Goal: Information Seeking & Learning: Learn about a topic

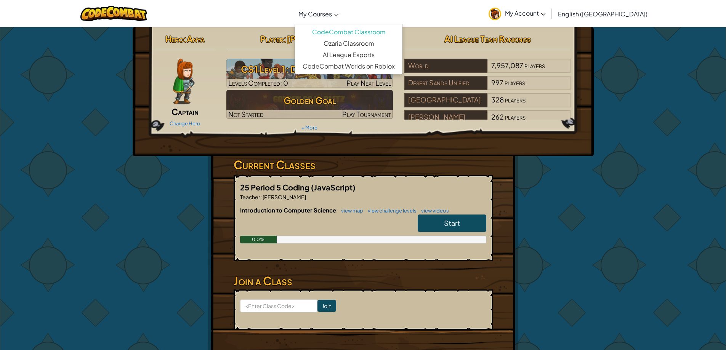
click at [332, 13] on span "My Courses" at bounding box center [315, 14] width 34 height 8
click at [298, 9] on div "Toggle navigation My Courses CodeCombat Classroom Ozaria Classroom AI League Es…" at bounding box center [363, 13] width 730 height 27
click at [343, 7] on link "My Courses" at bounding box center [319, 13] width 48 height 21
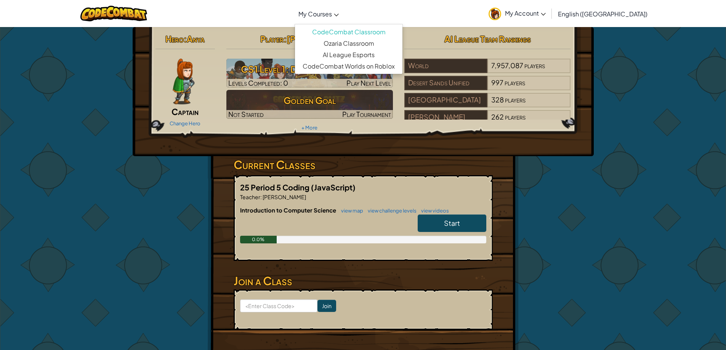
click at [446, 219] on span "Start" at bounding box center [452, 223] width 16 height 9
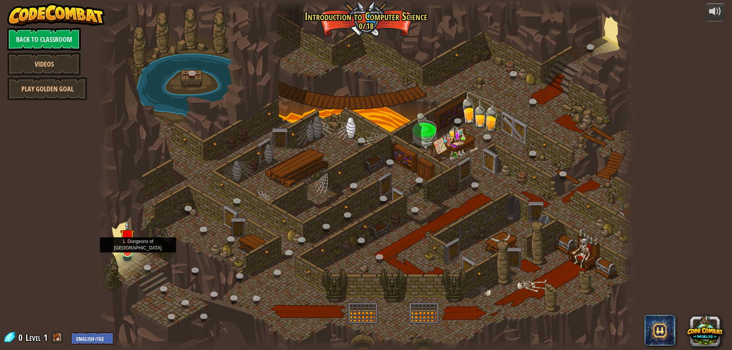
click at [132, 239] on img at bounding box center [127, 236] width 14 height 33
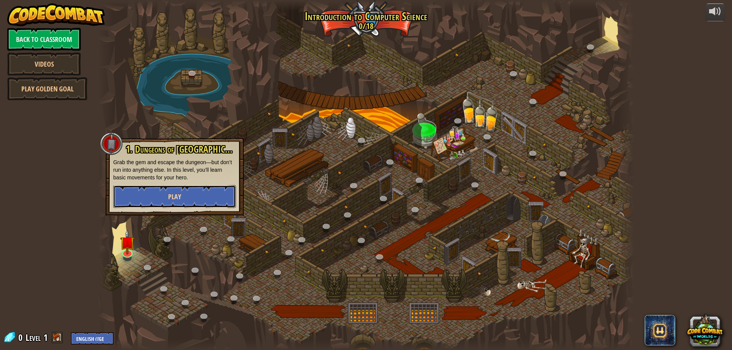
click at [152, 192] on button "Play" at bounding box center [174, 196] width 123 height 23
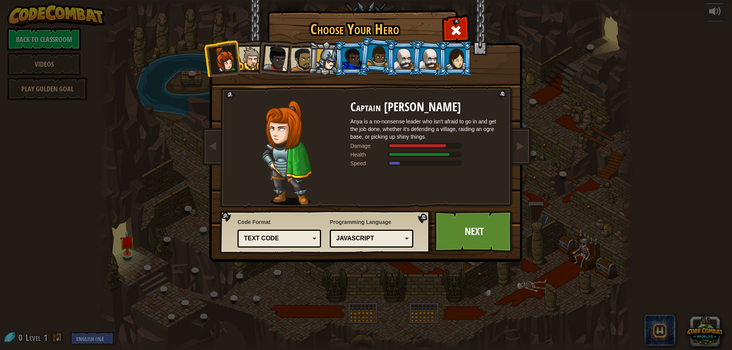
click at [258, 241] on div "Text code" at bounding box center [277, 238] width 66 height 9
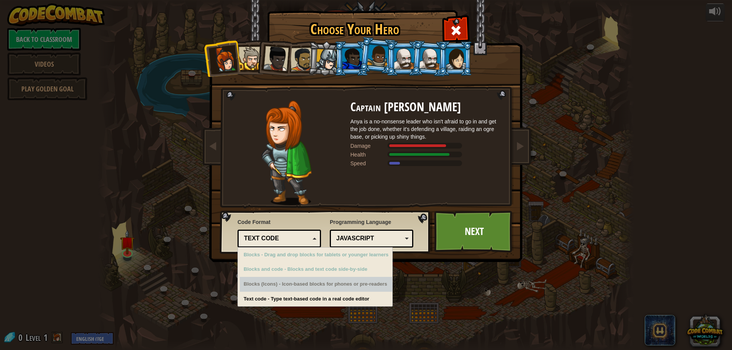
click at [279, 285] on div "Blocks (Icons) - Icon-based blocks for phones or pre-readers" at bounding box center [316, 284] width 152 height 15
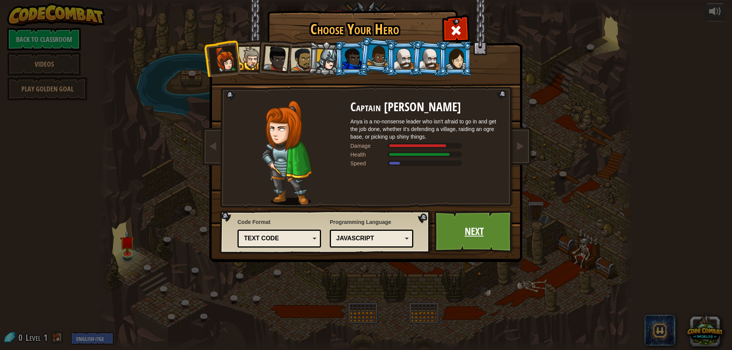
click at [454, 248] on link "Next" at bounding box center [474, 232] width 80 height 42
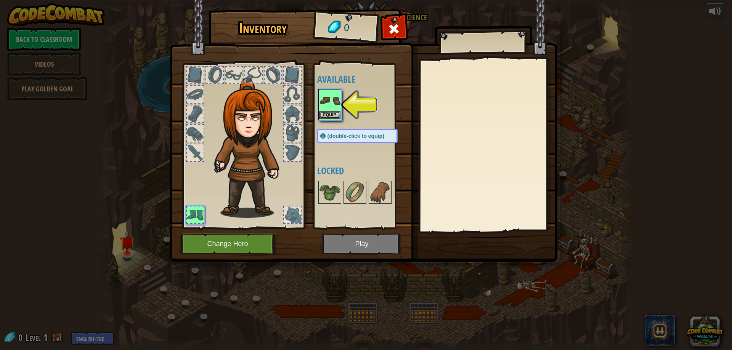
click at [323, 109] on img at bounding box center [329, 100] width 21 height 21
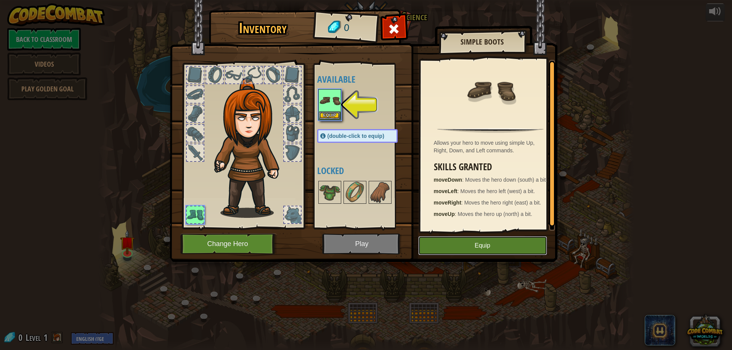
click at [450, 249] on button "Equip" at bounding box center [482, 245] width 129 height 19
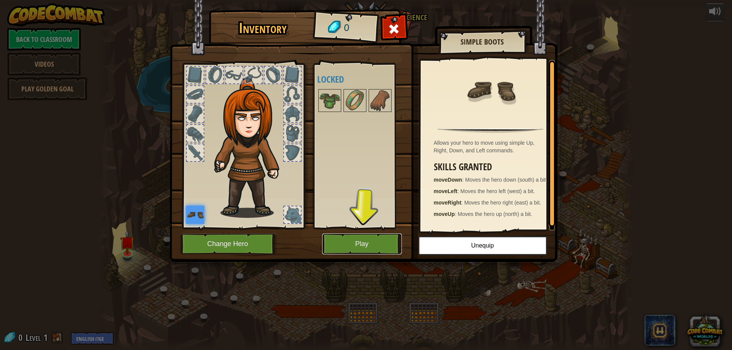
click at [361, 245] on button "Play" at bounding box center [362, 244] width 80 height 21
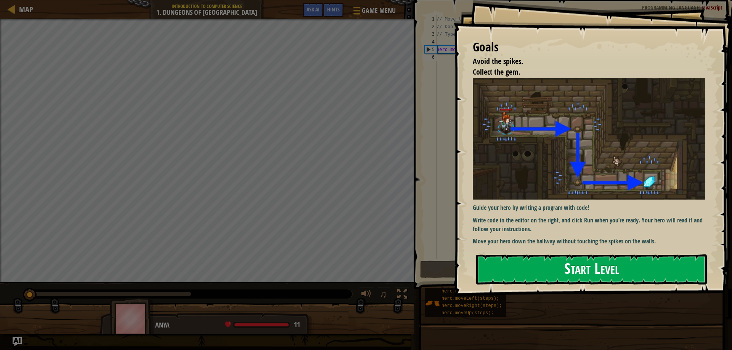
drag, startPoint x: 538, startPoint y: 260, endPoint x: 539, endPoint y: 263, distance: 3.9
click at [538, 261] on button "Start Level" at bounding box center [591, 270] width 231 height 30
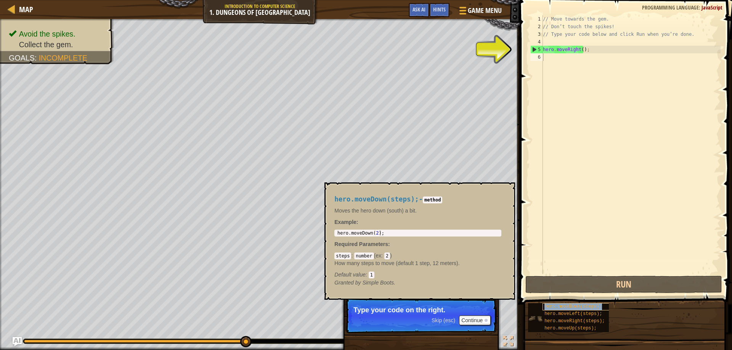
click at [576, 309] on span "hero.moveDown(steps);" at bounding box center [573, 306] width 58 height 5
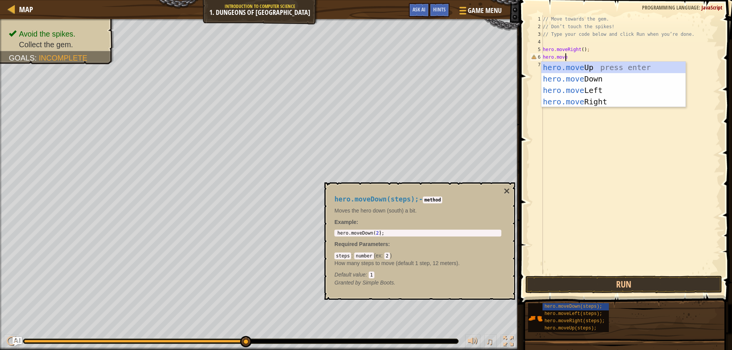
scroll to position [3, 2]
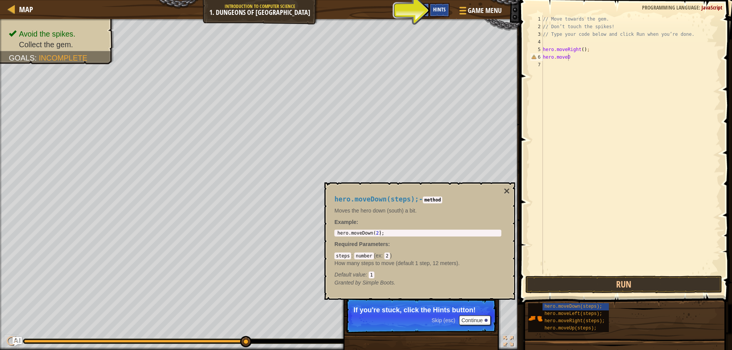
click at [433, 10] on div "Hints" at bounding box center [439, 10] width 20 height 14
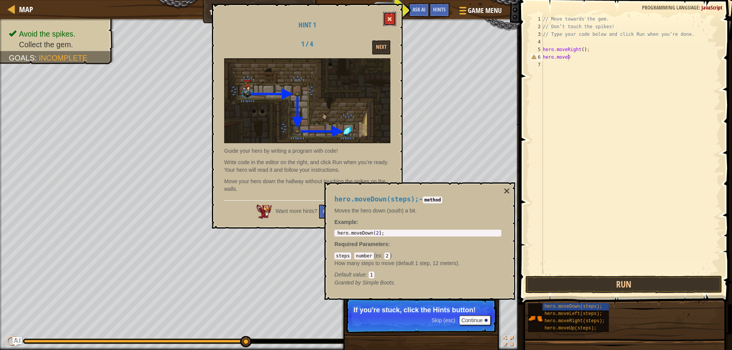
click at [390, 14] on button at bounding box center [389, 19] width 13 height 14
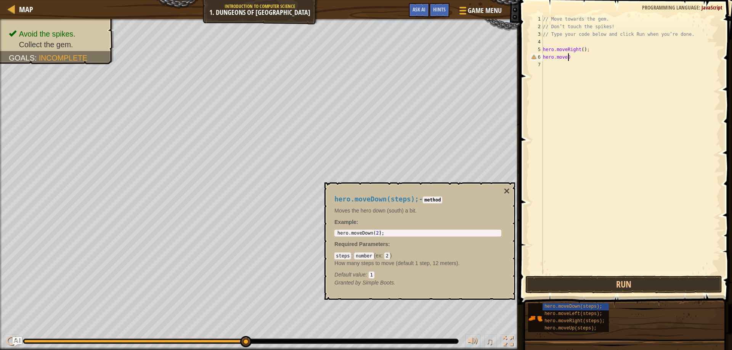
click at [574, 57] on div "// Move towards the gem. // Don’t touch the spikes! // Type your code below and…" at bounding box center [630, 152] width 179 height 274
click at [587, 283] on button "Run" at bounding box center [623, 285] width 197 height 18
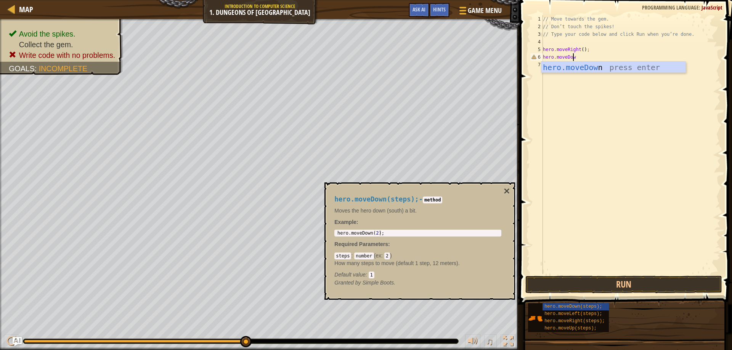
scroll to position [3, 2]
click at [562, 288] on button "Run" at bounding box center [623, 285] width 197 height 18
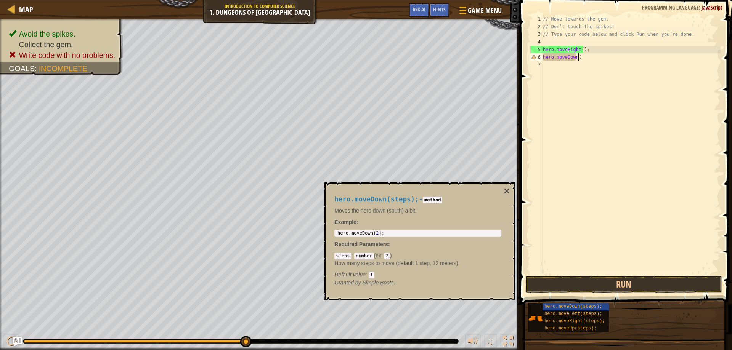
scroll to position [3, 3]
type textarea "hero.moveDown()"
click at [541, 279] on button "Run" at bounding box center [623, 285] width 197 height 18
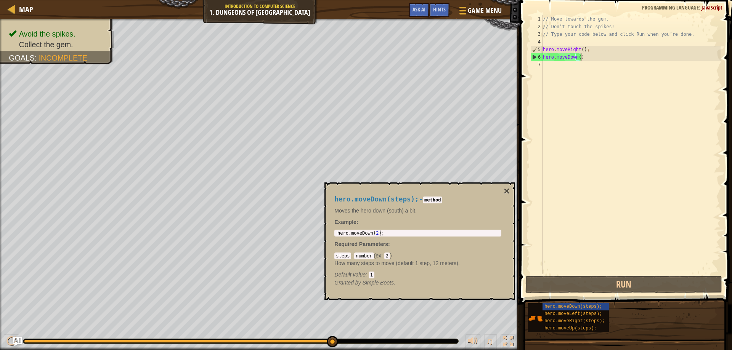
click at [573, 68] on div "// Move towards the gem. // Don’t touch the spikes! // Type your code below and…" at bounding box center [630, 152] width 179 height 274
click at [566, 321] on span "hero.moveRight(steps);" at bounding box center [574, 321] width 60 height 5
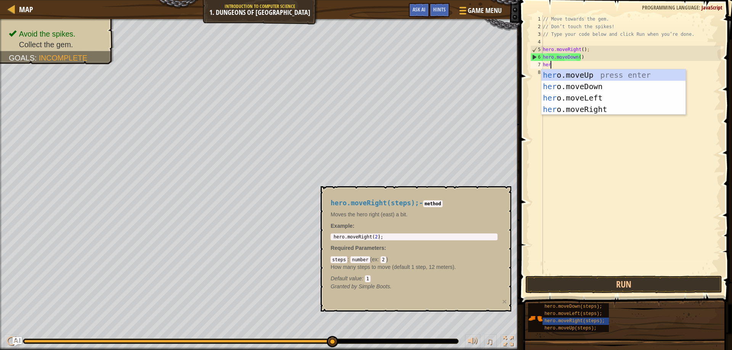
scroll to position [3, 0]
type textarea "hero."
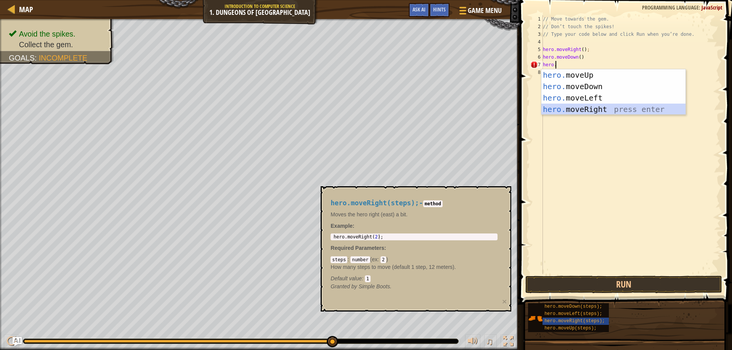
click at [591, 107] on div "hero. moveUp press enter hero. moveDown press enter hero. moveLeft press enter …" at bounding box center [613, 103] width 144 height 69
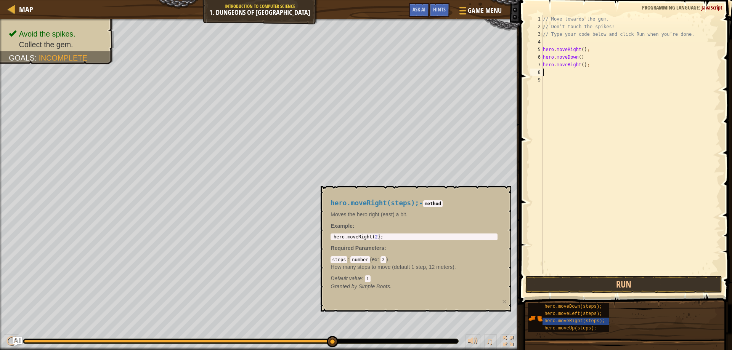
scroll to position [3, 0]
click at [613, 280] on button "Run" at bounding box center [623, 285] width 197 height 18
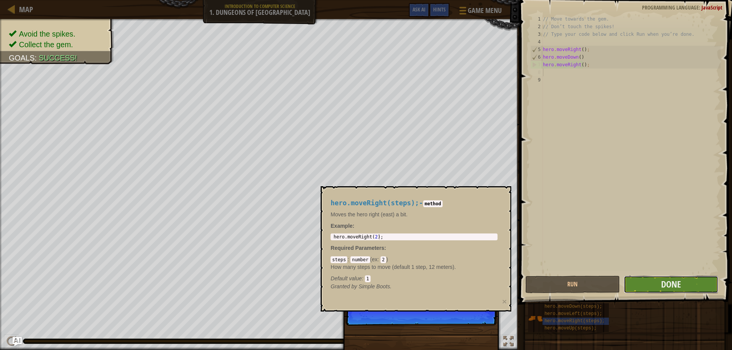
click at [663, 291] on button "Done" at bounding box center [671, 285] width 95 height 18
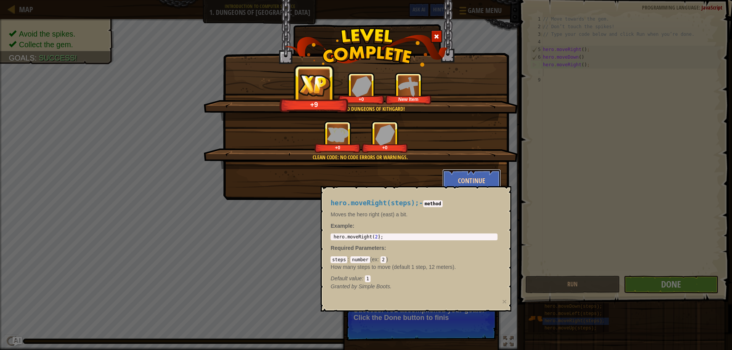
click at [468, 177] on button "Continue" at bounding box center [471, 180] width 59 height 23
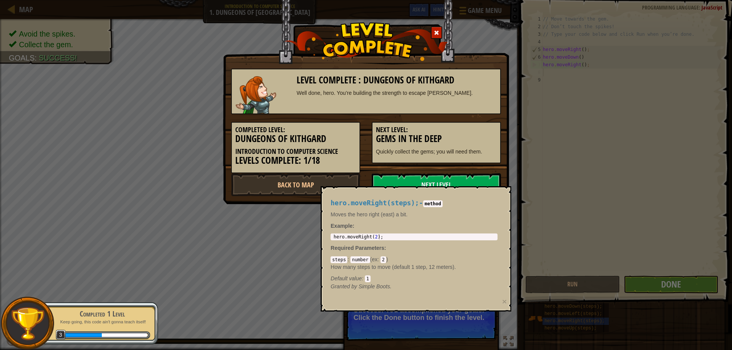
click at [566, 318] on div "Level Complete : Dungeons of Kithgard Well done, hero. You’re building the stre…" at bounding box center [366, 175] width 732 height 350
drag, startPoint x: 568, startPoint y: 308, endPoint x: 567, endPoint y: 303, distance: 5.4
click at [568, 305] on div "Level Complete : Dungeons of Kithgard Well done, hero. You’re building the stre…" at bounding box center [366, 175] width 732 height 350
click at [467, 174] on link "Next Level" at bounding box center [436, 184] width 129 height 23
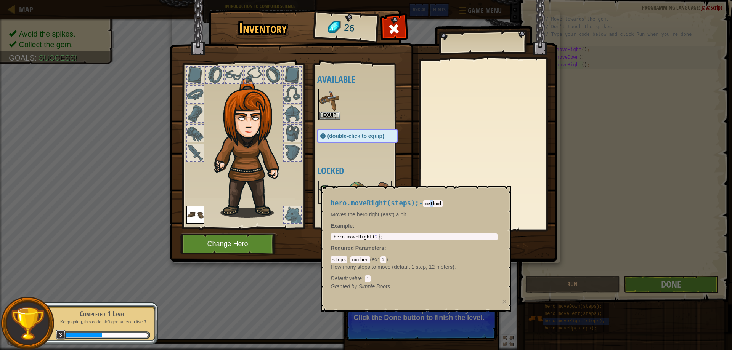
click at [430, 204] on code "method" at bounding box center [432, 204] width 19 height 7
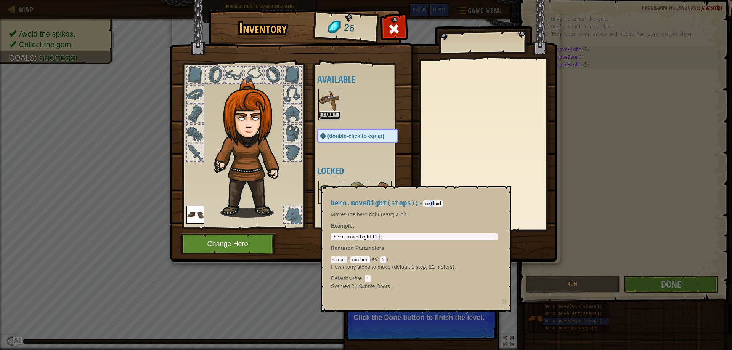
click at [322, 114] on button "Equip" at bounding box center [329, 115] width 21 height 8
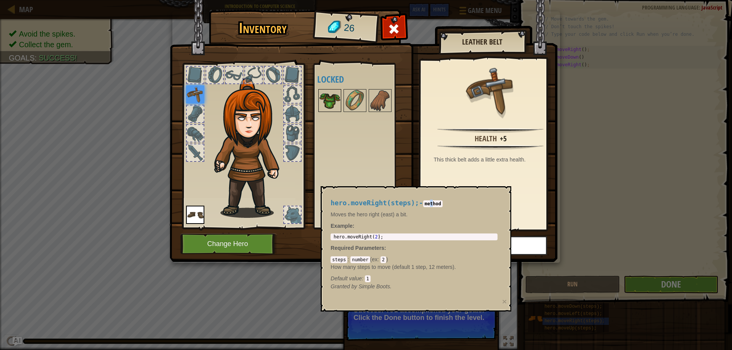
click at [332, 103] on img at bounding box center [329, 100] width 21 height 21
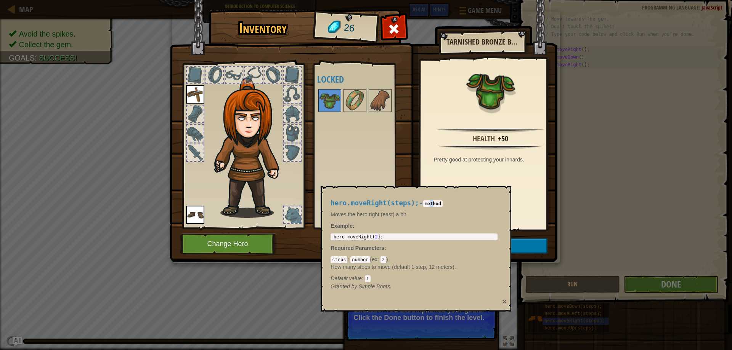
click at [504, 302] on button "×" at bounding box center [504, 302] width 5 height 8
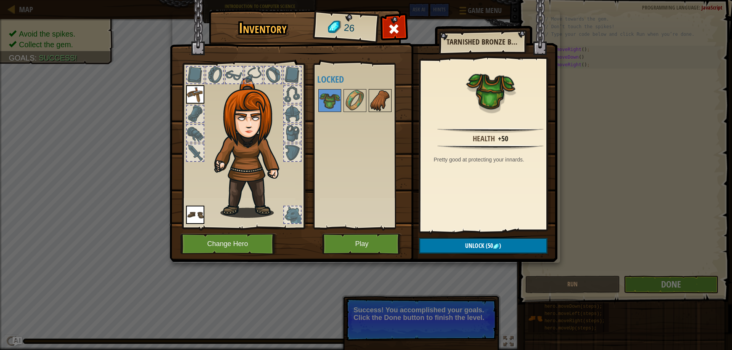
click at [370, 99] on img at bounding box center [379, 100] width 21 height 21
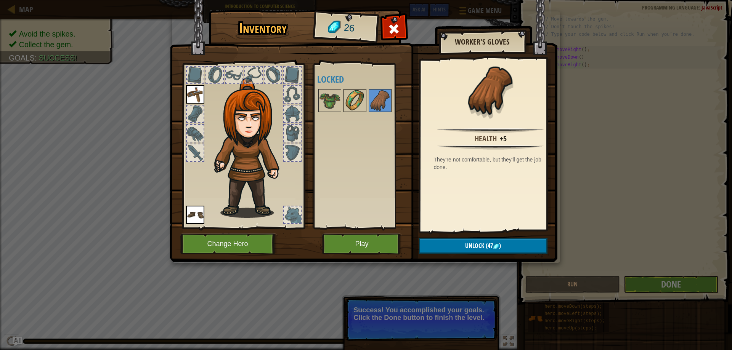
click at [353, 107] on img at bounding box center [354, 100] width 21 height 21
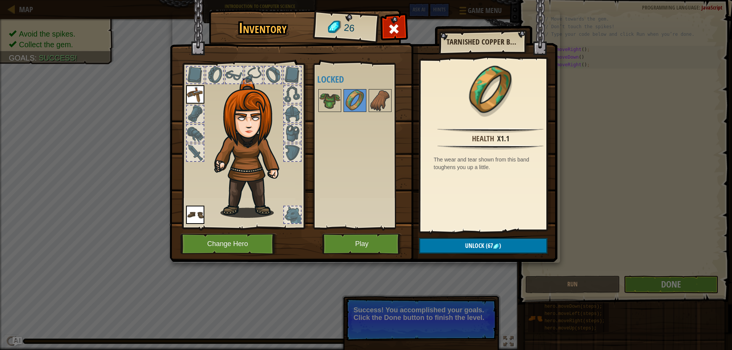
click at [370, 229] on img at bounding box center [364, 124] width 388 height 277
click at [359, 233] on img at bounding box center [364, 124] width 388 height 277
click at [350, 245] on button "Play" at bounding box center [362, 244] width 80 height 21
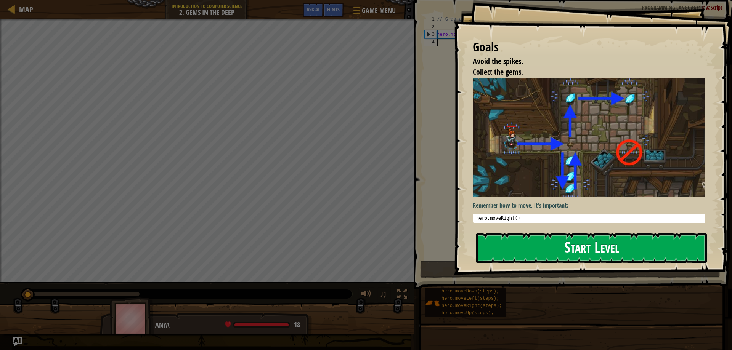
click at [589, 237] on button "Start Level" at bounding box center [591, 248] width 231 height 30
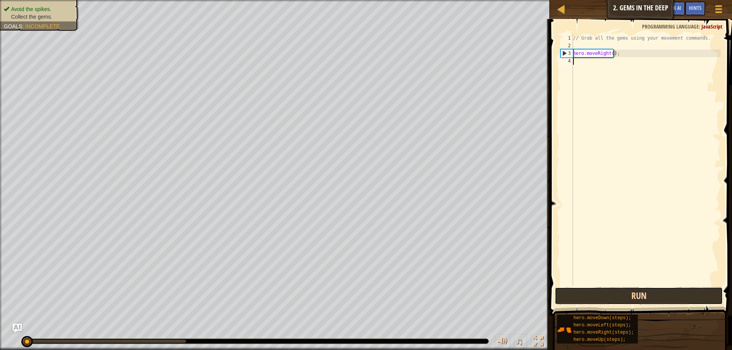
click at [587, 299] on button "Run" at bounding box center [639, 296] width 168 height 18
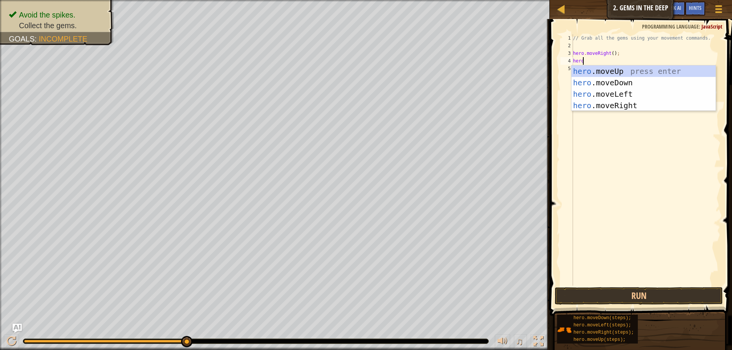
scroll to position [3, 0]
type textarea "hero."
click at [615, 82] on div "hero. moveUp press enter hero. moveDown press enter hero. moveLeft press enter …" at bounding box center [643, 100] width 144 height 69
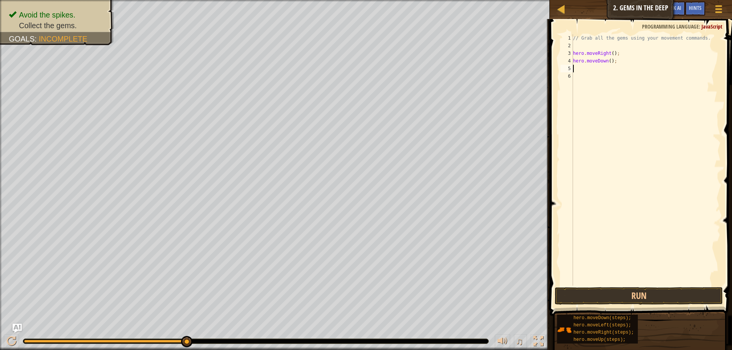
scroll to position [3, 0]
click at [578, 300] on button "Run" at bounding box center [639, 296] width 168 height 18
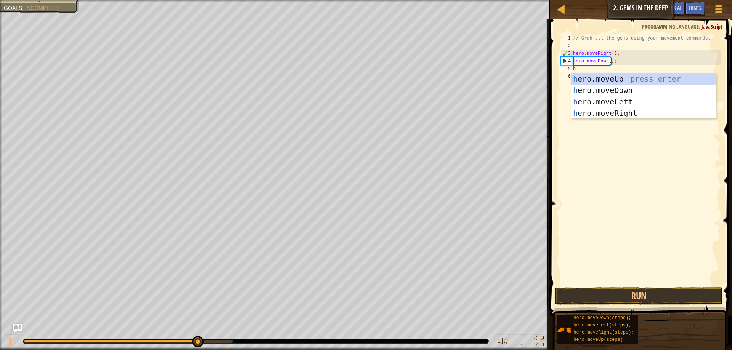
type textarea "he"
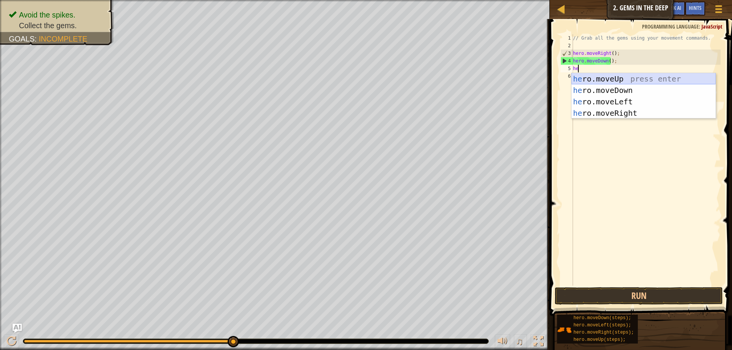
click at [621, 76] on div "he ro.moveUp press enter he ro.moveDown press enter he ro.moveLeft press enter …" at bounding box center [643, 107] width 144 height 69
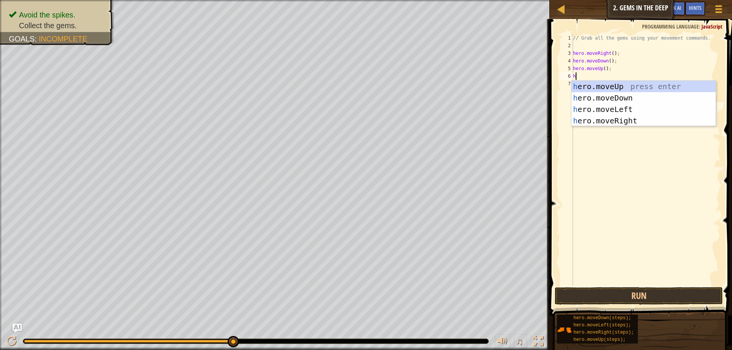
type textarea "he"
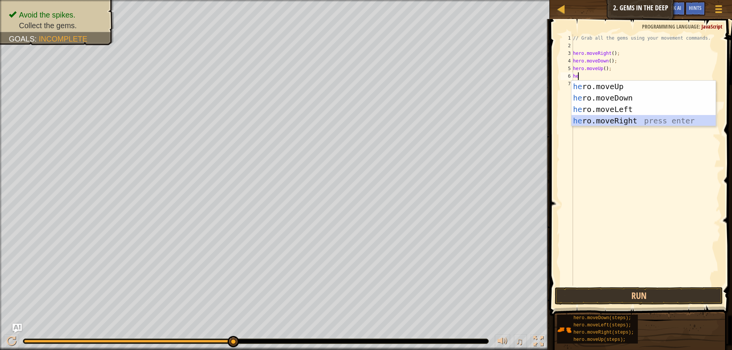
click at [616, 122] on div "he ro.moveUp press enter he ro.moveDown press enter he ro.moveLeft press enter …" at bounding box center [643, 115] width 144 height 69
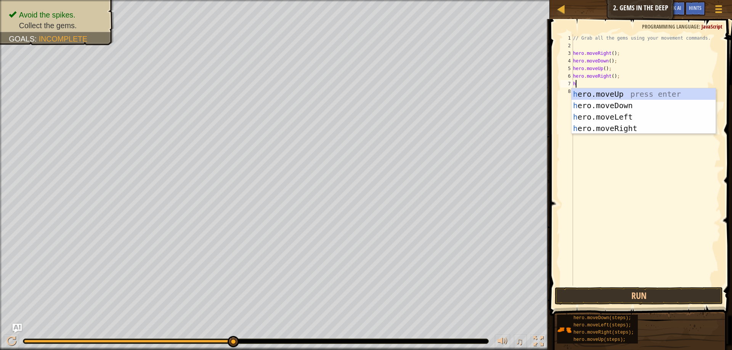
type textarea "h"
click at [619, 107] on div "h ero.moveUp press enter h ero.moveDown press enter h ero.moveLeft press enter …" at bounding box center [643, 122] width 144 height 69
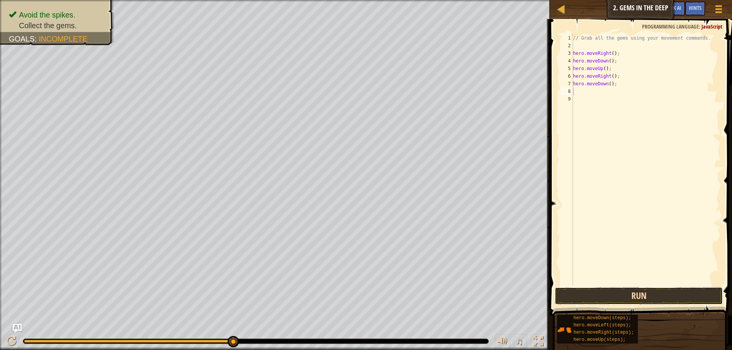
click at [610, 295] on button "Run" at bounding box center [639, 296] width 168 height 18
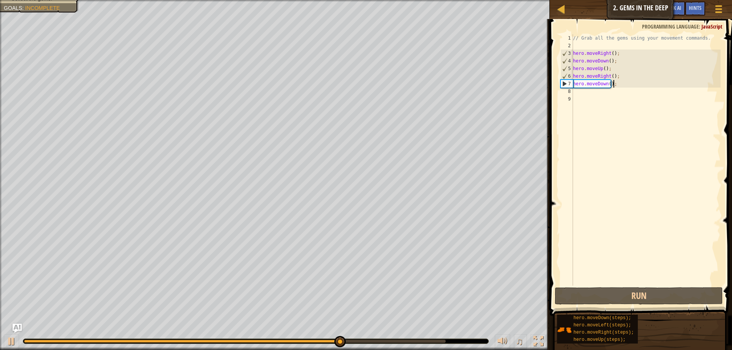
click at [632, 87] on div "// Grab all the gems using your movement commands. hero . moveRight ( ) ; hero …" at bounding box center [645, 167] width 149 height 267
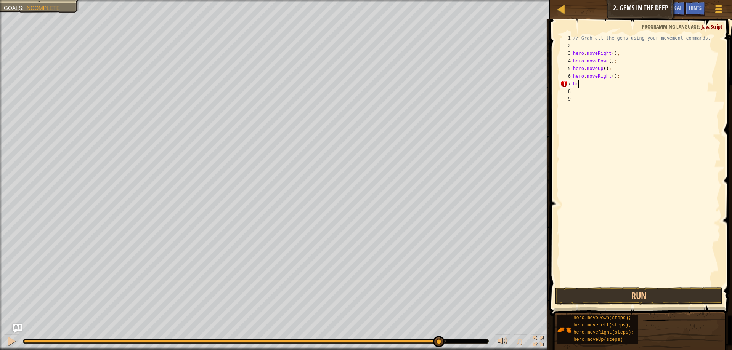
type textarea "h"
click at [594, 297] on button "Run" at bounding box center [639, 296] width 168 height 18
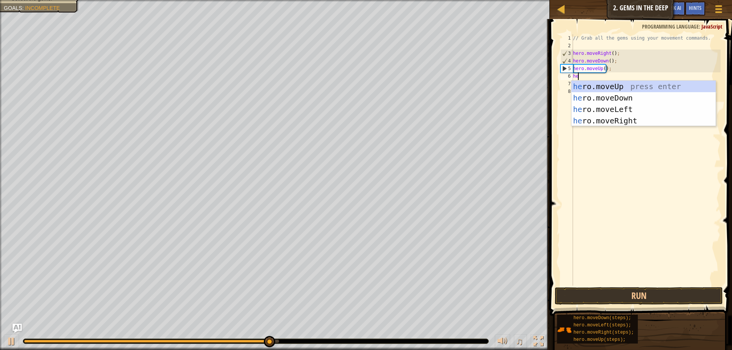
type textarea "her"
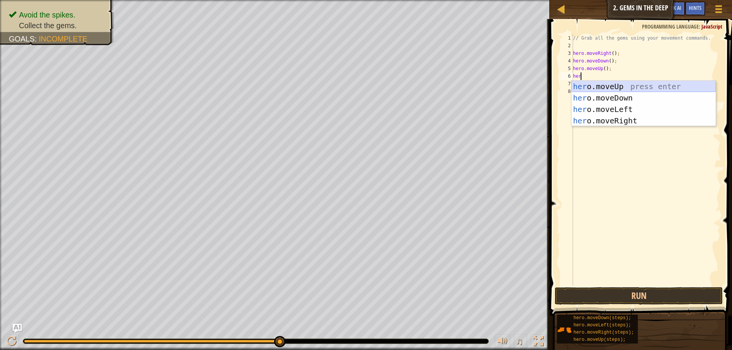
click at [600, 87] on div "her o.moveUp press enter her o.moveDown press enter her o.moveLeft press enter …" at bounding box center [643, 115] width 144 height 69
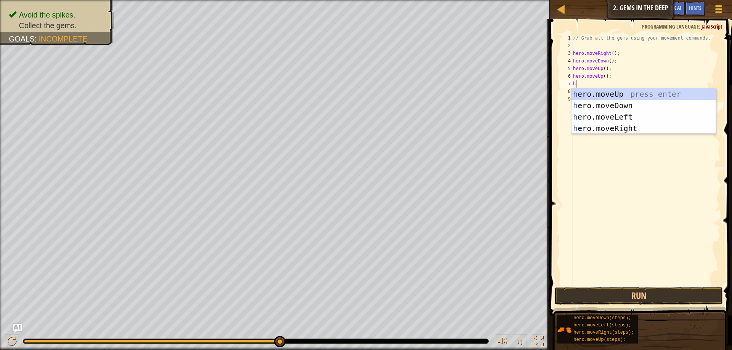
type textarea "he"
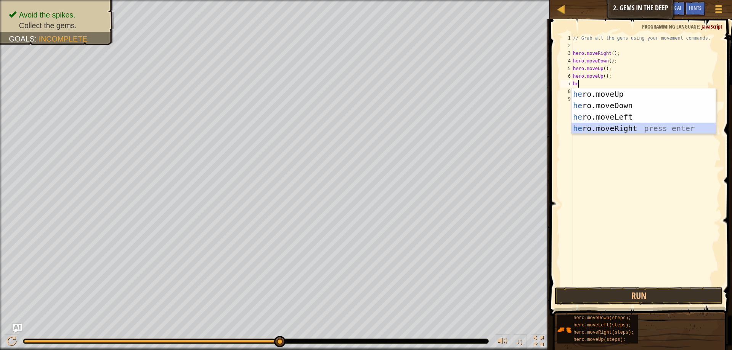
click at [611, 125] on div "he ro.moveUp press enter he ro.moveDown press enter he ro.moveLeft press enter …" at bounding box center [643, 122] width 144 height 69
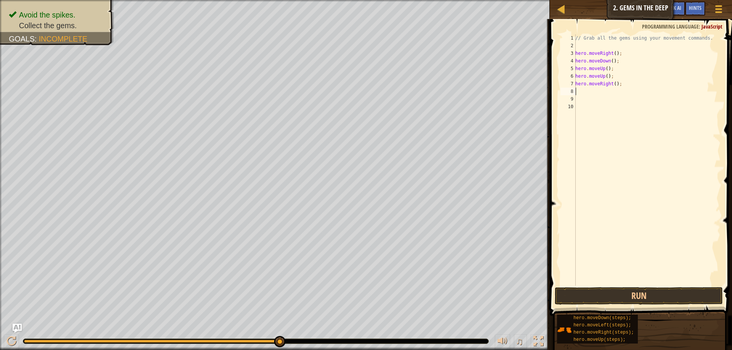
type textarea "h"
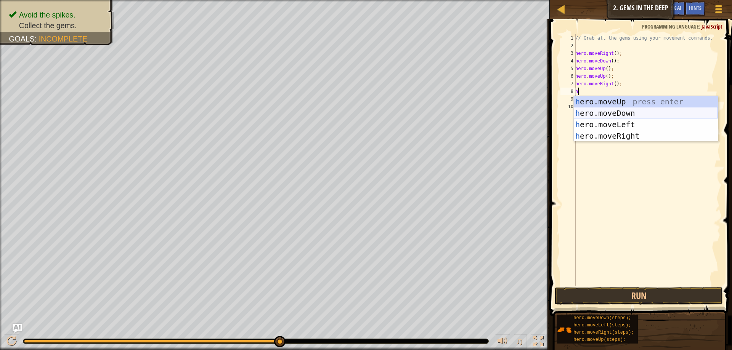
click at [603, 112] on div "h ero.moveUp press enter h ero.moveDown press enter h ero.moveLeft press enter …" at bounding box center [646, 130] width 144 height 69
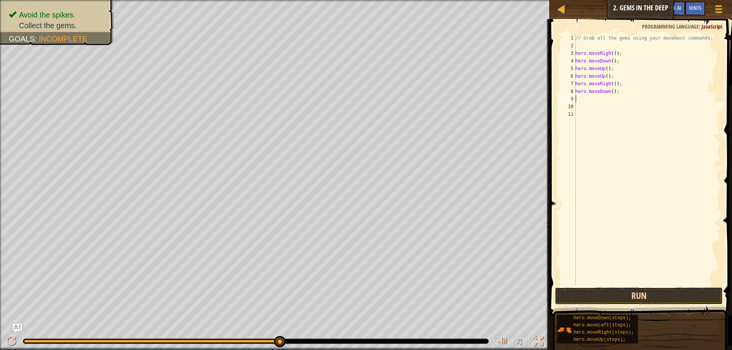
click at [608, 298] on button "Run" at bounding box center [639, 296] width 168 height 18
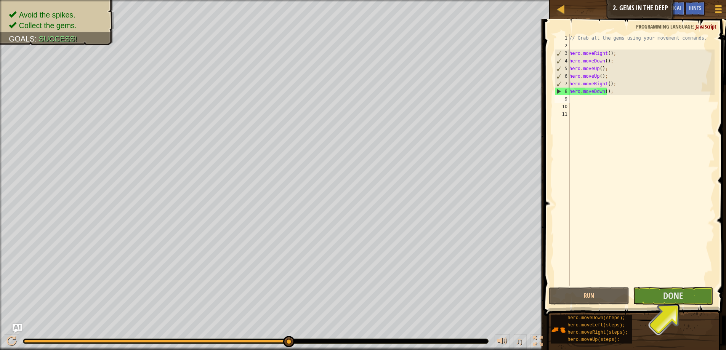
click at [588, 102] on div "// Grab all the gems using your movement commands. hero . moveRight ( ) ; hero …" at bounding box center [641, 167] width 147 height 267
type textarea "h"
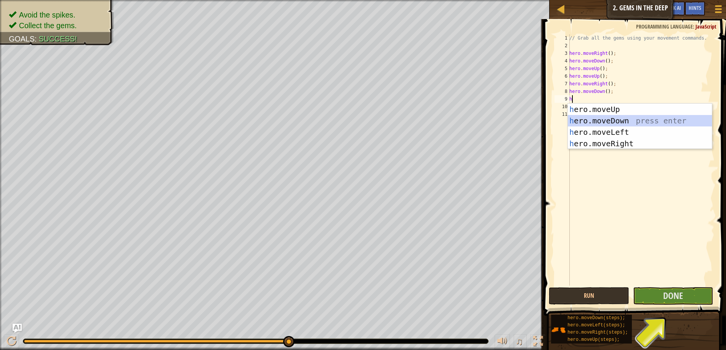
click at [612, 118] on div "h ero.moveUp press enter h ero.moveDown press enter h ero.moveLeft press enter …" at bounding box center [640, 138] width 144 height 69
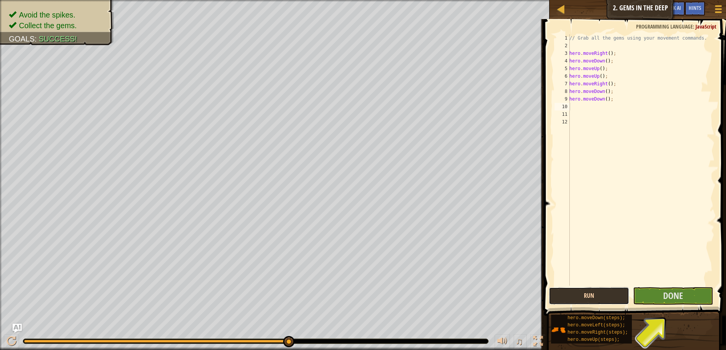
click at [584, 295] on button "Run" at bounding box center [589, 296] width 80 height 18
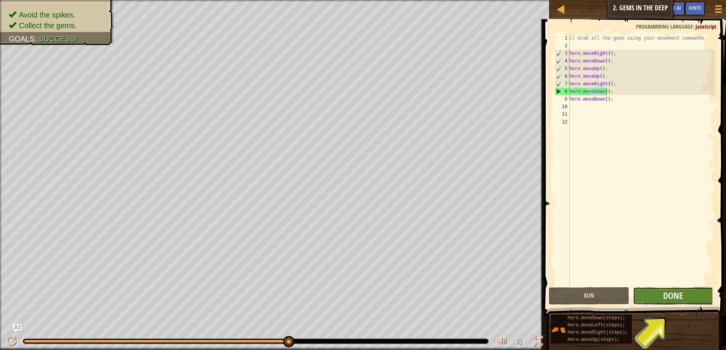
click at [685, 298] on button "Done" at bounding box center [673, 296] width 80 height 18
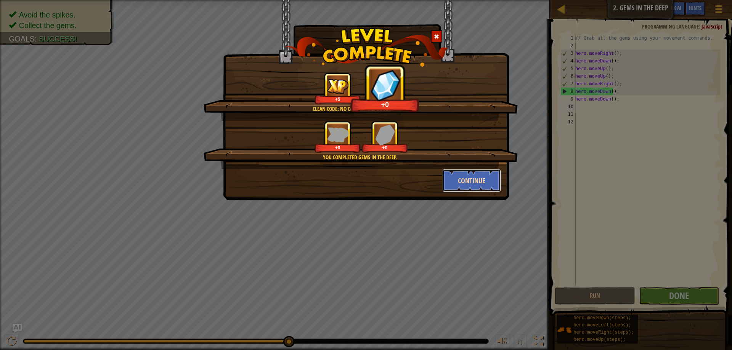
click at [475, 177] on button "Continue" at bounding box center [471, 180] width 59 height 23
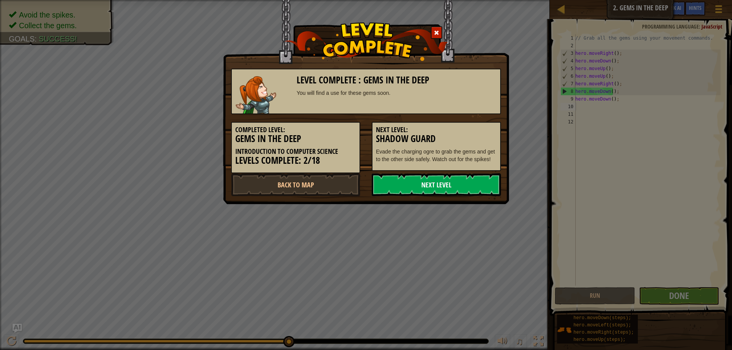
drag, startPoint x: 475, startPoint y: 177, endPoint x: 480, endPoint y: 183, distance: 7.0
click at [480, 183] on link "Next Level" at bounding box center [436, 184] width 129 height 23
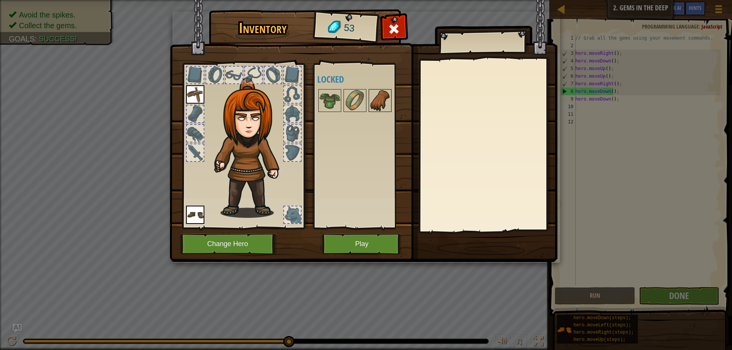
click at [381, 98] on img at bounding box center [379, 100] width 21 height 21
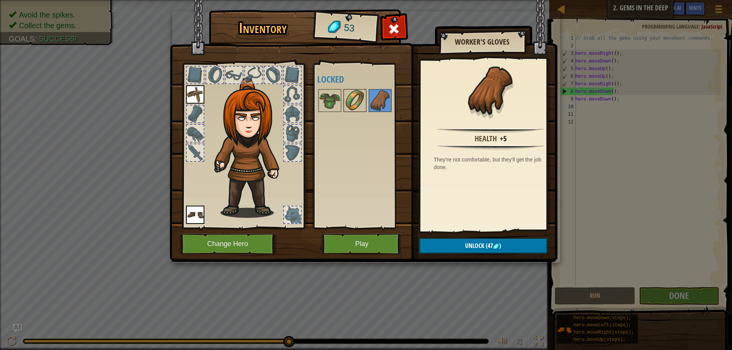
click at [357, 100] on img at bounding box center [354, 100] width 21 height 21
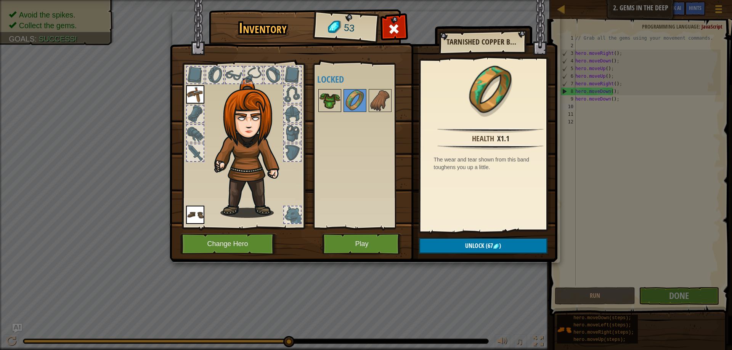
click at [320, 98] on div at bounding box center [329, 100] width 23 height 23
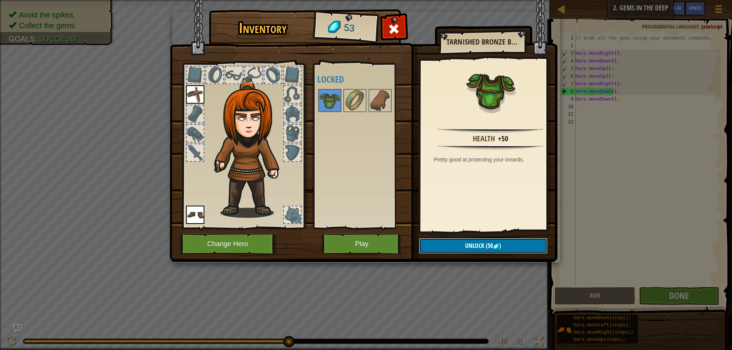
click at [483, 243] on span "Unlock" at bounding box center [474, 246] width 19 height 8
drag, startPoint x: 491, startPoint y: 243, endPoint x: 493, endPoint y: 232, distance: 11.2
click at [491, 242] on button "Confirm" at bounding box center [483, 246] width 128 height 16
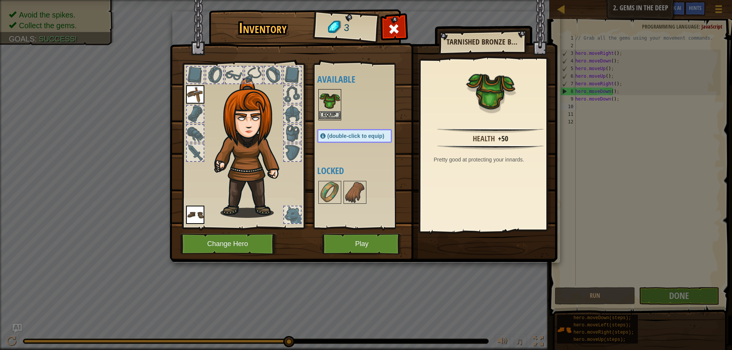
click at [328, 109] on img at bounding box center [329, 100] width 21 height 21
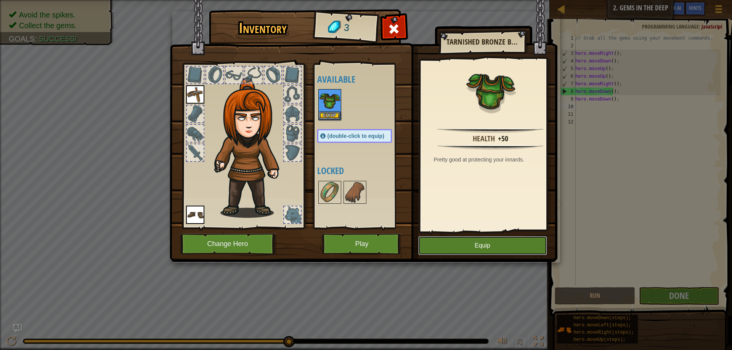
click at [475, 247] on button "Equip" at bounding box center [482, 245] width 129 height 19
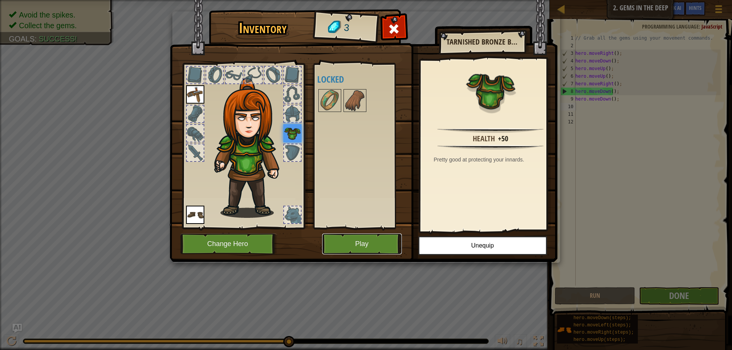
click at [363, 247] on button "Play" at bounding box center [362, 244] width 80 height 21
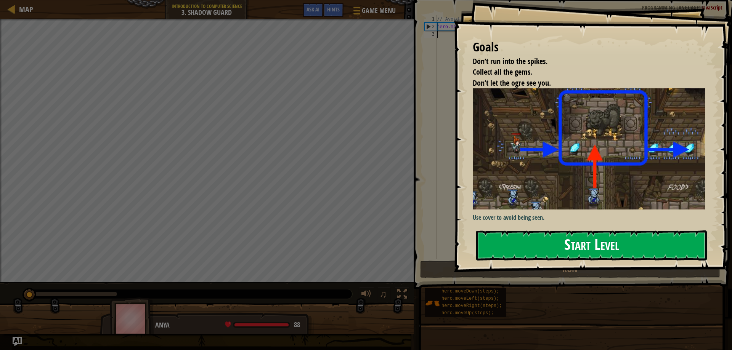
click at [551, 237] on button "Start Level" at bounding box center [591, 246] width 231 height 30
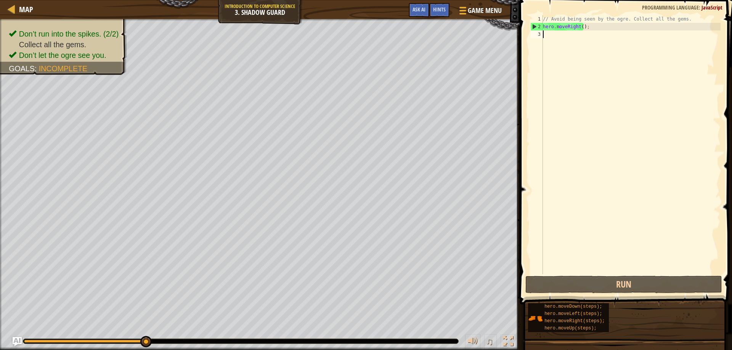
type textarea "h"
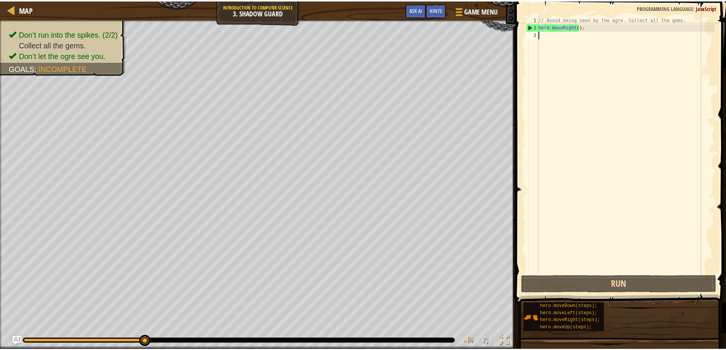
scroll to position [3, 0]
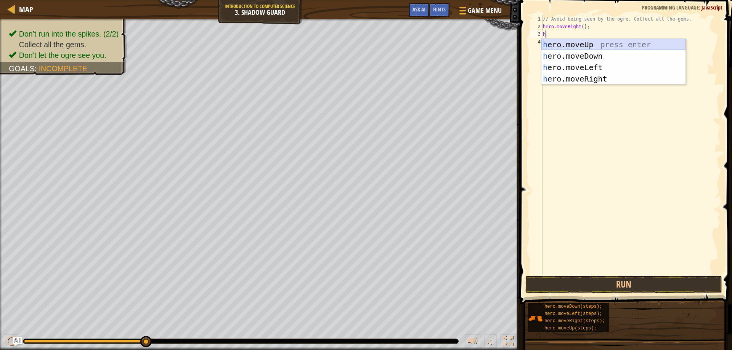
click at [588, 47] on div "h ero.moveUp press enter h ero.moveDown press enter h ero.moveLeft press enter …" at bounding box center [613, 73] width 144 height 69
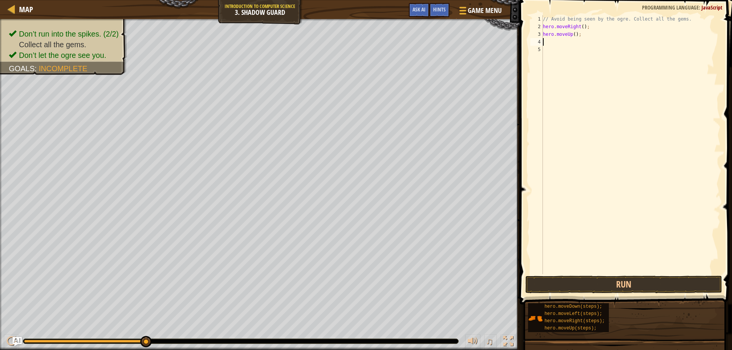
type textarea "h"
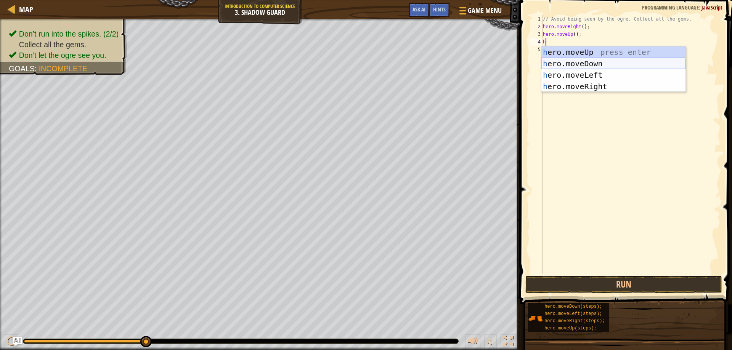
click at [586, 58] on div "h ero.moveUp press enter h ero.moveDown press enter h ero.moveLeft press enter …" at bounding box center [613, 81] width 144 height 69
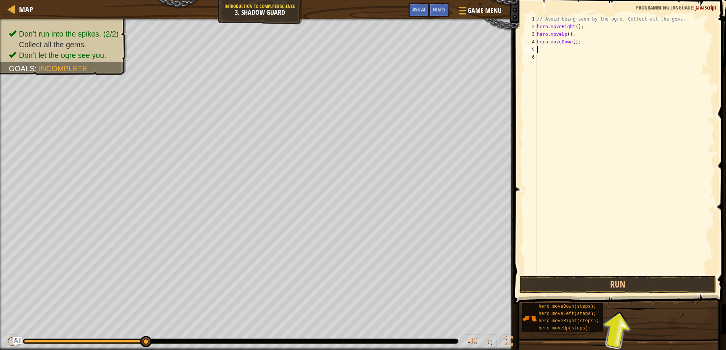
click at [589, 47] on div "// Avoid being seen by the ogre. Collect all the gems. hero . moveRight ( ) ; h…" at bounding box center [625, 152] width 179 height 274
click at [589, 39] on div "// Avoid being seen by the ogre. Collect all the gems. hero . moveRight ( ) ; h…" at bounding box center [625, 152] width 179 height 274
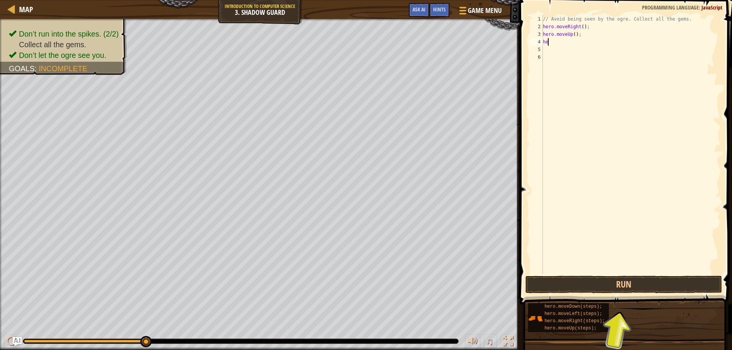
type textarea "h"
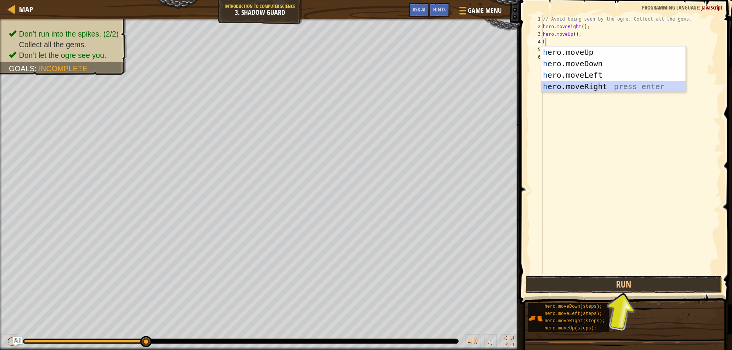
click at [615, 84] on div "h ero.moveUp press enter h ero.moveDown press enter h ero.moveLeft press enter …" at bounding box center [613, 81] width 144 height 69
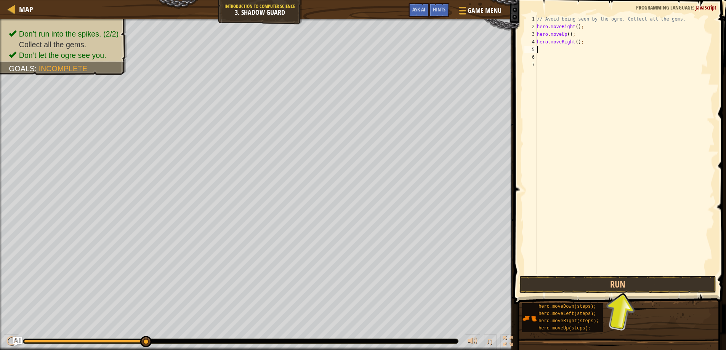
type textarea "h"
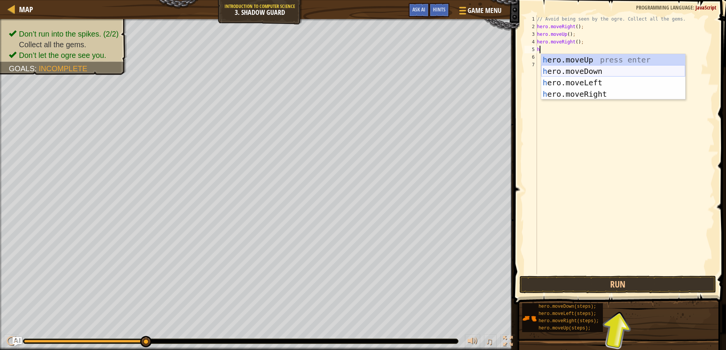
click at [588, 73] on div "h ero.moveUp press enter h ero.moveDown press enter h ero.moveLeft press enter …" at bounding box center [613, 88] width 144 height 69
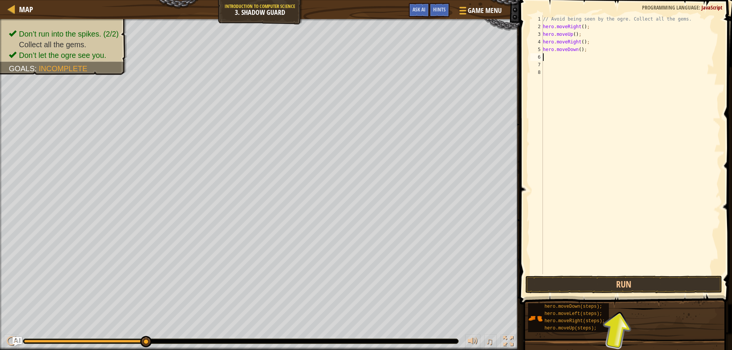
type textarea "h"
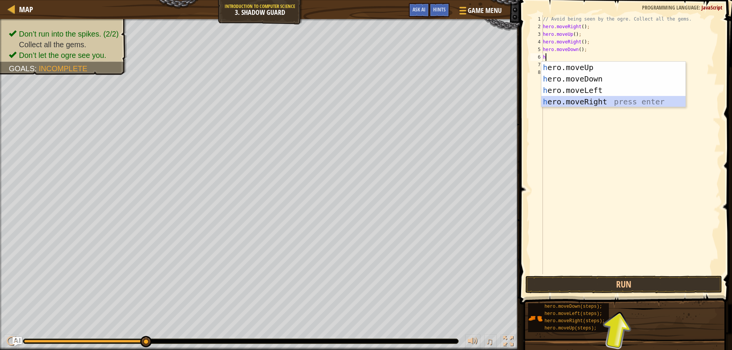
click at [603, 99] on div "h ero.moveUp press enter h ero.moveDown press enter h ero.moveLeft press enter …" at bounding box center [613, 96] width 144 height 69
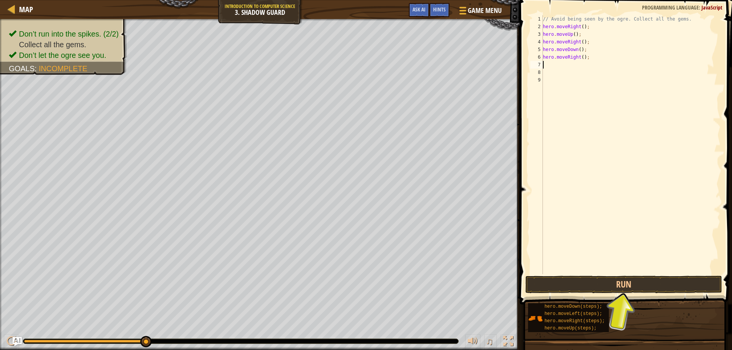
type textarea "h"
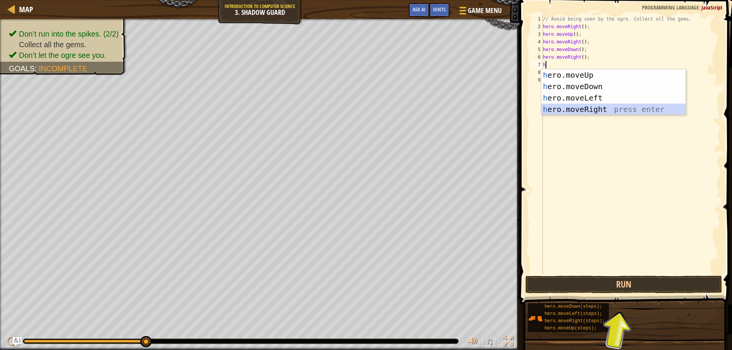
click at [604, 104] on div "h ero.moveUp press enter h ero.moveDown press enter h ero.moveLeft press enter …" at bounding box center [613, 103] width 144 height 69
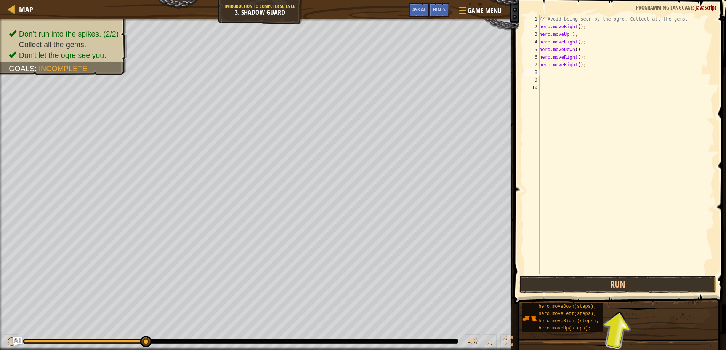
type textarea "h"
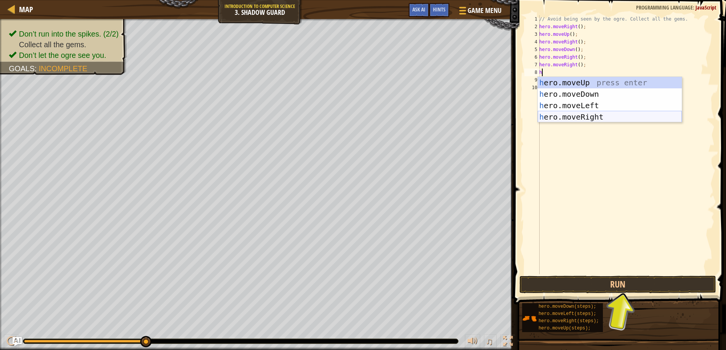
click at [600, 116] on div "h ero.moveUp press enter h ero.moveDown press enter h ero.moveLeft press enter …" at bounding box center [610, 111] width 144 height 69
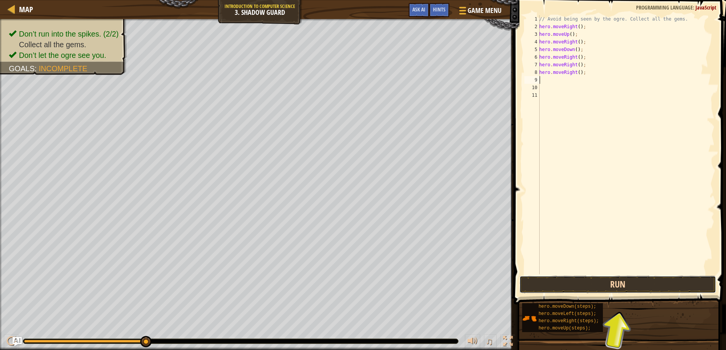
click at [545, 286] on button "Run" at bounding box center [618, 285] width 197 height 18
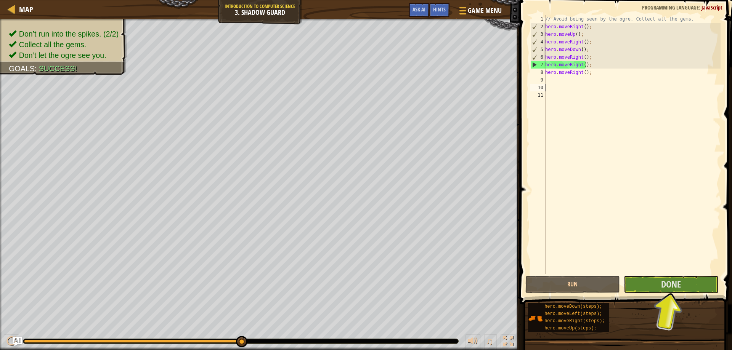
click at [593, 90] on div "// Avoid being seen by the ogre. Collect all the gems. hero . moveRight ( ) ; h…" at bounding box center [632, 152] width 177 height 274
click at [593, 79] on div "// Avoid being seen by the ogre. Collect all the gems. hero . moveRight ( ) ; h…" at bounding box center [632, 152] width 177 height 274
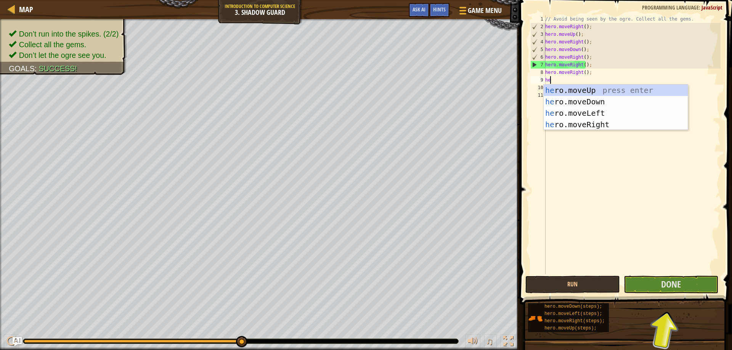
type textarea "her"
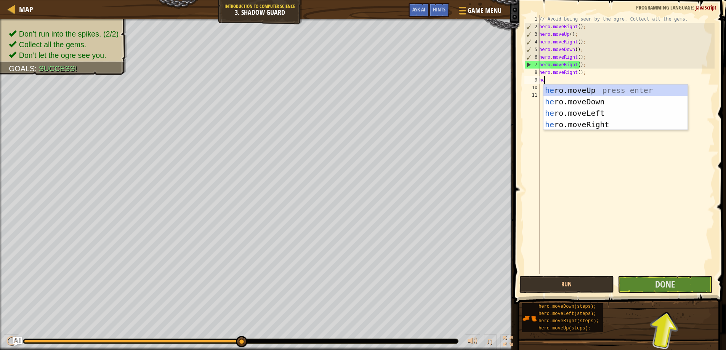
scroll to position [3, 0]
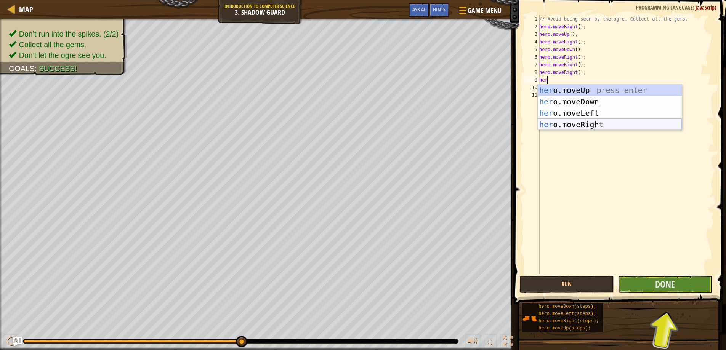
click at [605, 126] on div "her o.moveUp press enter her o.moveDown press enter her o.moveLeft press enter …" at bounding box center [610, 119] width 144 height 69
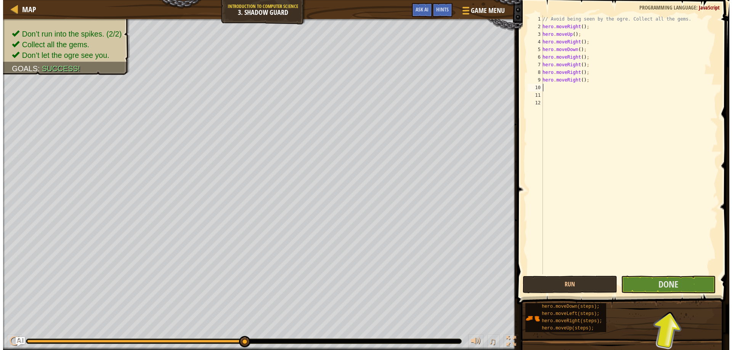
scroll to position [3, 0]
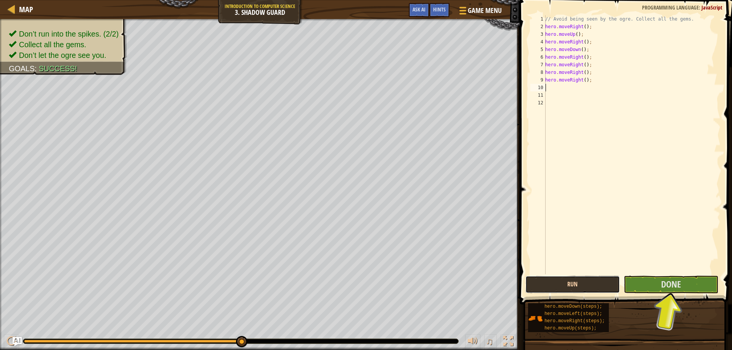
click at [608, 282] on button "Run" at bounding box center [572, 285] width 95 height 18
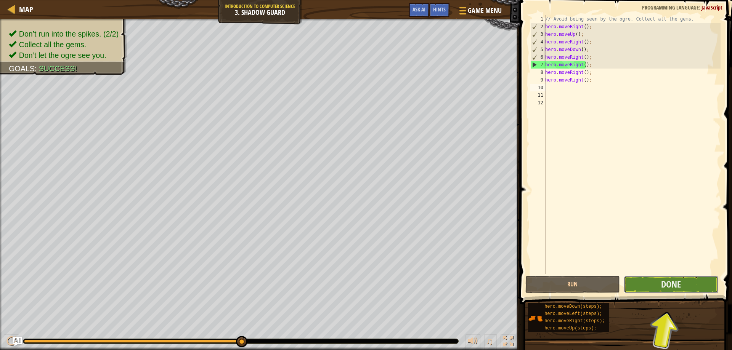
click at [658, 278] on button "Done" at bounding box center [671, 285] width 95 height 18
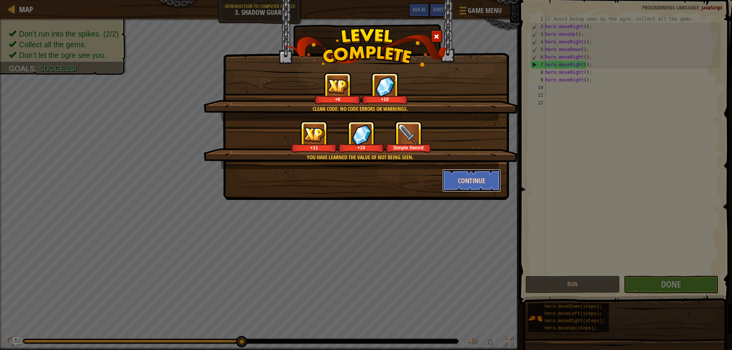
click at [466, 181] on button "Continue" at bounding box center [471, 180] width 59 height 23
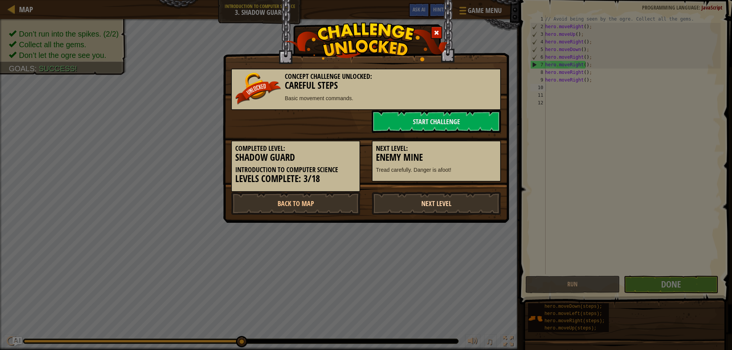
click at [460, 203] on link "Next Level" at bounding box center [436, 203] width 129 height 23
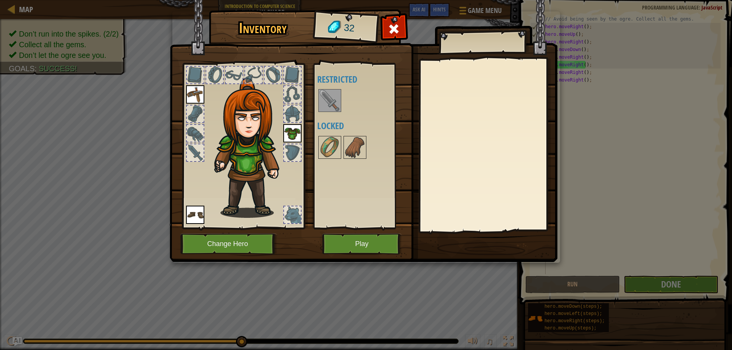
click at [330, 99] on img at bounding box center [329, 100] width 21 height 21
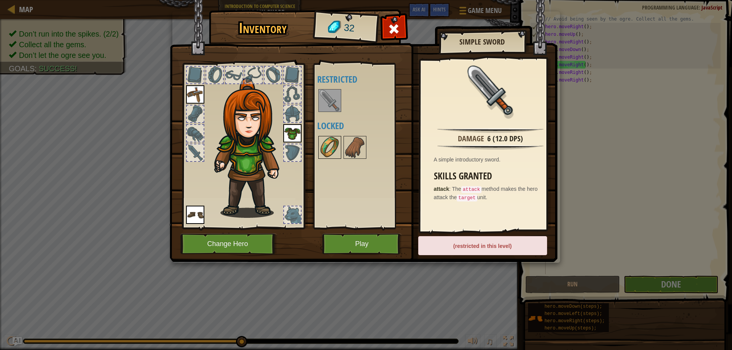
click at [334, 148] on img at bounding box center [329, 147] width 21 height 21
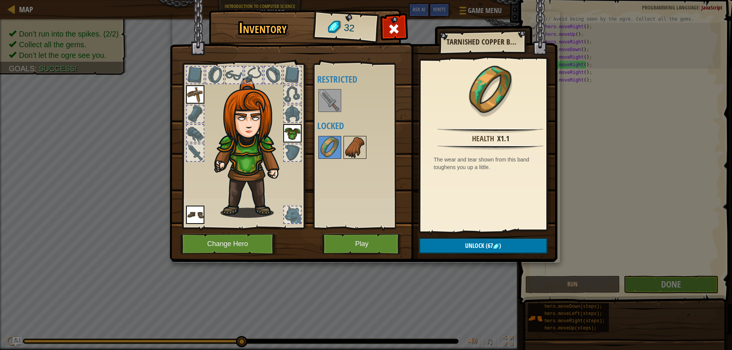
click at [356, 151] on img at bounding box center [354, 147] width 21 height 21
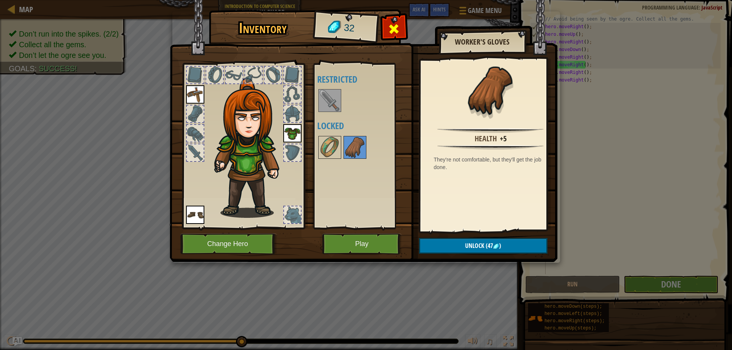
click at [398, 32] on span at bounding box center [394, 29] width 12 height 12
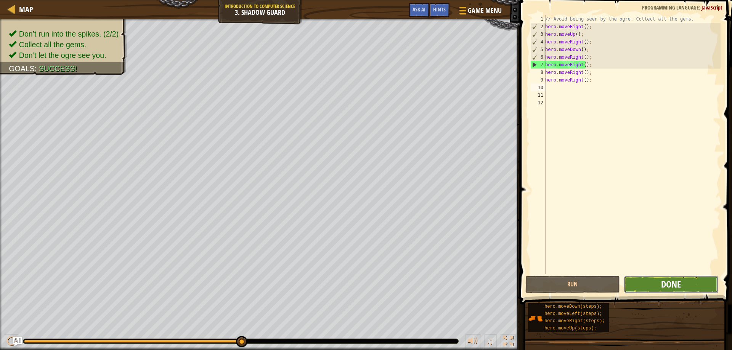
click at [680, 288] on span "Done" at bounding box center [671, 284] width 20 height 12
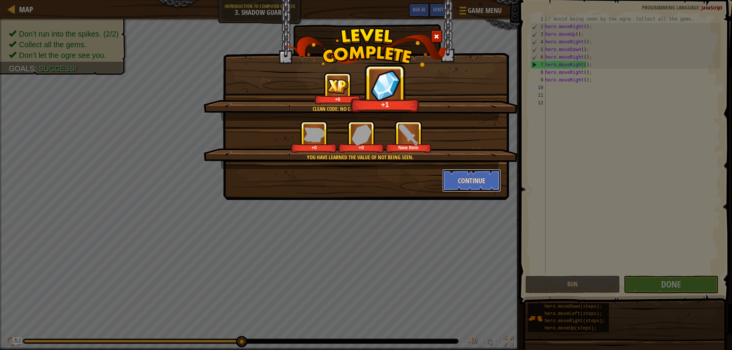
drag, startPoint x: 471, startPoint y: 185, endPoint x: 474, endPoint y: 181, distance: 5.5
click at [474, 181] on button "Continue" at bounding box center [471, 180] width 59 height 23
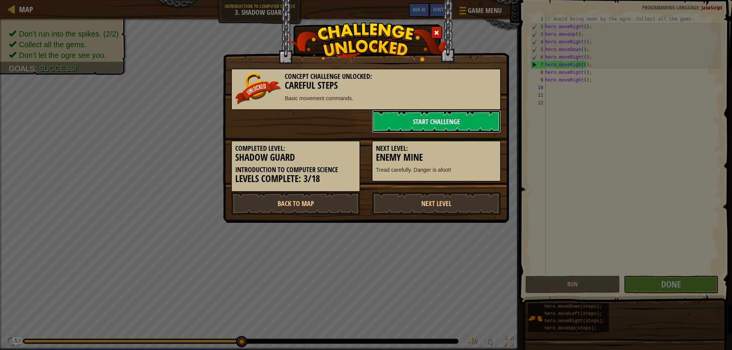
click at [480, 129] on link "Start Challenge" at bounding box center [436, 121] width 129 height 23
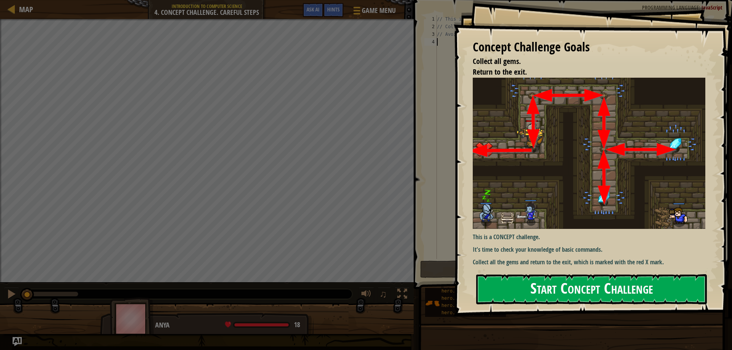
click at [547, 278] on button "Start Concept Challenge" at bounding box center [591, 289] width 231 height 30
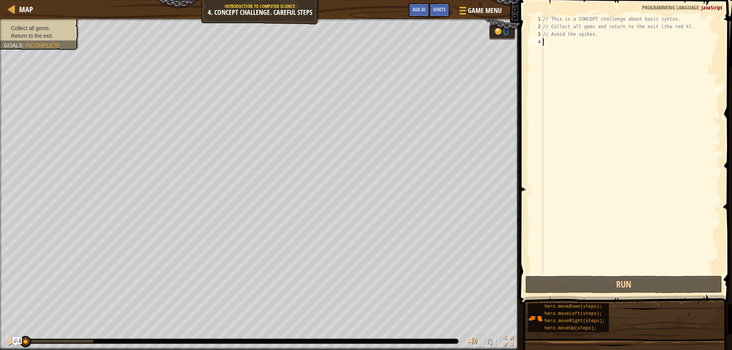
type textarea "h"
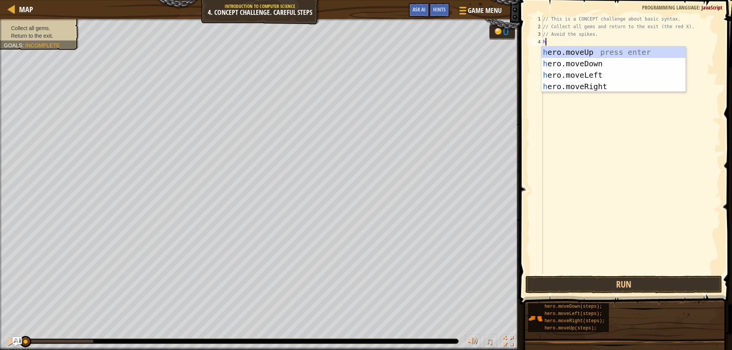
scroll to position [3, 0]
click at [572, 48] on div "h ero.moveUp press enter h ero.moveDown press enter h ero.moveLeft press enter …" at bounding box center [613, 81] width 144 height 69
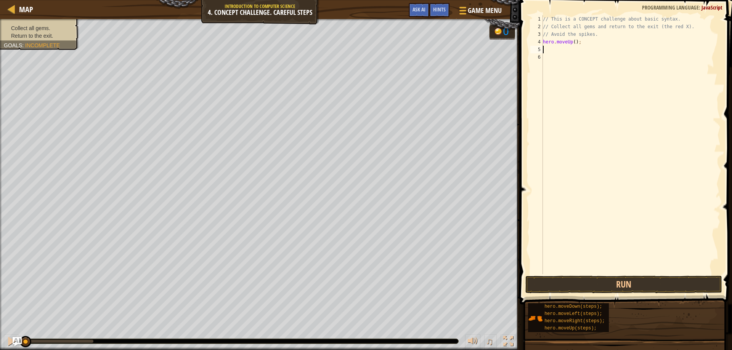
type textarea "h"
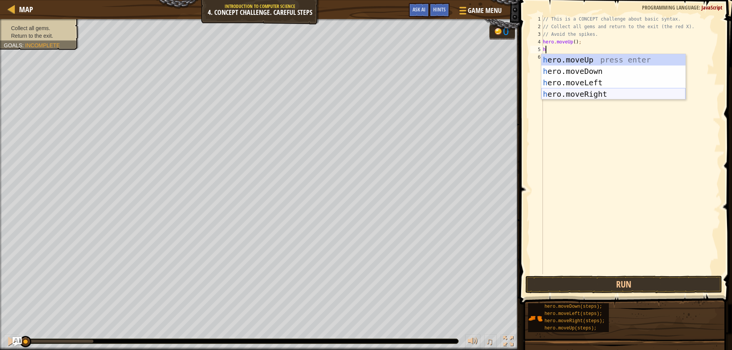
click at [581, 94] on div "h ero.moveUp press enter h ero.moveDown press enter h ero.moveLeft press enter …" at bounding box center [613, 88] width 144 height 69
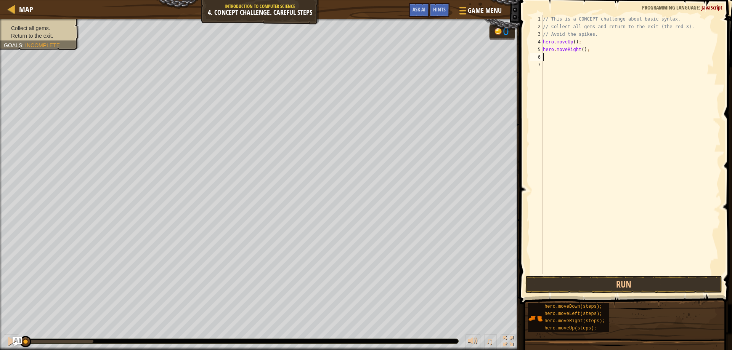
type textarea "h"
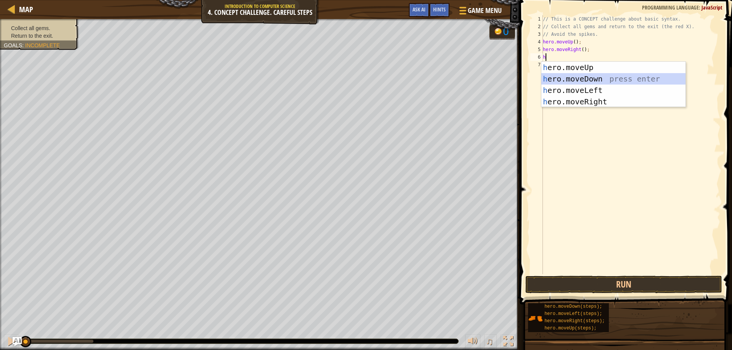
click at [573, 78] on div "h ero.moveUp press enter h ero.moveDown press enter h ero.moveLeft press enter …" at bounding box center [613, 96] width 144 height 69
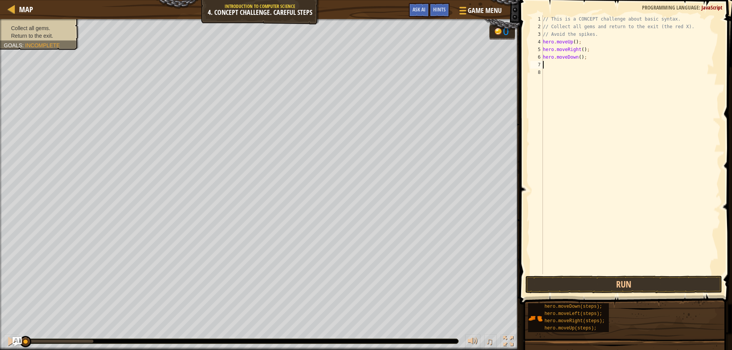
type textarea "h"
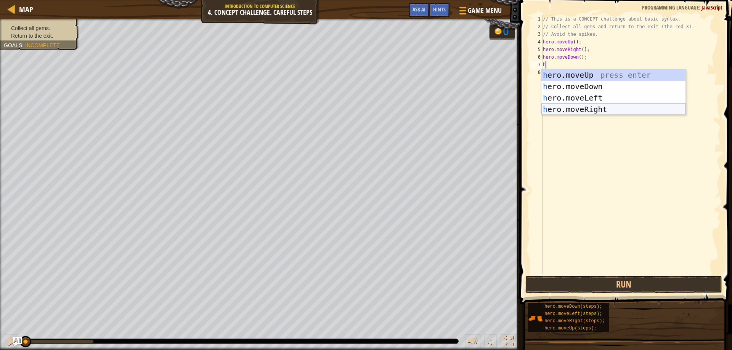
click at [584, 109] on div "h ero.moveUp press enter h ero.moveDown press enter h ero.moveLeft press enter …" at bounding box center [613, 103] width 144 height 69
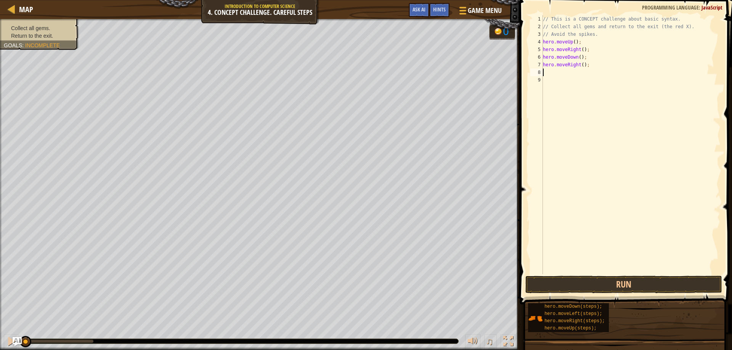
type textarea "h"
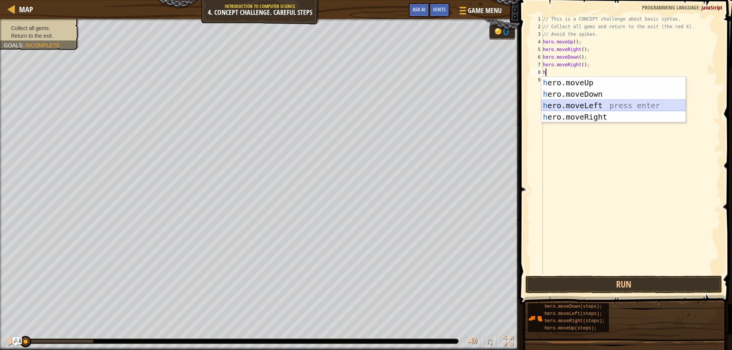
click at [616, 101] on div "h ero.moveUp press enter h ero.moveDown press enter h ero.moveLeft press enter …" at bounding box center [613, 111] width 144 height 69
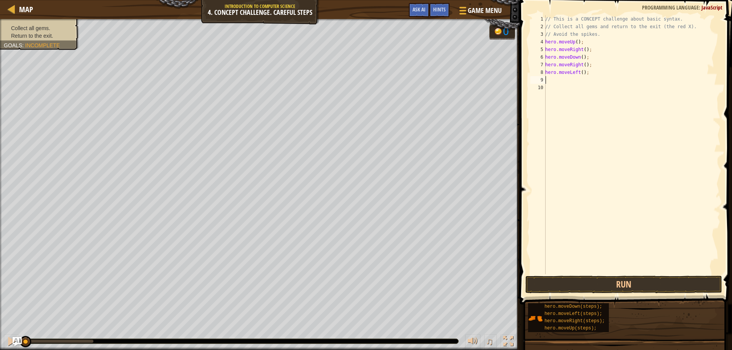
type textarea "h"
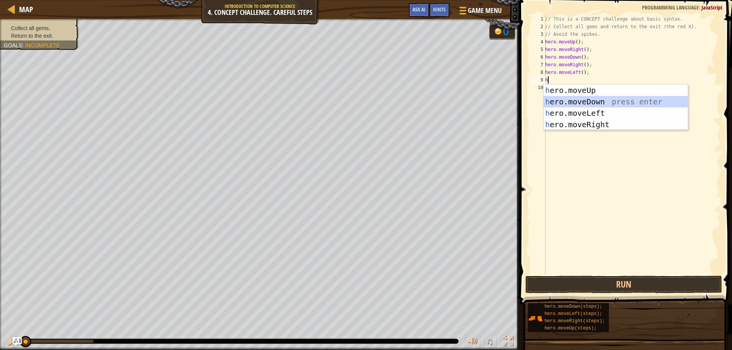
click at [612, 97] on div "h ero.moveUp press enter h ero.moveDown press enter h ero.moveLeft press enter …" at bounding box center [616, 119] width 144 height 69
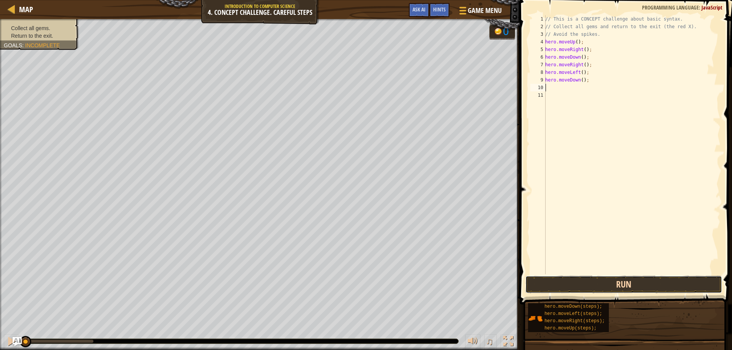
click at [586, 285] on button "Run" at bounding box center [623, 285] width 197 height 18
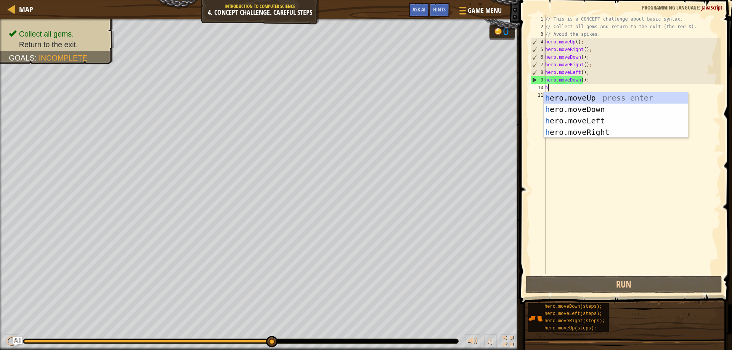
type textarea "h"
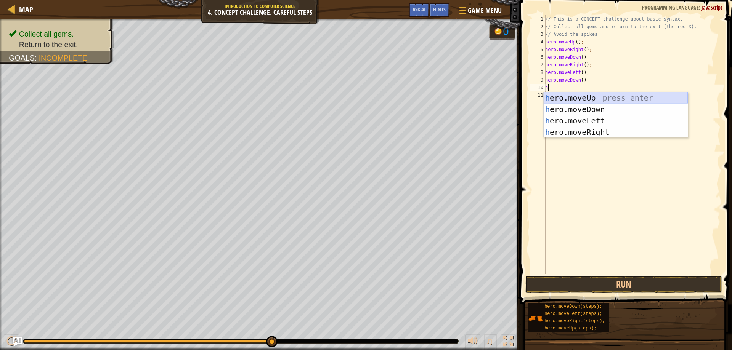
click at [569, 94] on div "h ero.moveUp press enter h ero.moveDown press enter h ero.moveLeft press enter …" at bounding box center [616, 126] width 144 height 69
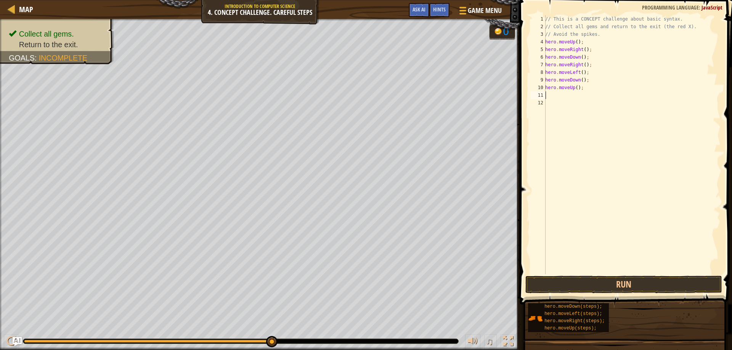
type textarea "h"
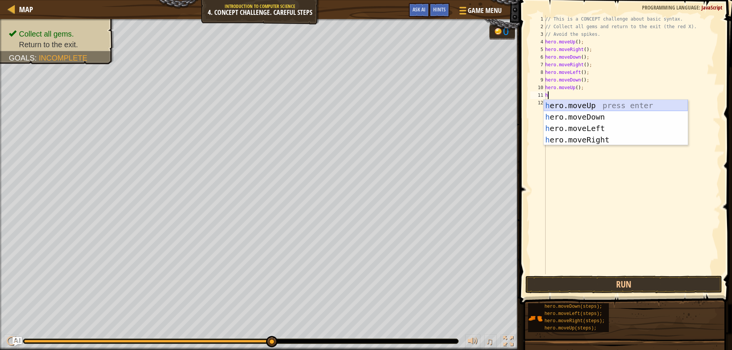
click at [565, 104] on div "h ero.moveUp press enter h ero.moveDown press enter h ero.moveLeft press enter …" at bounding box center [616, 134] width 144 height 69
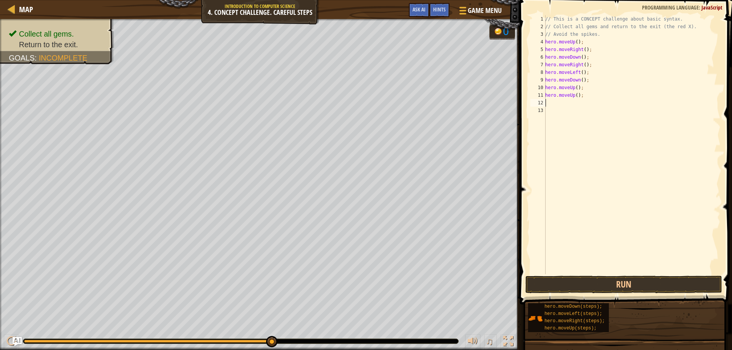
type textarea "h"
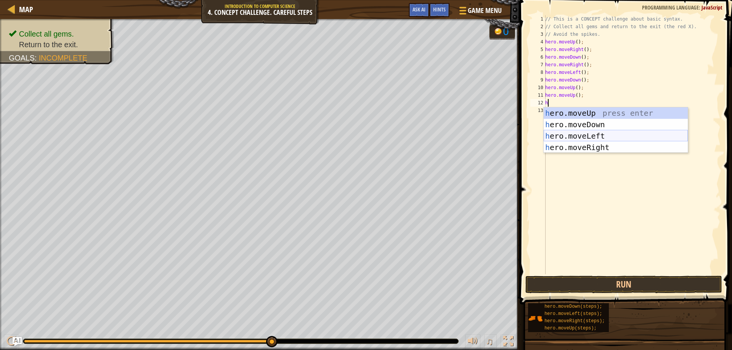
click at [597, 130] on div "h ero.moveUp press enter h ero.moveDown press enter h ero.moveLeft press enter …" at bounding box center [616, 141] width 144 height 69
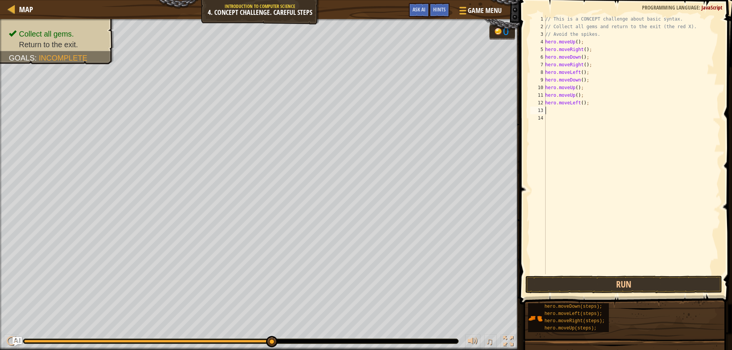
type textarea "h"
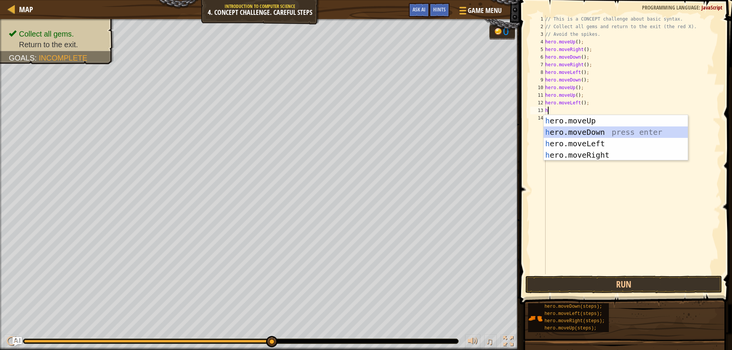
click at [598, 133] on div "h ero.moveUp press enter h ero.moveDown press enter h ero.moveLeft press enter …" at bounding box center [616, 149] width 144 height 69
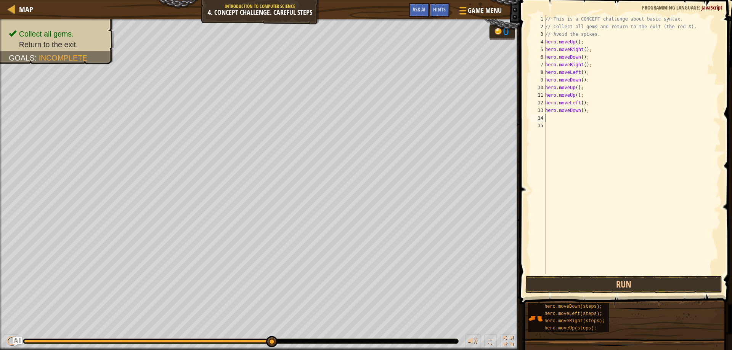
type textarea "h"
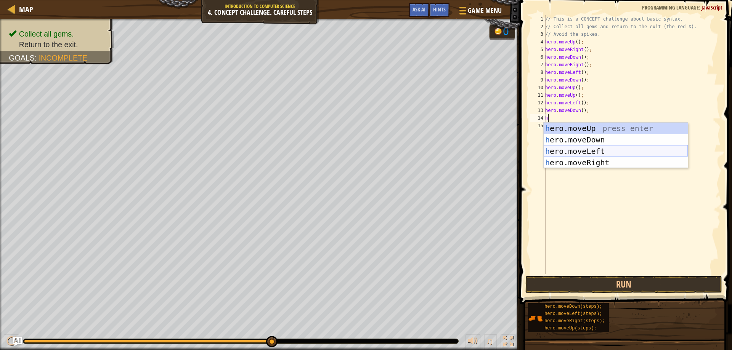
click at [603, 151] on div "h ero.moveUp press enter h ero.moveDown press enter h ero.moveLeft press enter …" at bounding box center [616, 157] width 144 height 69
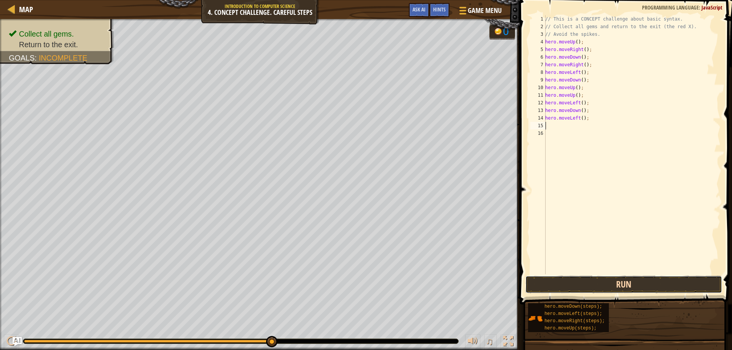
click at [596, 276] on button "Run" at bounding box center [623, 285] width 197 height 18
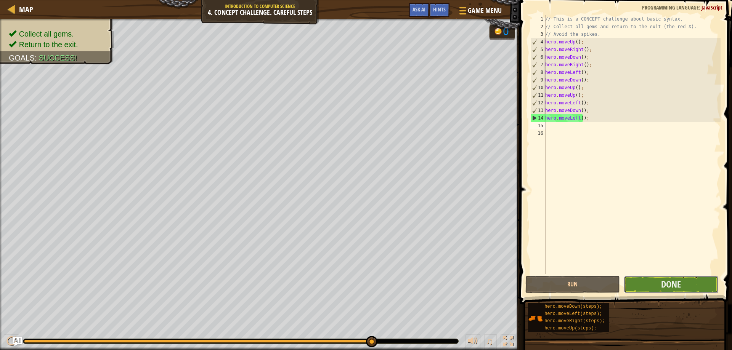
click at [634, 283] on button "Done" at bounding box center [671, 285] width 95 height 18
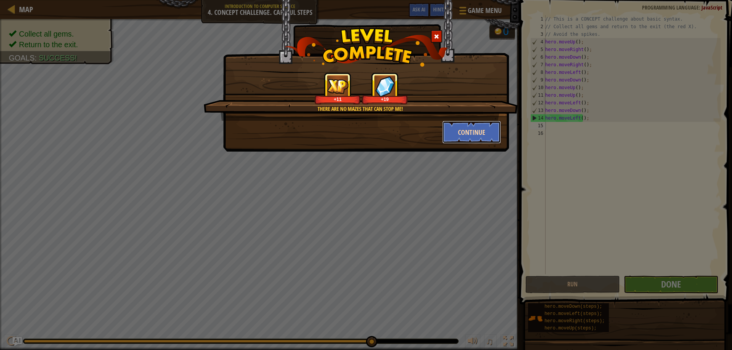
click at [486, 125] on button "Continue" at bounding box center [471, 132] width 59 height 23
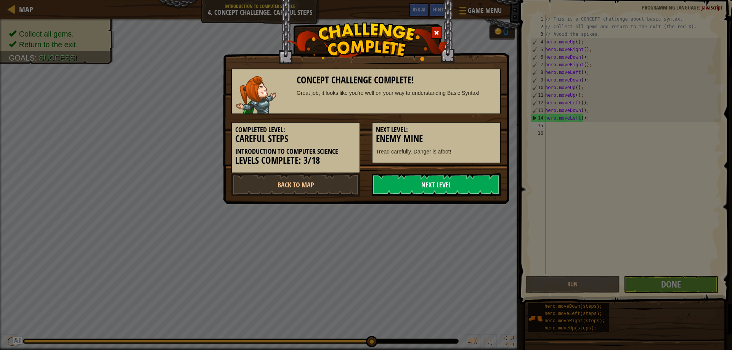
click at [446, 180] on link "Next Level" at bounding box center [436, 184] width 129 height 23
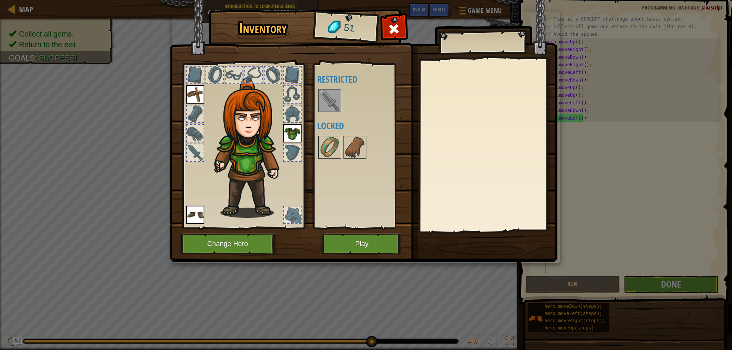
click at [322, 96] on img at bounding box center [329, 100] width 21 height 21
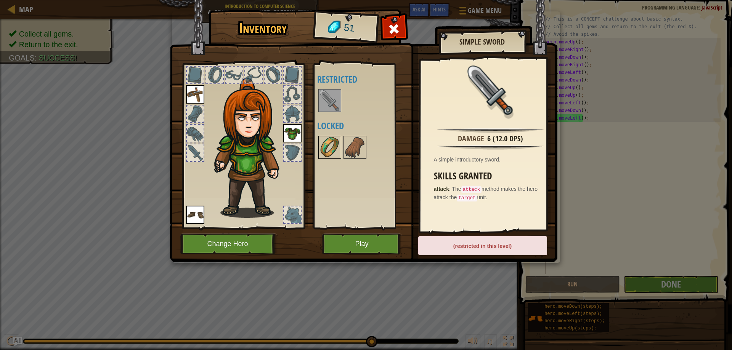
click at [337, 138] on img at bounding box center [329, 147] width 21 height 21
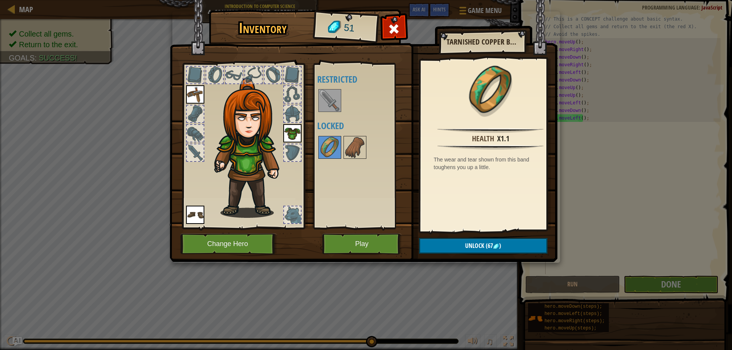
click at [358, 134] on div "Available Equip Equip Equip (double-click to equip) Restricted Locked" at bounding box center [365, 146] width 96 height 159
click at [355, 143] on img at bounding box center [354, 147] width 21 height 21
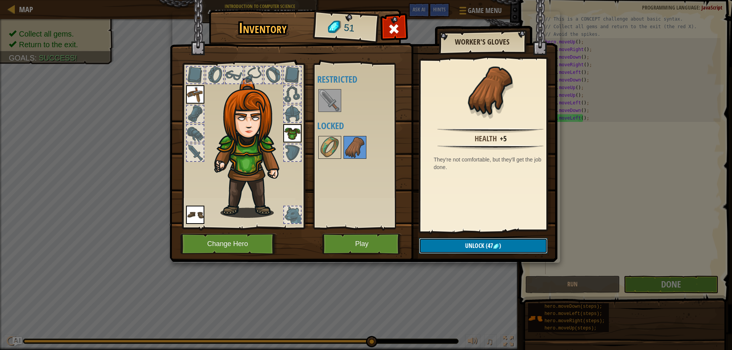
click at [473, 247] on span "Unlock" at bounding box center [474, 246] width 19 height 8
click at [472, 244] on button "Confirm" at bounding box center [483, 246] width 128 height 16
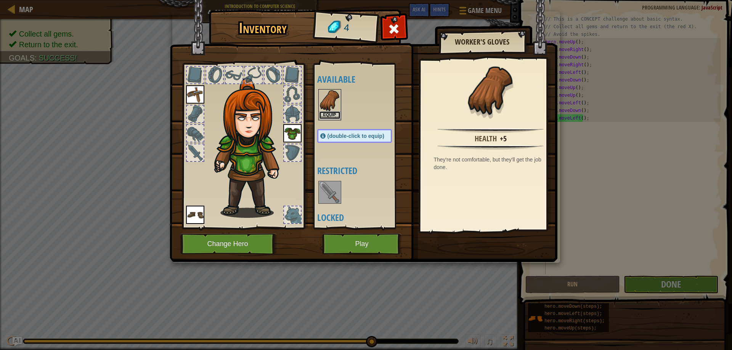
click at [329, 115] on button "Equip" at bounding box center [329, 115] width 21 height 8
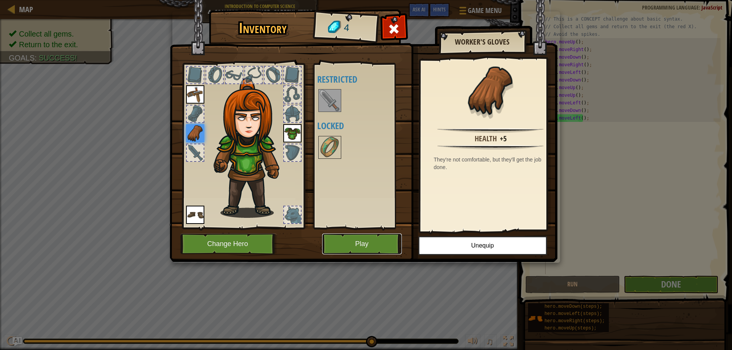
drag, startPoint x: 369, startPoint y: 244, endPoint x: 374, endPoint y: 251, distance: 8.6
click at [374, 251] on button "Play" at bounding box center [362, 244] width 80 height 21
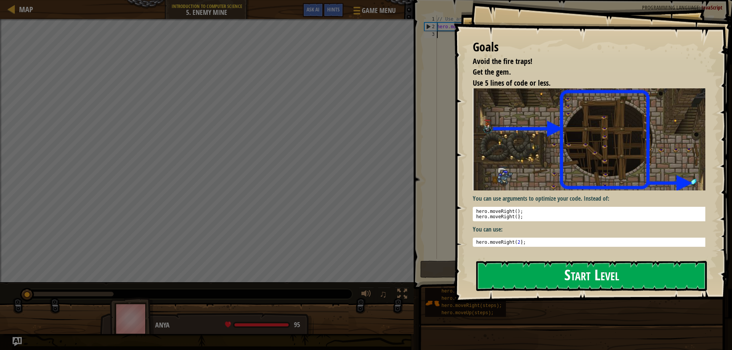
drag, startPoint x: 501, startPoint y: 272, endPoint x: 504, endPoint y: 267, distance: 6.0
click at [504, 267] on button "Start Level" at bounding box center [591, 276] width 231 height 30
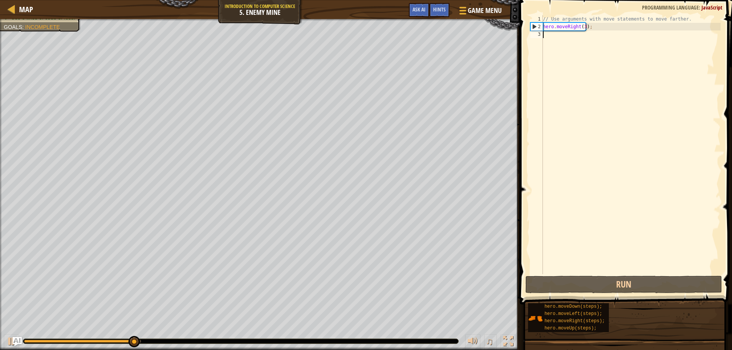
type textarea "h"
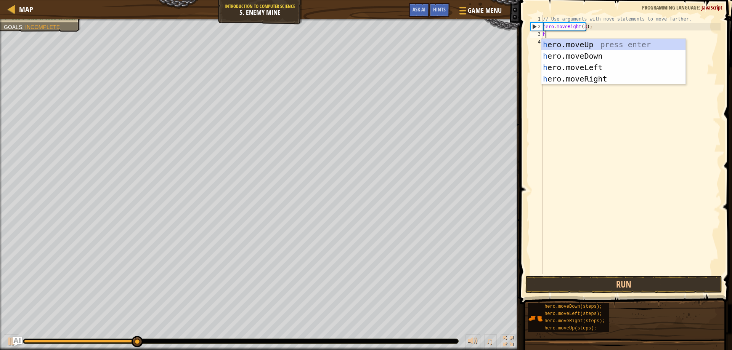
scroll to position [3, 0]
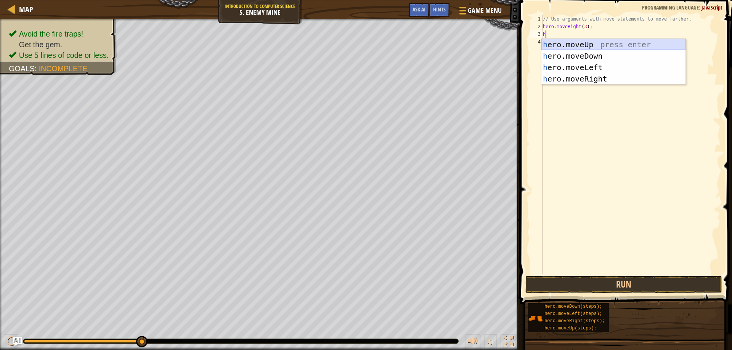
click at [585, 43] on div "h ero.moveUp press enter h ero.moveDown press enter h ero.moveLeft press enter …" at bounding box center [613, 73] width 144 height 69
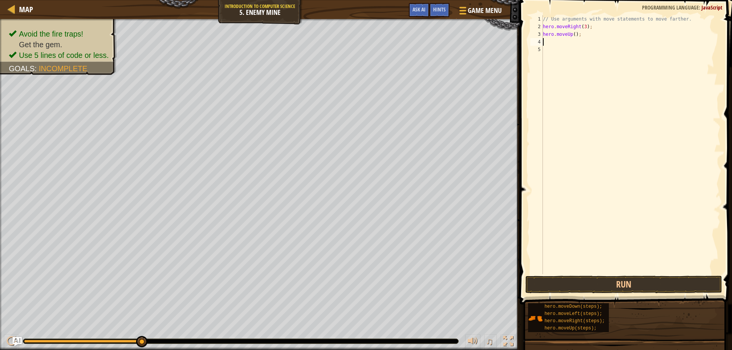
type textarea "h"
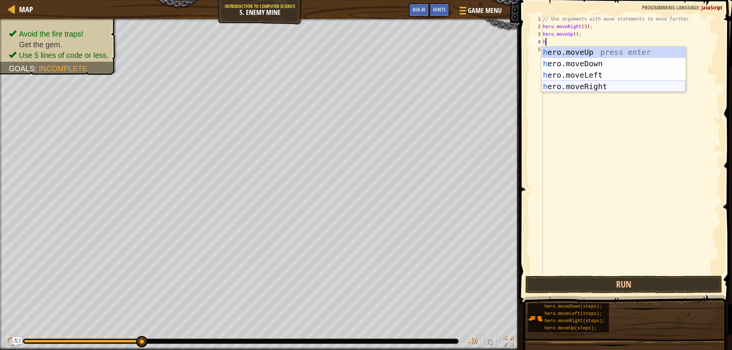
click at [603, 87] on div "h ero.moveUp press enter h ero.moveDown press enter h ero.moveLeft press enter …" at bounding box center [613, 81] width 144 height 69
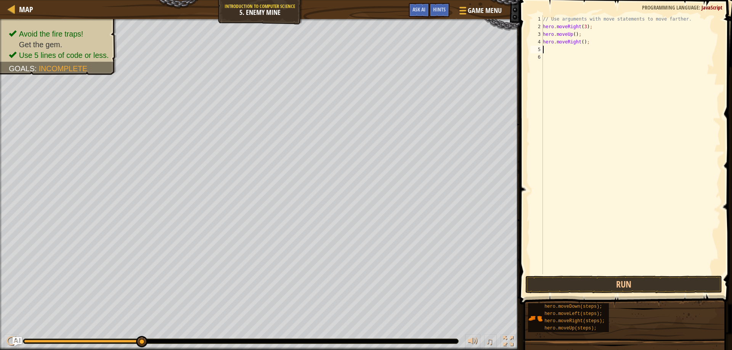
type textarea "h"
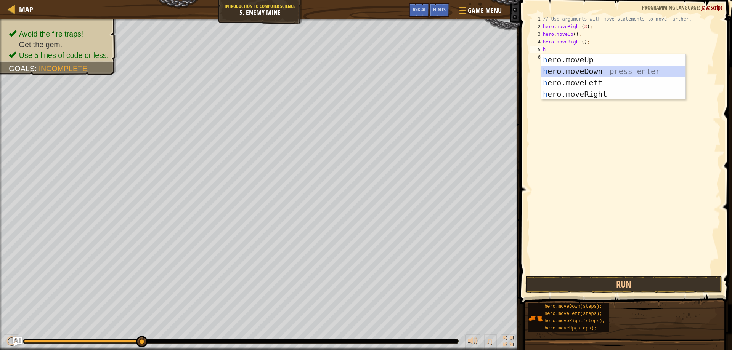
click at [605, 72] on div "h ero.moveUp press enter h ero.moveDown press enter h ero.moveLeft press enter …" at bounding box center [613, 88] width 144 height 69
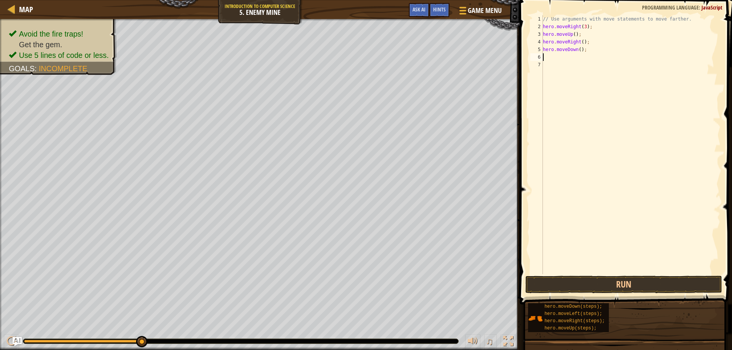
type textarea "h"
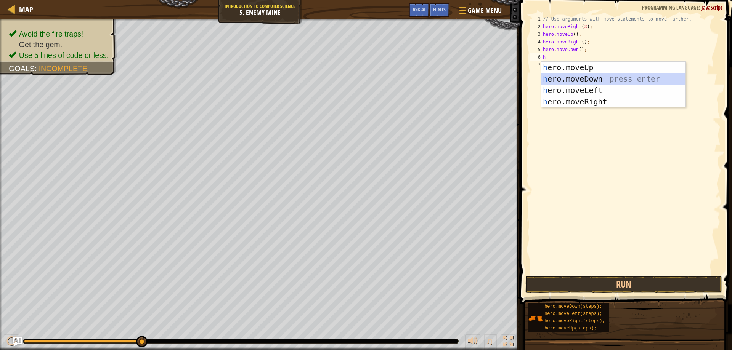
click at [603, 75] on div "h ero.moveUp press enter h ero.moveDown press enter h ero.moveLeft press enter …" at bounding box center [613, 96] width 144 height 69
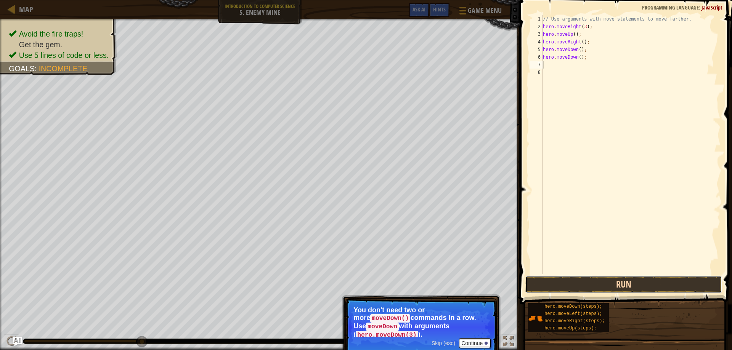
click at [566, 284] on button "Run" at bounding box center [623, 285] width 197 height 18
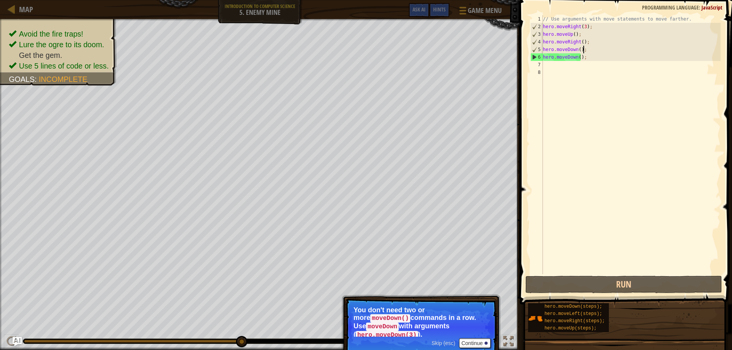
click at [586, 47] on div "// Use arguments with move statements to move farther. hero . moveRight ( 3 ) ;…" at bounding box center [630, 152] width 179 height 274
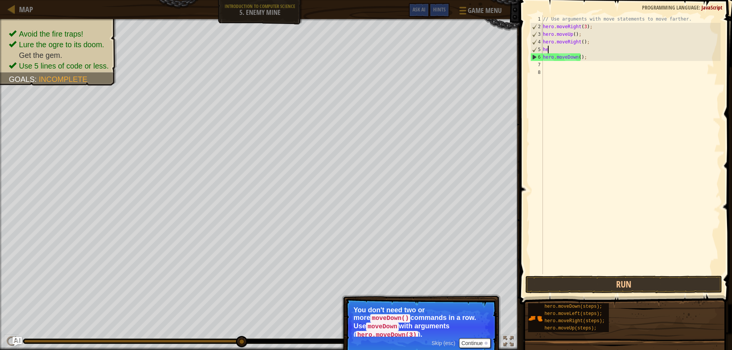
type textarea "h"
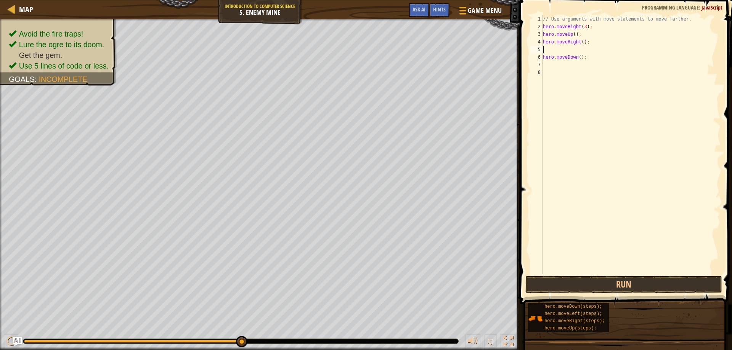
type textarea "h"
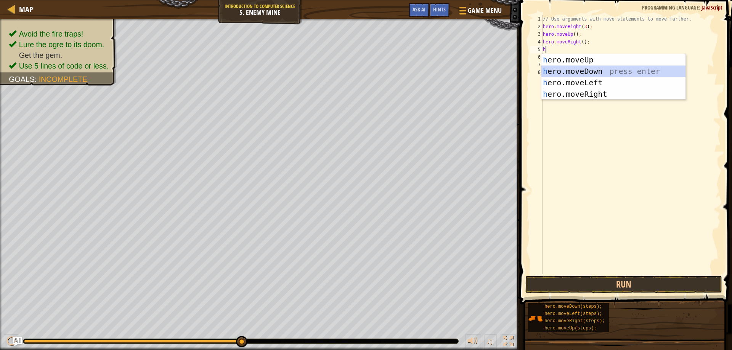
click at [590, 72] on div "h ero.moveUp press enter h ero.moveDown press enter h ero.moveLeft press enter …" at bounding box center [613, 88] width 144 height 69
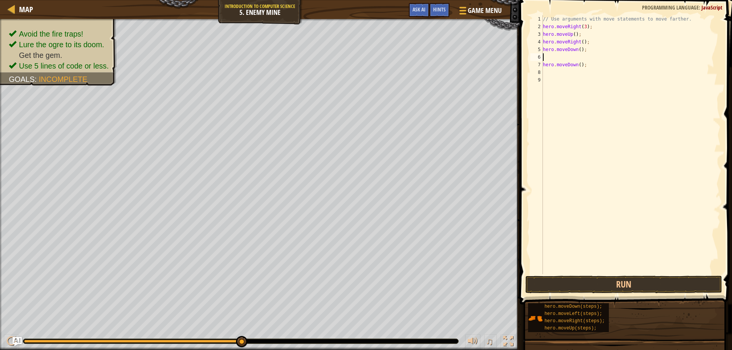
type textarea "h"
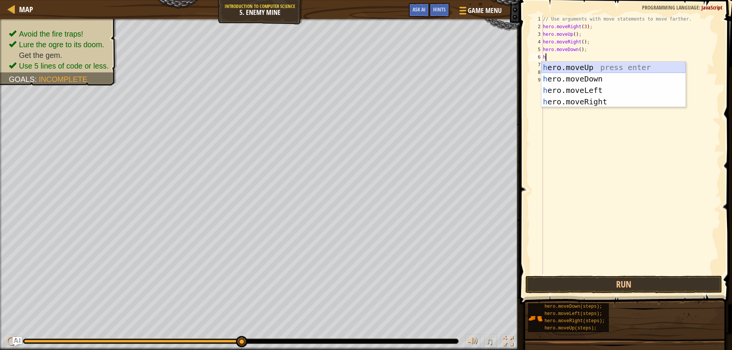
click at [579, 64] on div "h ero.moveUp press enter h ero.moveDown press enter h ero.moveLeft press enter …" at bounding box center [613, 96] width 144 height 69
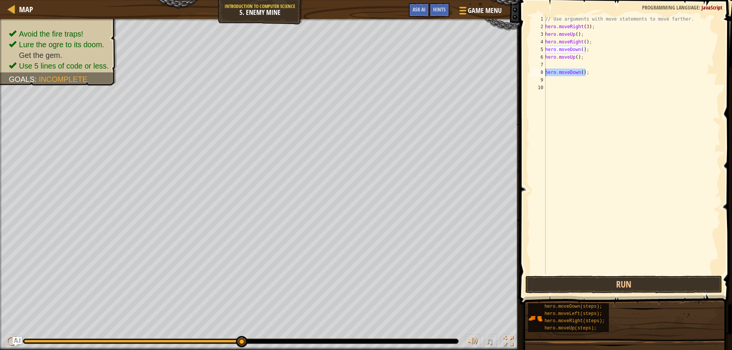
drag, startPoint x: 586, startPoint y: 74, endPoint x: 545, endPoint y: 71, distance: 40.1
click at [545, 71] on div "// Use arguments with move statements to move farther. hero . moveRight ( 3 ) ;…" at bounding box center [632, 152] width 177 height 274
type textarea "hero.moveDown();"
click at [562, 64] on div "// Use arguments with move statements to move farther. hero . moveRight ( 3 ) ;…" at bounding box center [632, 152] width 177 height 274
type textarea "d"
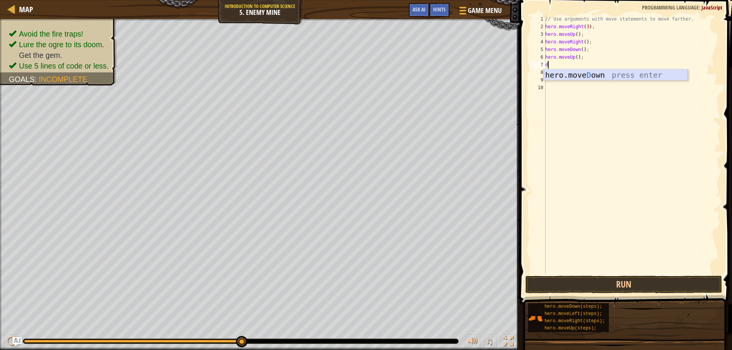
click at [579, 75] on div "hero.[PERSON_NAME] own press enter" at bounding box center [616, 86] width 144 height 34
click at [542, 283] on button "Run" at bounding box center [623, 285] width 197 height 18
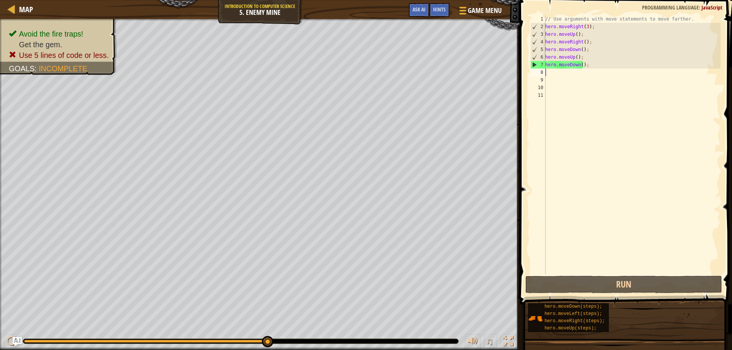
type textarea "d"
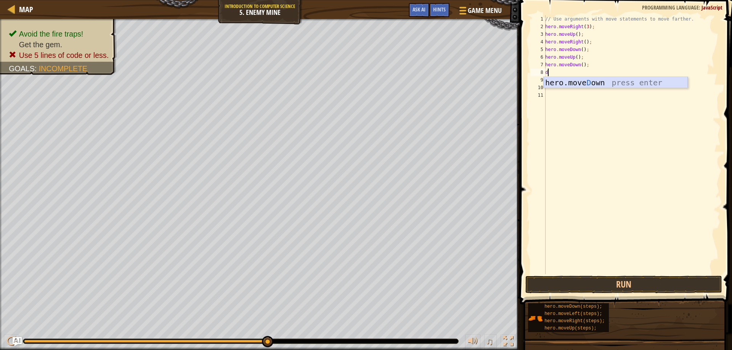
click at [645, 86] on div "hero.[PERSON_NAME] own press enter" at bounding box center [616, 94] width 144 height 34
click at [621, 277] on button "Run" at bounding box center [623, 285] width 197 height 18
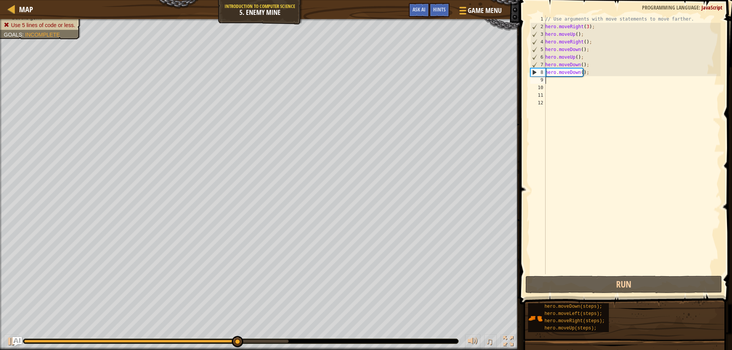
type textarea "u"
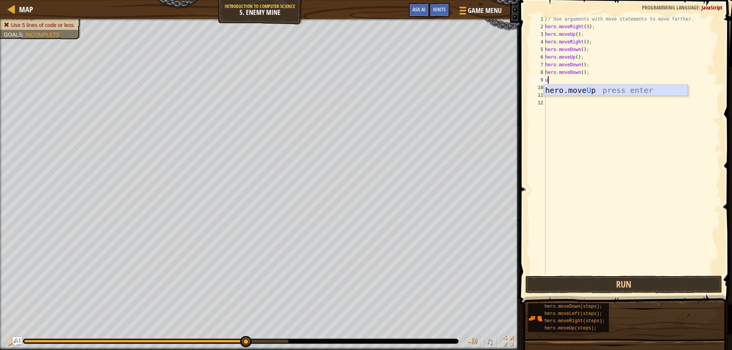
click at [632, 89] on div "hero.move U p press enter" at bounding box center [616, 102] width 144 height 34
click at [639, 288] on button "Run" at bounding box center [623, 285] width 197 height 18
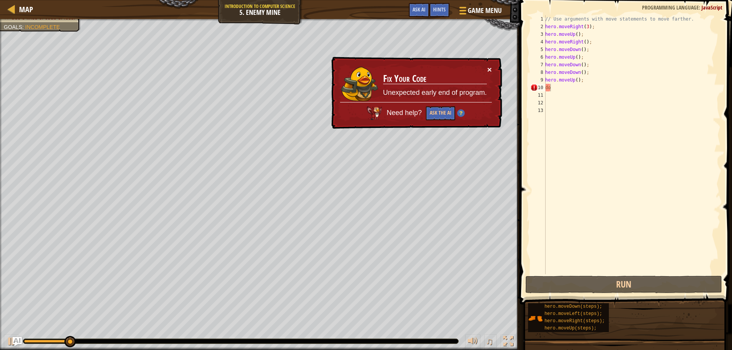
click at [488, 66] on button "×" at bounding box center [489, 70] width 5 height 8
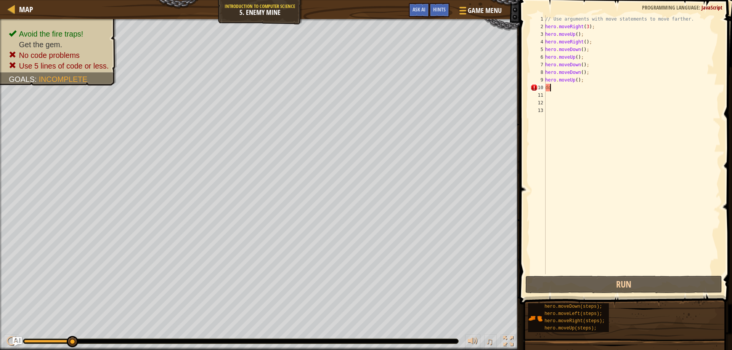
type textarea "d"
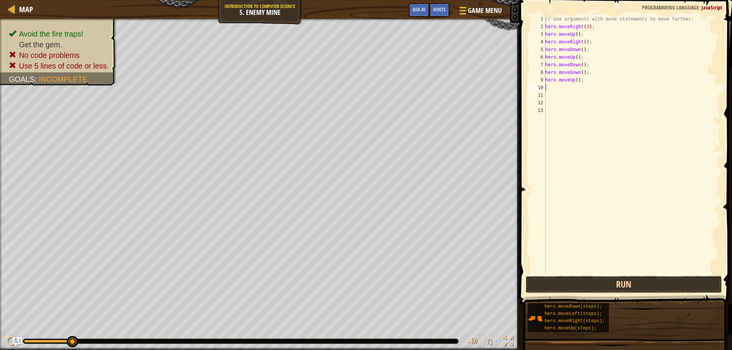
click at [610, 281] on button "Run" at bounding box center [623, 285] width 197 height 18
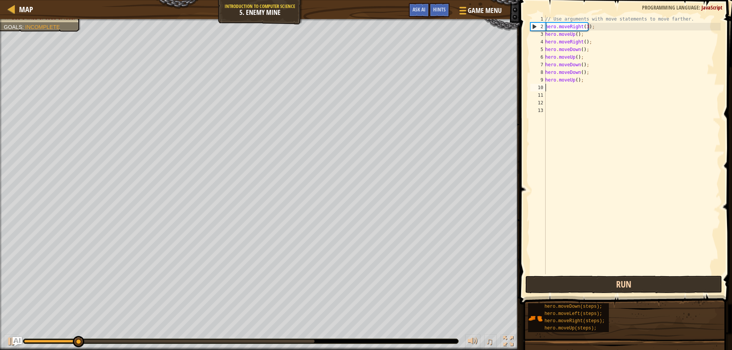
type textarea "h"
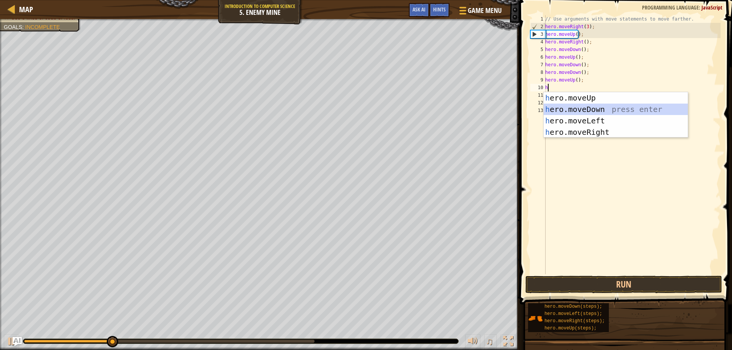
click at [630, 107] on div "h ero.moveUp press enter h ero.moveDown press enter h ero.moveLeft press enter …" at bounding box center [616, 126] width 144 height 69
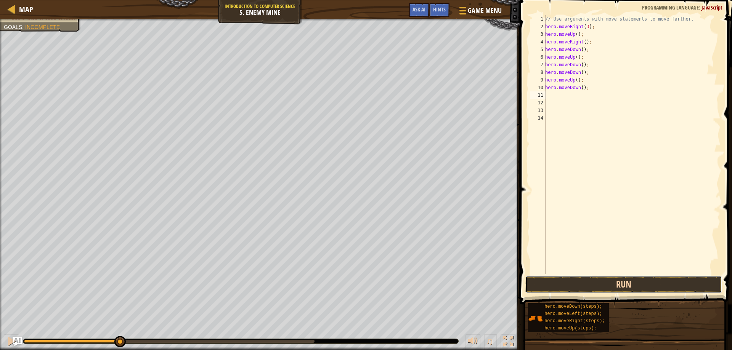
click at [560, 283] on button "Run" at bounding box center [623, 285] width 197 height 18
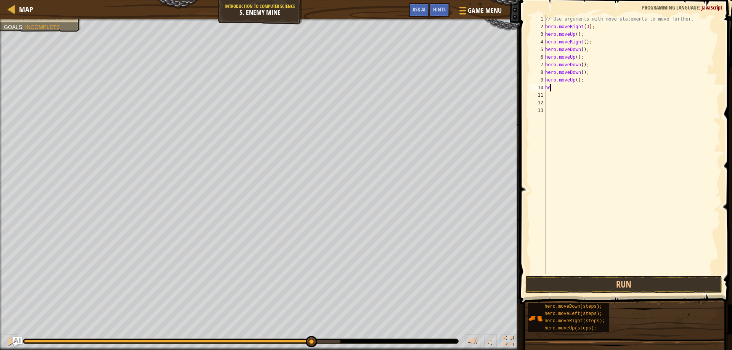
type textarea "h"
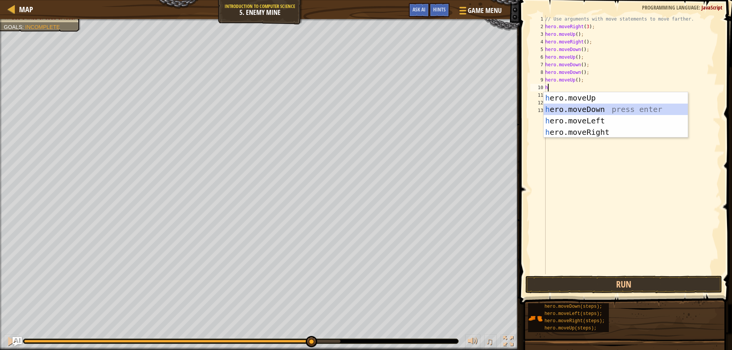
click at [608, 108] on div "h ero.moveUp press enter h ero.moveDown press enter h ero.moveLeft press enter …" at bounding box center [616, 126] width 144 height 69
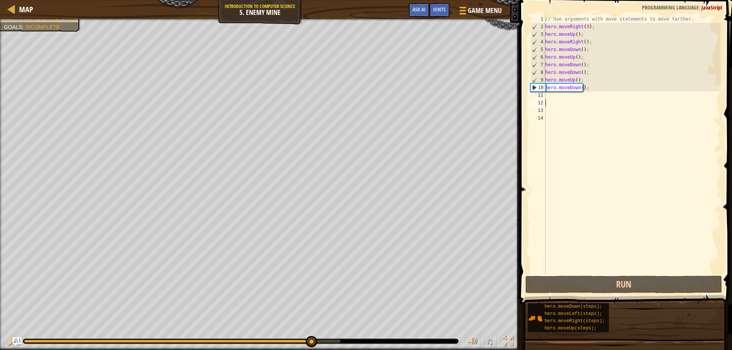
click at [608, 106] on div "// Use arguments with move statements to move farther. hero . moveRight ( 3 ) ;…" at bounding box center [632, 152] width 177 height 274
click at [608, 97] on div "// Use arguments with move statements to move farther. hero . moveRight ( 3 ) ;…" at bounding box center [632, 152] width 177 height 274
type textarea "h"
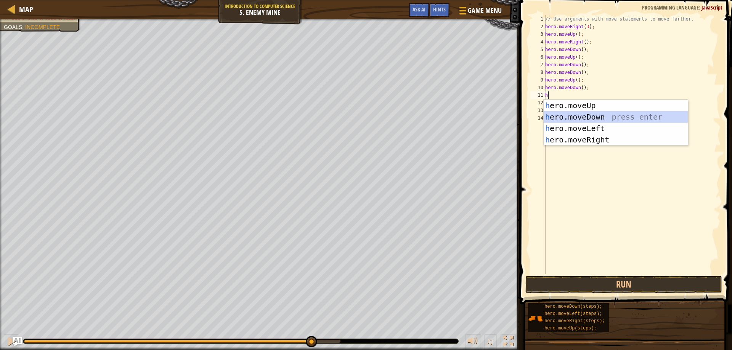
click at [610, 116] on div "h ero.moveUp press enter h ero.moveDown press enter h ero.moveLeft press enter …" at bounding box center [616, 134] width 144 height 69
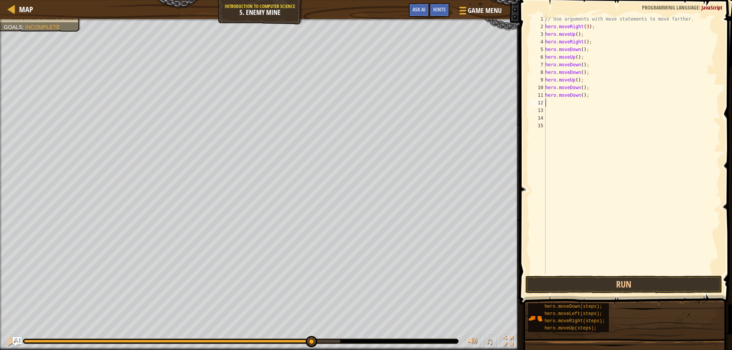
type textarea "h"
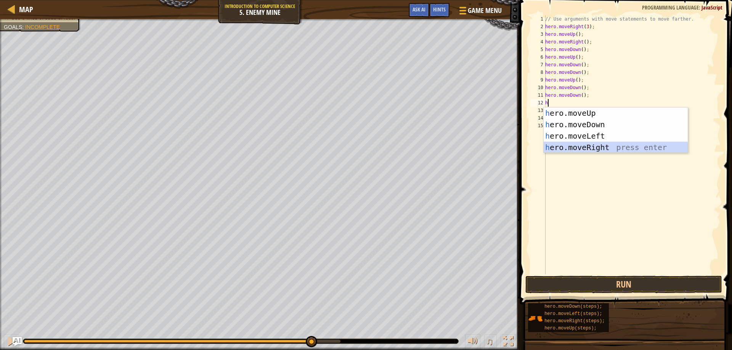
click at [586, 150] on div "h ero.moveUp press enter h ero.moveDown press enter h ero.moveLeft press enter …" at bounding box center [616, 141] width 144 height 69
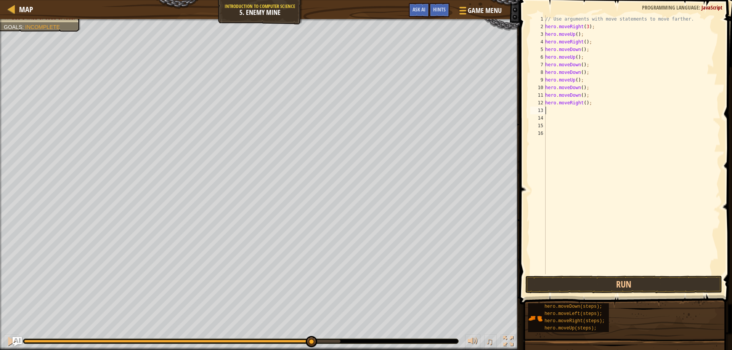
type textarea "h"
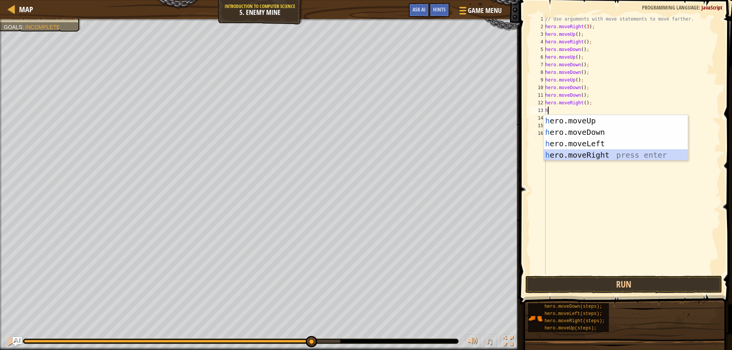
click at [607, 153] on div "h ero.moveUp press enter h ero.moveDown press enter h ero.moveLeft press enter …" at bounding box center [616, 149] width 144 height 69
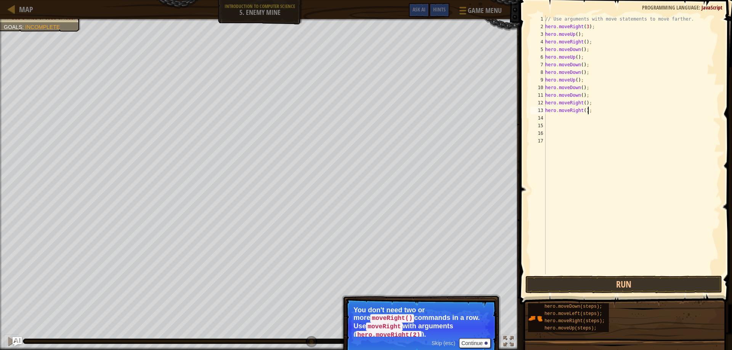
click at [600, 109] on div "// Use arguments with move statements to move farther. hero . moveRight ( 3 ) ;…" at bounding box center [632, 152] width 177 height 274
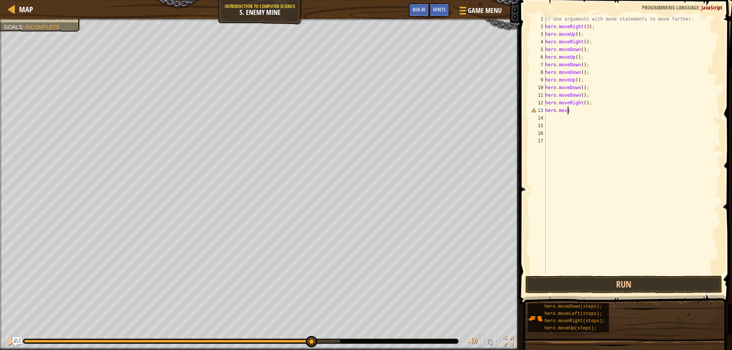
type textarea "hero.moveL"
click at [608, 123] on div "hero.moveL eft press enter" at bounding box center [616, 132] width 144 height 34
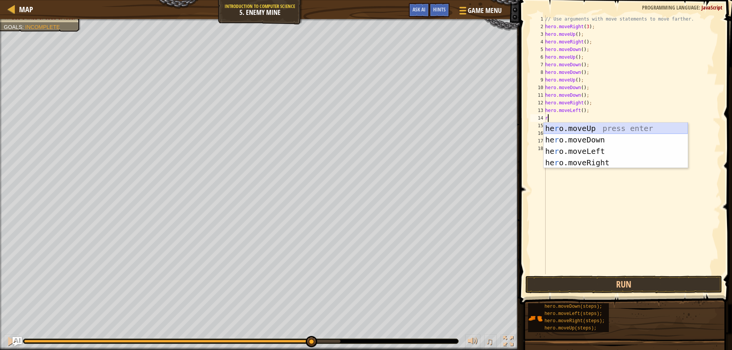
type textarea "ri"
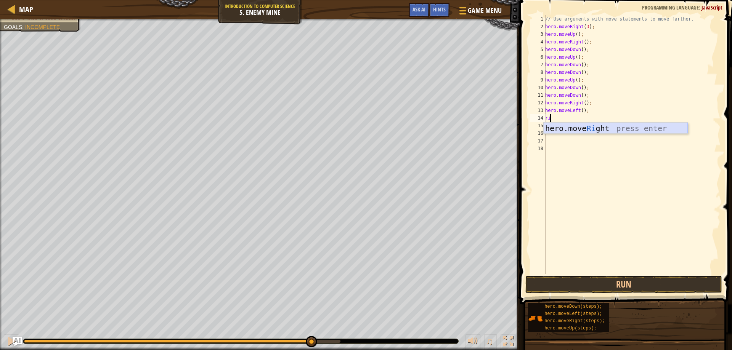
click at [558, 128] on div "hero.move Ri ght press enter" at bounding box center [616, 140] width 144 height 34
type textarea "r"
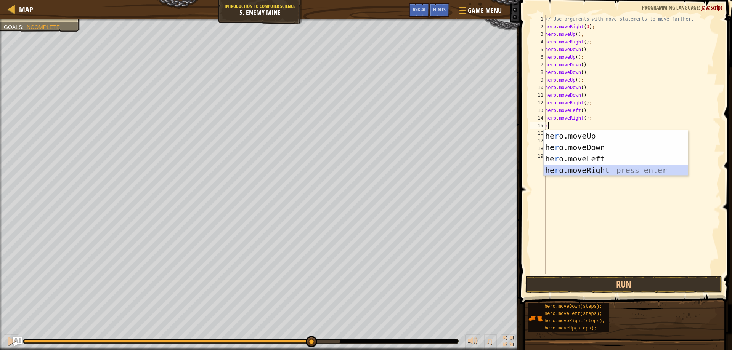
click at [581, 165] on div "he r o.moveUp press enter he r o.moveDown press enter he r o.moveLeft press ent…" at bounding box center [616, 164] width 144 height 69
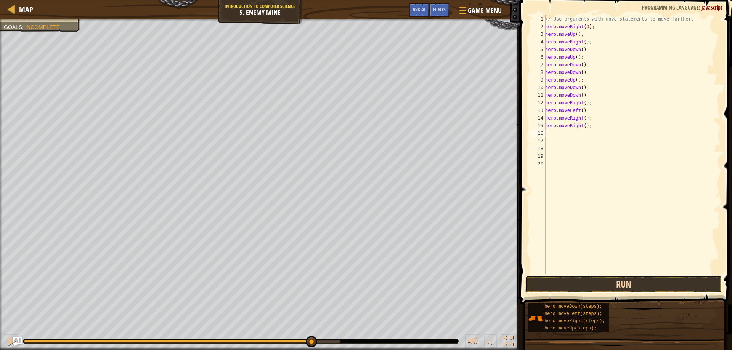
drag, startPoint x: 588, startPoint y: 286, endPoint x: 587, endPoint y: 279, distance: 7.0
click at [588, 285] on button "Run" at bounding box center [623, 285] width 197 height 18
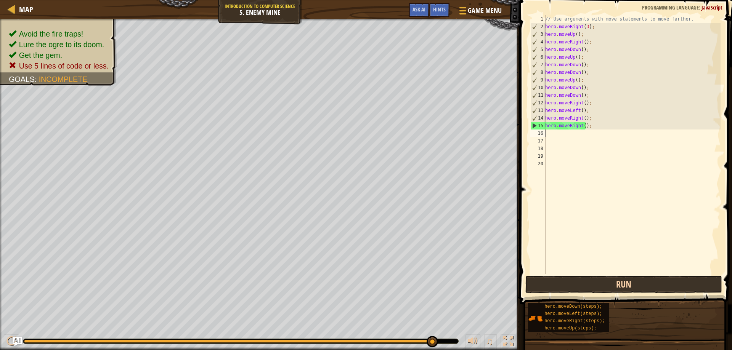
type textarea "m"
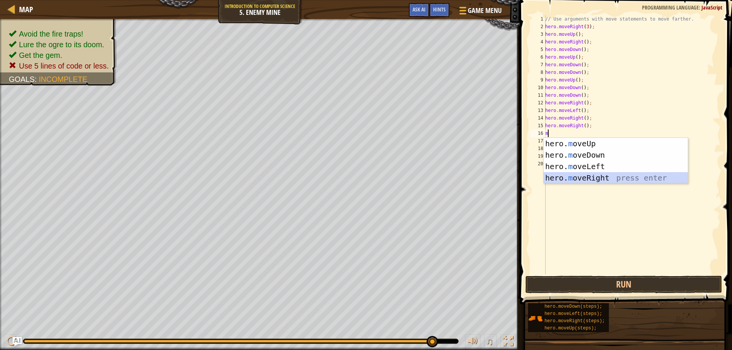
click at [571, 178] on div "hero. m oveUp press enter hero. m oveDown press enter hero. m oveLeft press ent…" at bounding box center [616, 172] width 144 height 69
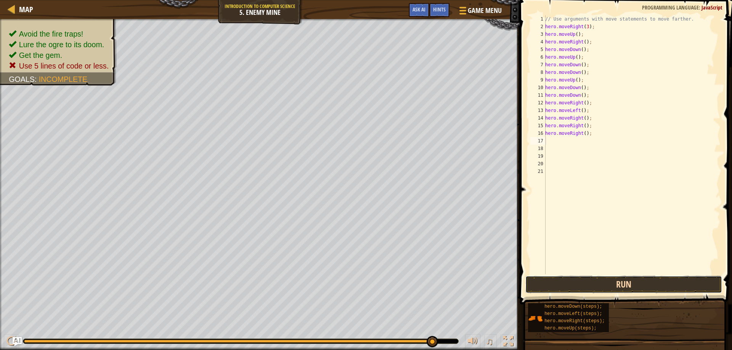
click at [553, 287] on button "Run" at bounding box center [623, 285] width 197 height 18
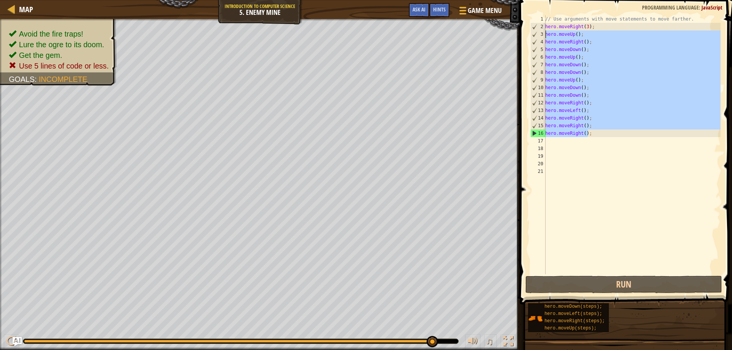
drag, startPoint x: 589, startPoint y: 133, endPoint x: 539, endPoint y: 35, distance: 110.5
click at [539, 35] on div "1 2 3 4 5 6 7 8 9 10 11 12 13 14 15 16 17 18 19 20 21 // Use arguments with mov…" at bounding box center [625, 144] width 192 height 259
type textarea "hero.moveUp(); hero.moveRight();"
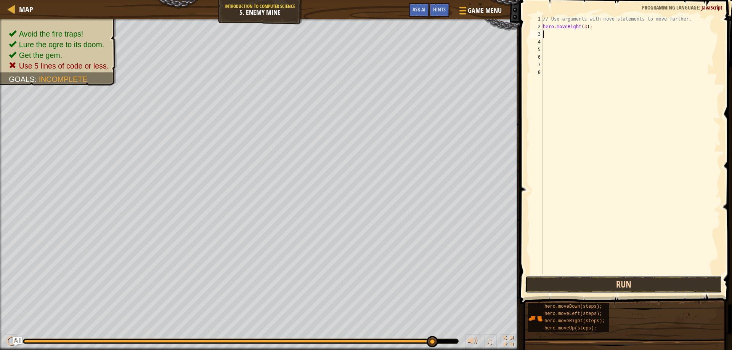
click at [543, 280] on button "Run" at bounding box center [623, 285] width 197 height 18
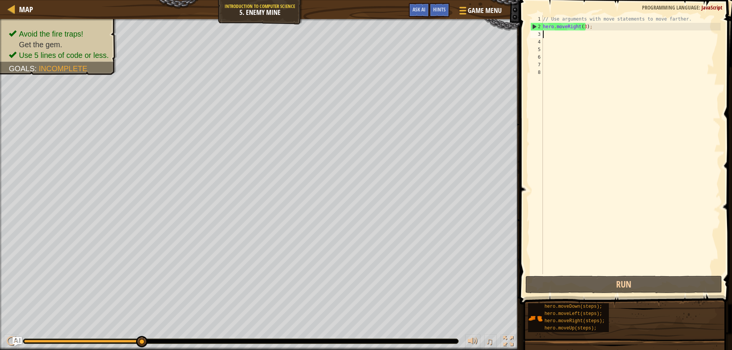
type textarea "u"
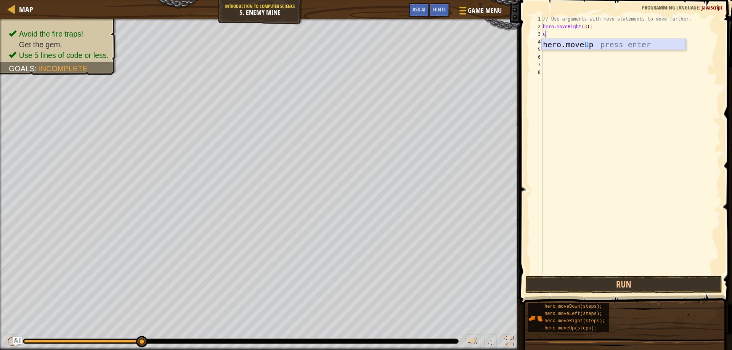
click at [570, 40] on div "hero.move U p press enter" at bounding box center [613, 56] width 144 height 34
type textarea "h"
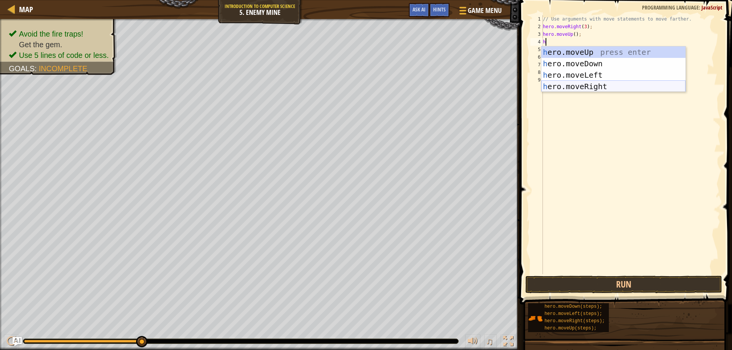
click at [602, 88] on div "h ero.moveUp press enter h ero.moveDown press enter h ero.moveLeft press enter …" at bounding box center [613, 81] width 144 height 69
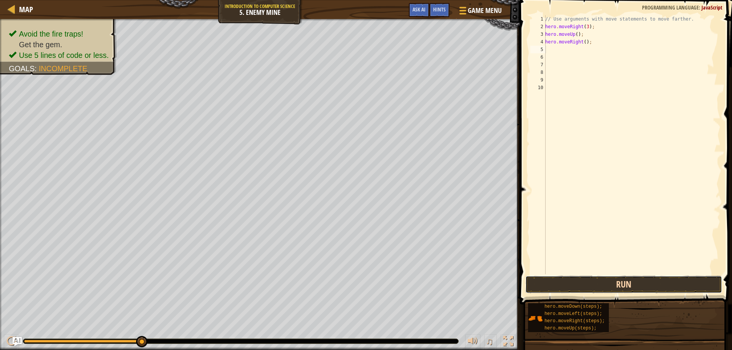
click at [595, 278] on button "Run" at bounding box center [623, 285] width 197 height 18
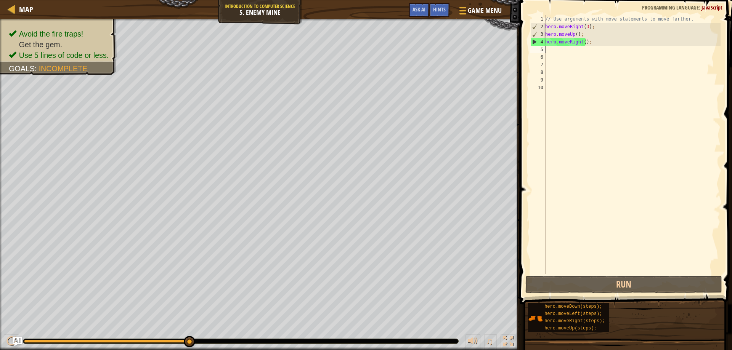
type textarea "d"
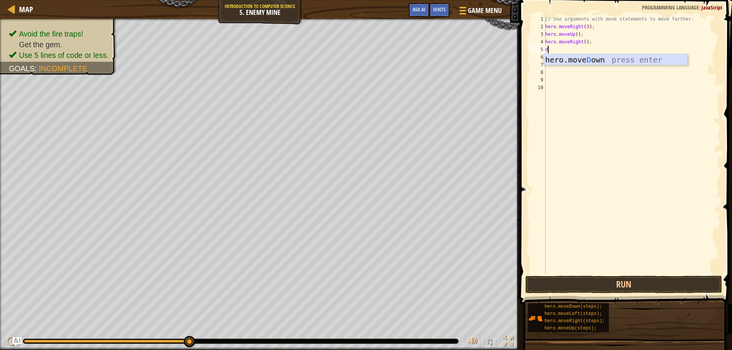
click at [591, 60] on div "hero.[PERSON_NAME] own press enter" at bounding box center [616, 71] width 144 height 34
type textarea "d"
click at [588, 71] on div "hero.[PERSON_NAME] own press enter" at bounding box center [616, 79] width 144 height 34
click at [558, 280] on button "Run" at bounding box center [623, 285] width 197 height 18
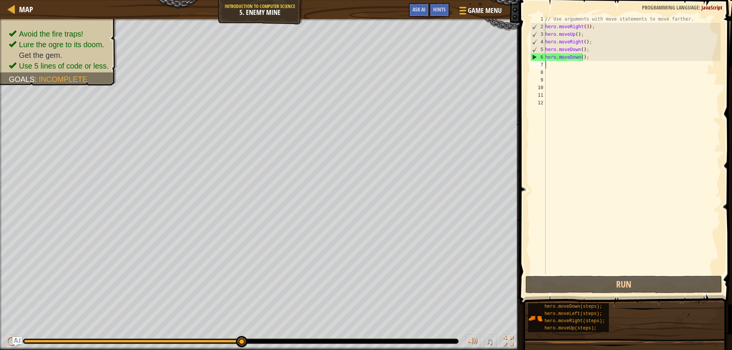
type textarea "h"
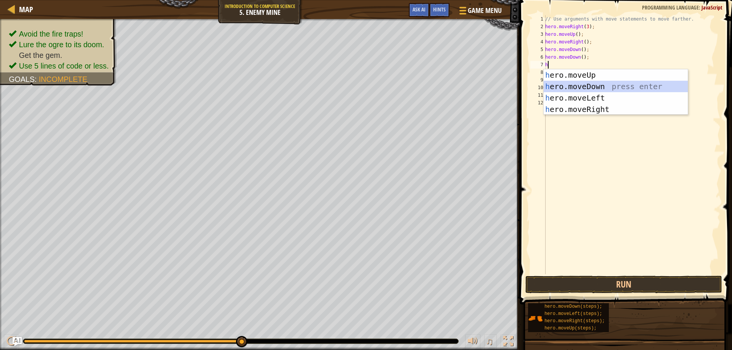
click at [591, 83] on div "h ero.moveUp press enter h ero.moveDown press enter h ero.moveLeft press enter …" at bounding box center [616, 103] width 144 height 69
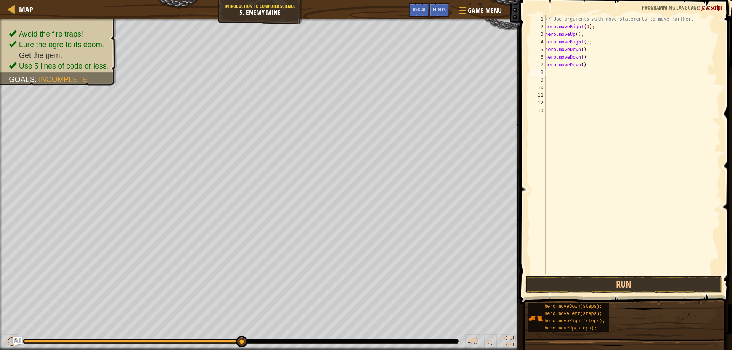
type textarea "r"
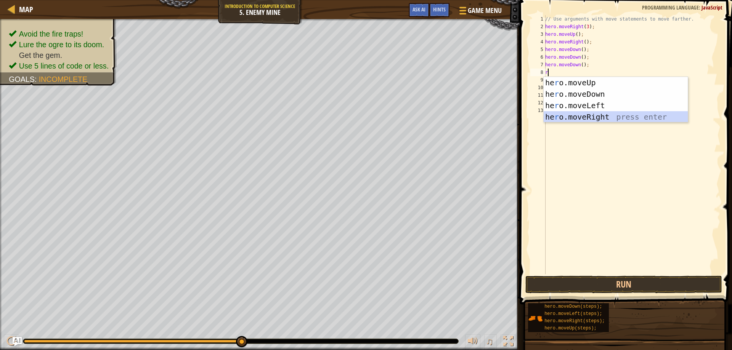
click at [557, 117] on div "he r o.moveUp press enter he r o.moveDown press enter he r o.moveLeft press ent…" at bounding box center [616, 111] width 144 height 69
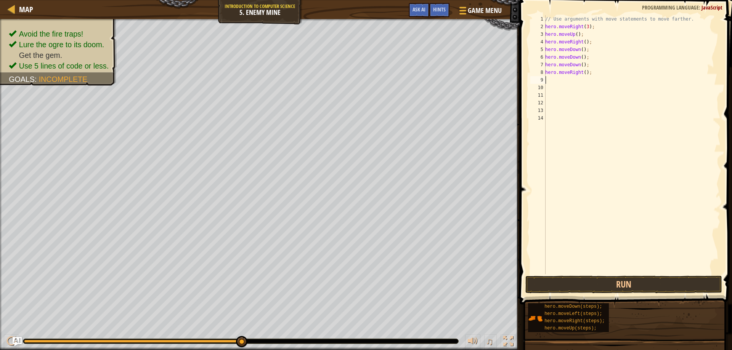
type textarea "h"
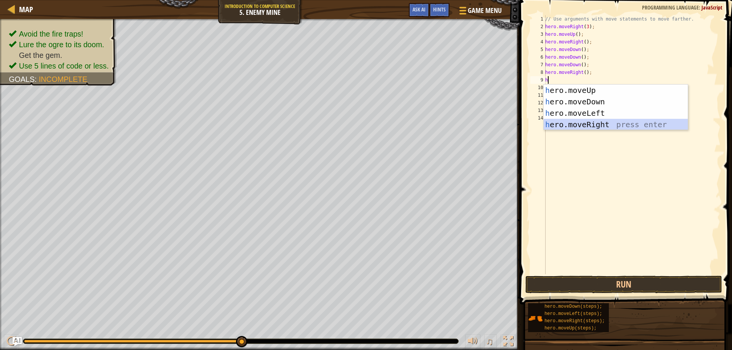
click at [564, 123] on div "h ero.moveUp press enter h ero.moveDown press enter h ero.moveLeft press enter …" at bounding box center [616, 119] width 144 height 69
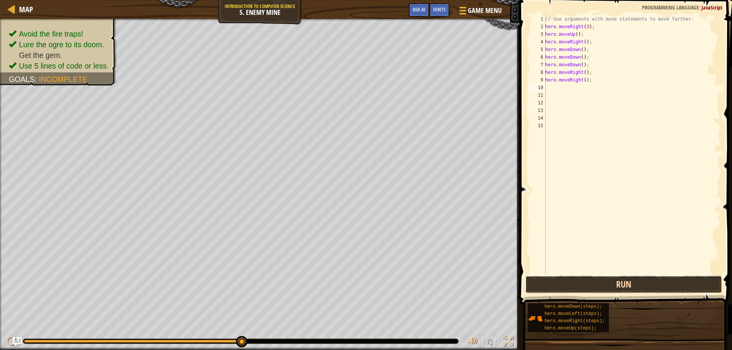
click at [594, 284] on button "Run" at bounding box center [623, 285] width 197 height 18
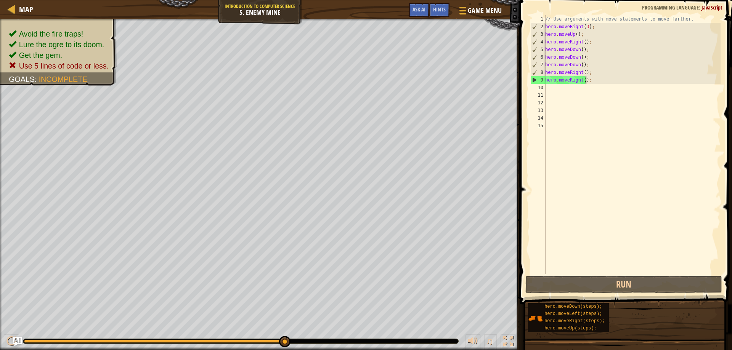
click at [587, 79] on div "// Use arguments with move statements to move farther. hero . moveRight ( 3 ) ;…" at bounding box center [632, 152] width 177 height 274
click at [589, 79] on div "// Use arguments with move statements to move farther. hero . moveRight ( 3 ) ;…" at bounding box center [632, 152] width 177 height 274
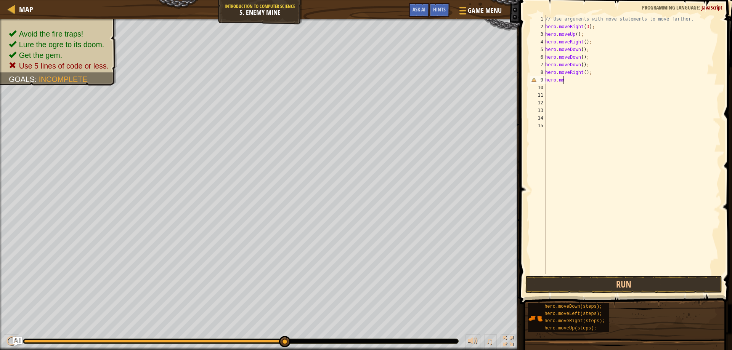
type textarea "h"
click at [608, 285] on button "Run" at bounding box center [623, 285] width 197 height 18
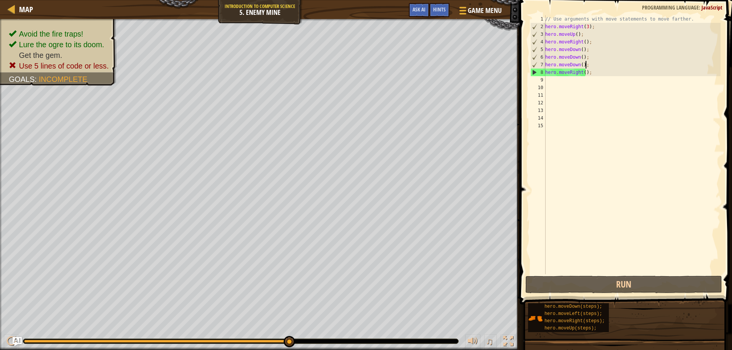
drag, startPoint x: 589, startPoint y: 68, endPoint x: 585, endPoint y: 63, distance: 6.7
click at [585, 63] on div "// Use arguments with move statements to move farther. hero . moveRight ( 3 ) ;…" at bounding box center [632, 152] width 177 height 274
type textarea "hero.moveDown();"
click at [550, 77] on div "// Use arguments with move statements to move farther. hero . moveRight ( 3 ) ;…" at bounding box center [632, 152] width 177 height 274
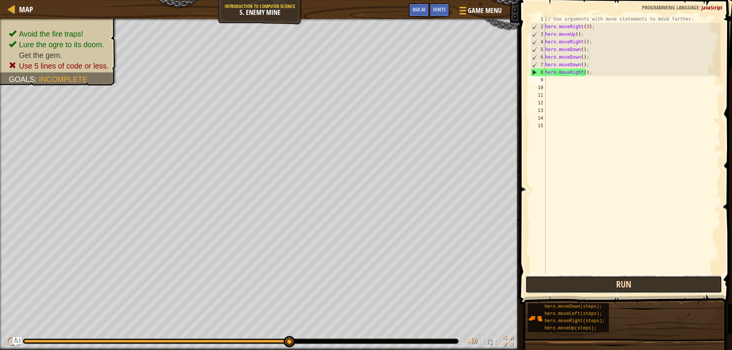
click at [551, 278] on button "Run" at bounding box center [623, 285] width 197 height 18
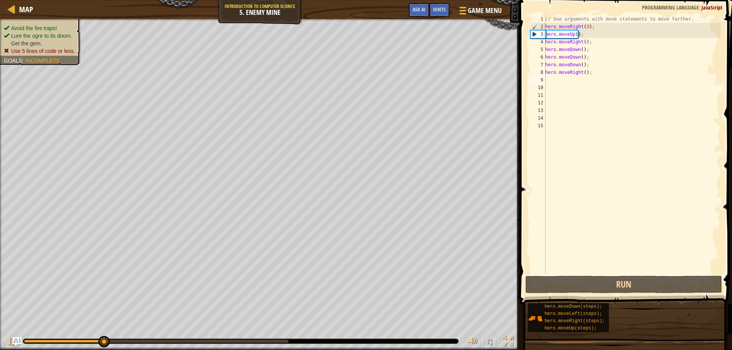
click at [71, 29] on ul "Avoid the fire traps! Lure the ogre to its doom. Get the gem. Use 5 lines of co…" at bounding box center [40, 39] width 73 height 30
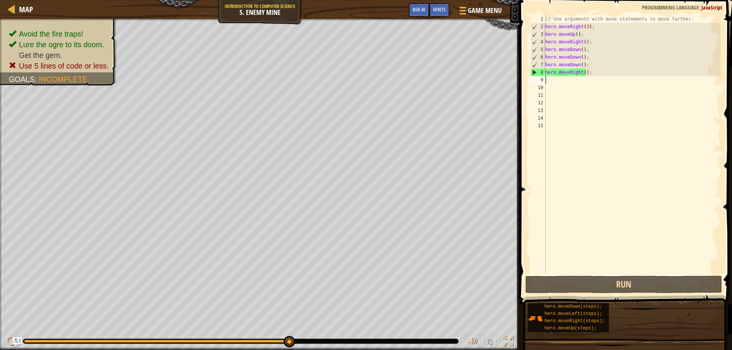
click at [549, 79] on div "// Use arguments with move statements to move farther. hero . moveRight ( 3 ) ;…" at bounding box center [632, 152] width 177 height 274
click at [437, 10] on span "Hints" at bounding box center [439, 9] width 13 height 7
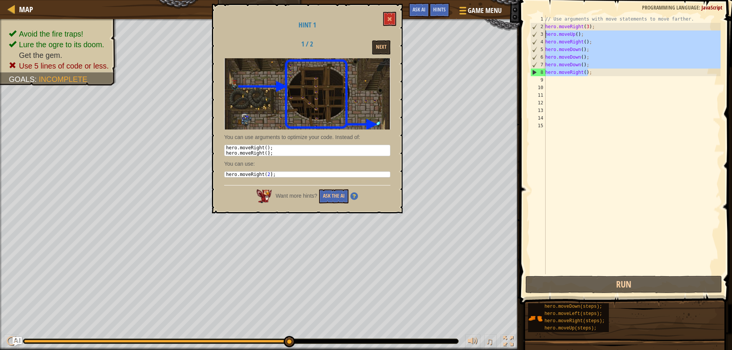
drag, startPoint x: 592, startPoint y: 75, endPoint x: 546, endPoint y: 34, distance: 61.8
click at [546, 34] on div "// Use arguments with move statements to move farther. hero . moveRight ( 3 ) ;…" at bounding box center [632, 152] width 177 height 274
type textarea "hero.moveUp(); hero.moveRight();"
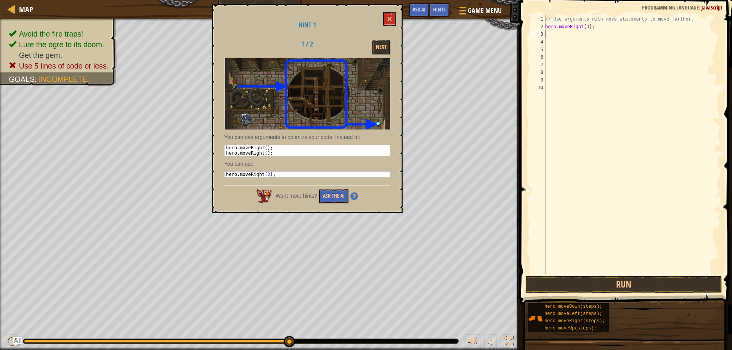
click at [585, 26] on div "// Use arguments with move statements to move farther. hero . moveRight ( 3 ) ;" at bounding box center [632, 152] width 177 height 274
click at [383, 47] on button "Next" at bounding box center [381, 47] width 18 height 14
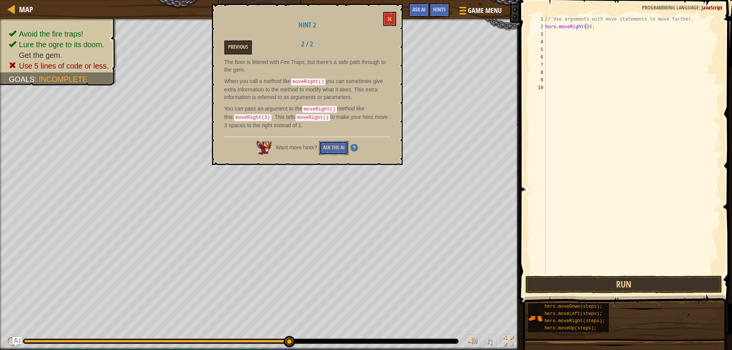
click at [342, 138] on div "Want more hints? Ask the AI" at bounding box center [307, 146] width 166 height 18
click at [335, 141] on button "Ask the AI" at bounding box center [333, 148] width 29 height 14
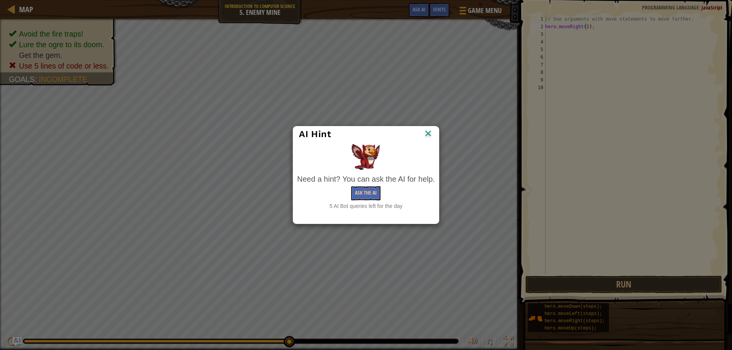
click at [427, 131] on img at bounding box center [428, 133] width 10 height 11
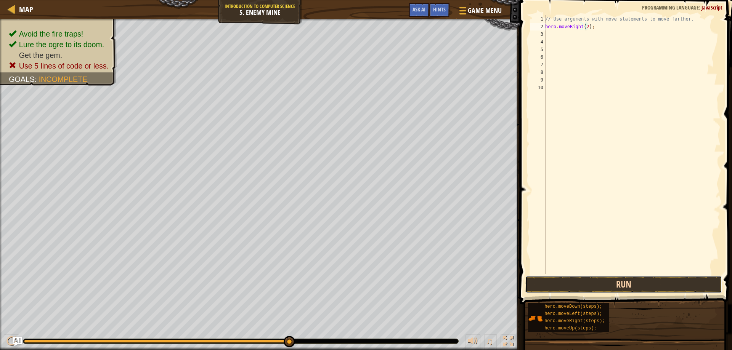
drag, startPoint x: 581, startPoint y: 285, endPoint x: 573, endPoint y: 277, distance: 11.6
click at [580, 284] on button "Run" at bounding box center [623, 285] width 197 height 18
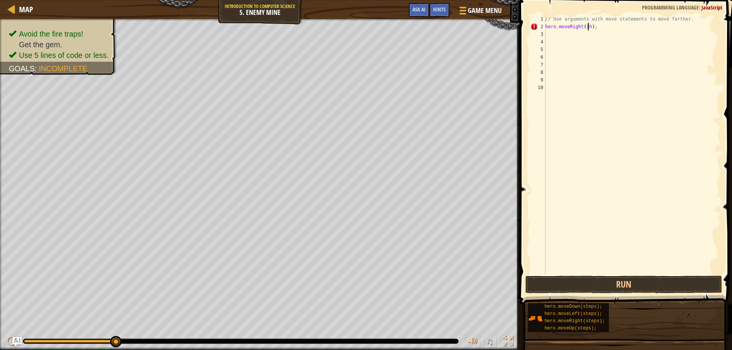
type textarea "hero.moveRight(3);"
click at [564, 40] on div "// Use arguments with move statements to move farther. hero . moveRight ( 3 ) ;" at bounding box center [632, 152] width 177 height 274
click at [561, 35] on div "// Use arguments with move statements to move farther. hero . moveRight ( 3 ) ;" at bounding box center [632, 152] width 177 height 274
type textarea "h"
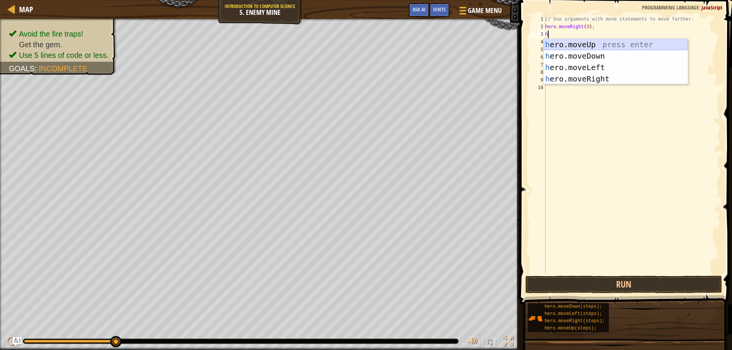
click at [574, 42] on div "h ero.moveUp press enter h ero.moveDown press enter h ero.moveLeft press enter …" at bounding box center [616, 73] width 144 height 69
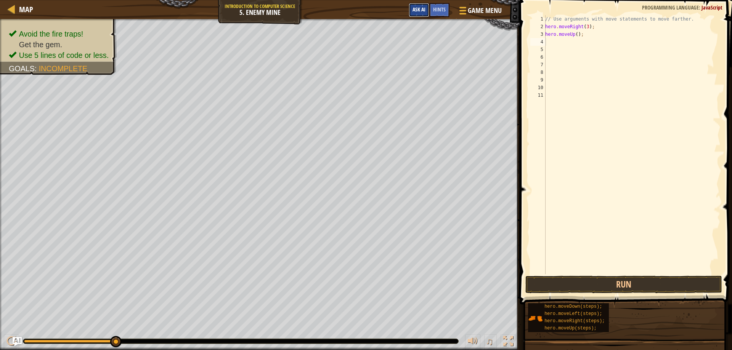
click at [421, 11] on span "Ask AI" at bounding box center [418, 9] width 13 height 7
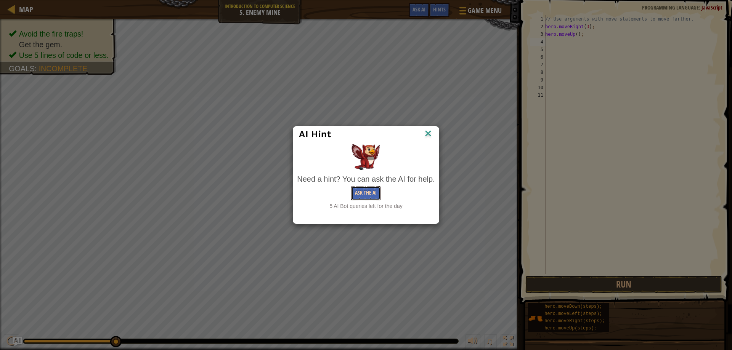
click at [366, 193] on button "Ask the AI" at bounding box center [365, 193] width 29 height 14
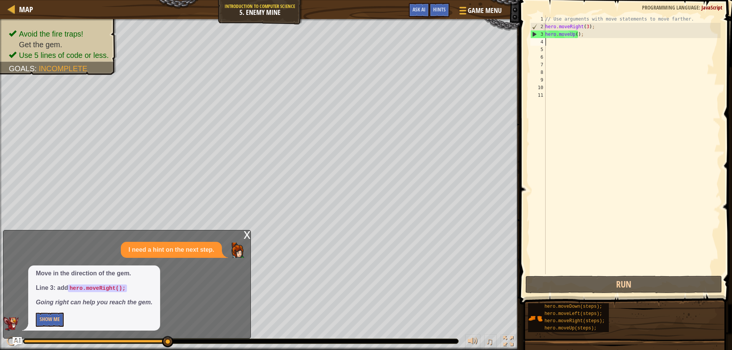
type textarea "h"
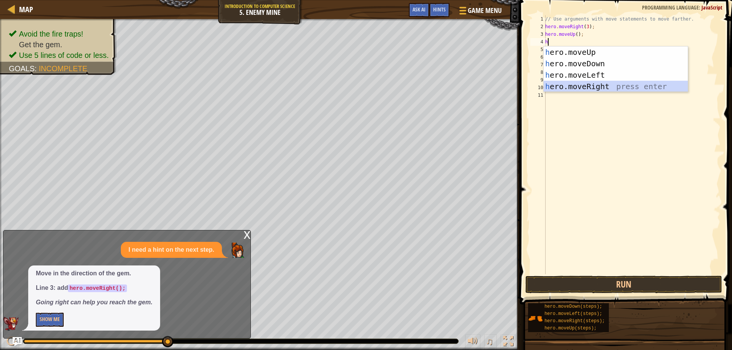
click at [603, 84] on div "h ero.moveUp press enter h ero.moveDown press enter h ero.moveLeft press enter …" at bounding box center [616, 81] width 144 height 69
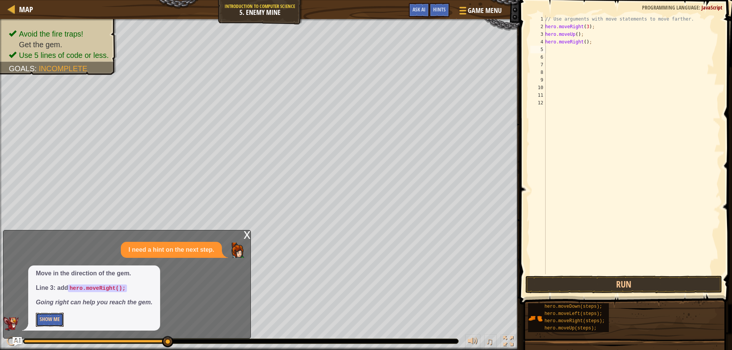
click at [56, 322] on button "Show Me" at bounding box center [50, 320] width 28 height 14
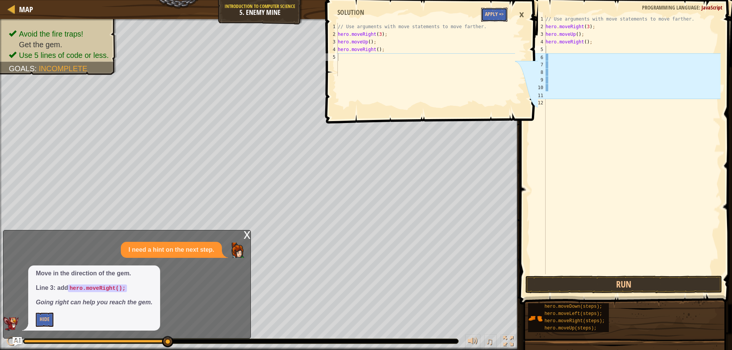
click at [500, 17] on button "Apply =>" at bounding box center [494, 15] width 26 height 14
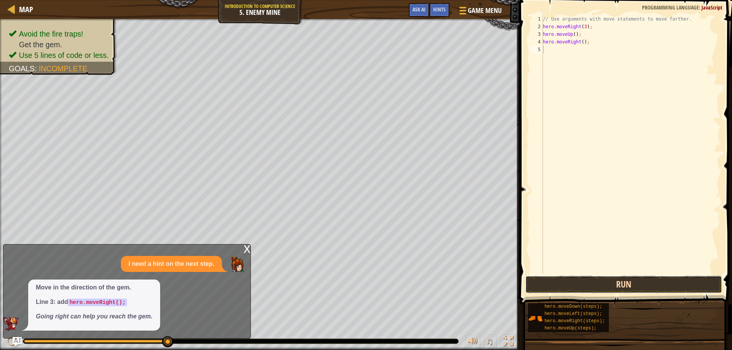
click at [542, 286] on button "Run" at bounding box center [623, 285] width 197 height 18
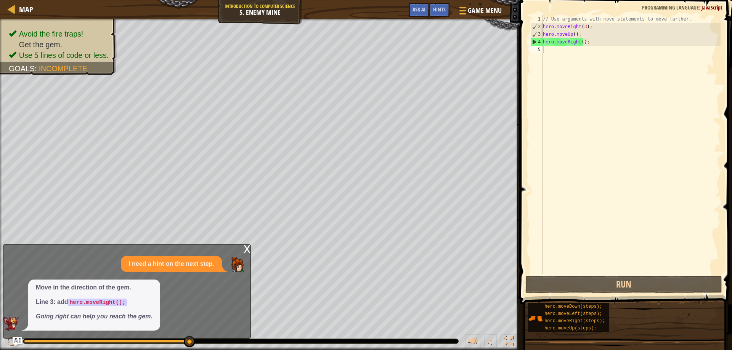
drag, startPoint x: 104, startPoint y: 292, endPoint x: 98, endPoint y: 298, distance: 8.1
click at [99, 295] on span "Move in the direction of the gem. Line 3: add hero.moveRight(); Going right can…" at bounding box center [94, 303] width 117 height 38
click at [101, 299] on code "hero.moveRight();" at bounding box center [97, 303] width 59 height 8
click at [244, 249] on div "x" at bounding box center [247, 249] width 7 height 8
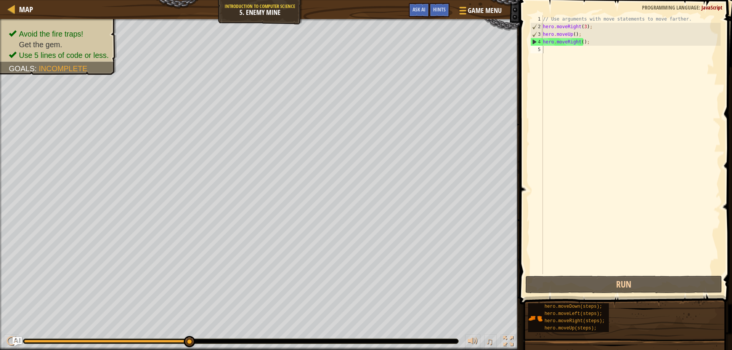
click at [263, 273] on div "Avoid the fire traps! Get the gem. Use 5 lines of code or less. Goals : Incompl…" at bounding box center [366, 184] width 732 height 331
click at [422, 11] on span "Ask AI" at bounding box center [418, 9] width 13 height 7
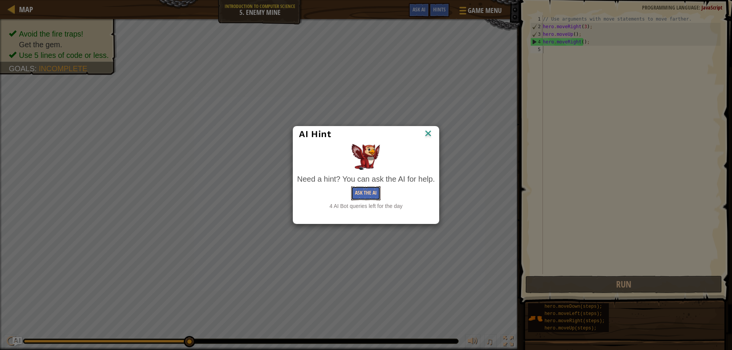
click at [365, 191] on button "Ask the AI" at bounding box center [365, 193] width 29 height 14
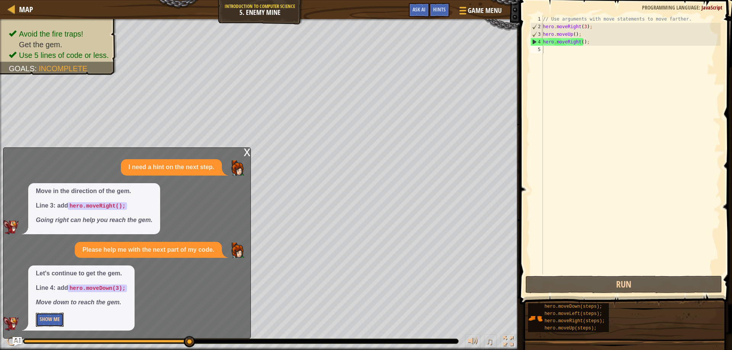
click at [57, 320] on button "Show Me" at bounding box center [50, 320] width 28 height 14
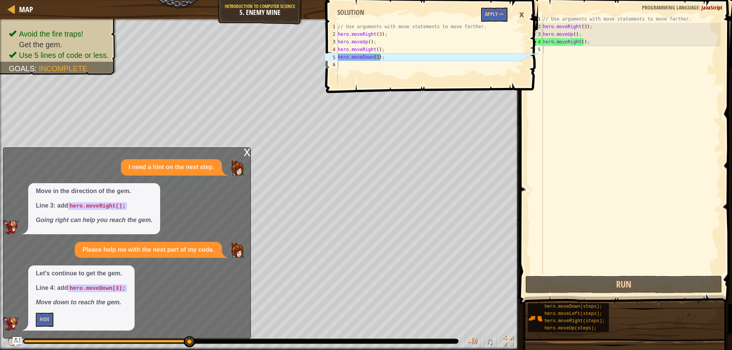
drag, startPoint x: 556, startPoint y: 55, endPoint x: 557, endPoint y: 51, distance: 4.3
click at [557, 53] on div "// Use arguments with move statements to move farther. hero . moveRight ( 3 ) ;…" at bounding box center [630, 152] width 179 height 274
click at [494, 13] on button "Apply =>" at bounding box center [494, 15] width 26 height 14
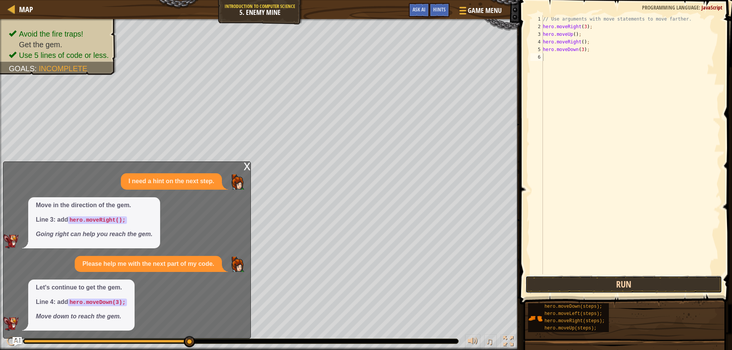
click at [566, 283] on button "Run" at bounding box center [623, 285] width 197 height 18
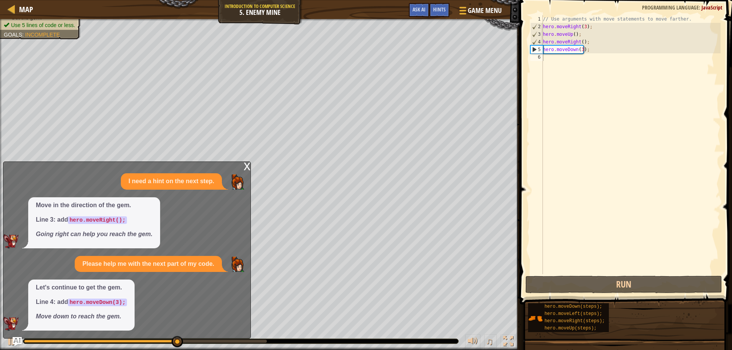
click at [249, 162] on div "x" at bounding box center [247, 166] width 7 height 8
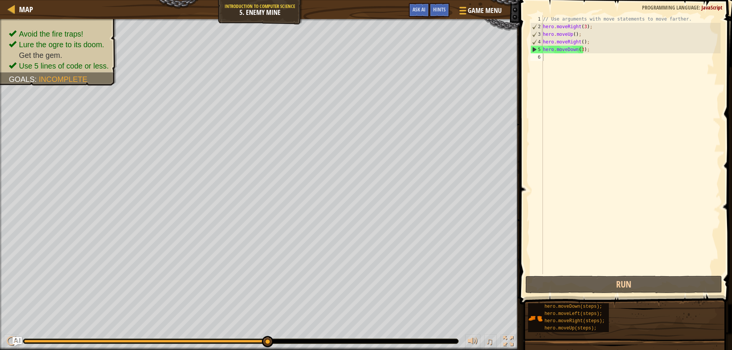
drag, startPoint x: 70, startPoint y: 21, endPoint x: 103, endPoint y: 2, distance: 38.3
click at [85, 2] on div "Map Introduction to Computer Science 5. Enemy Mine Game Menu Done Hints Ask AI …" at bounding box center [366, 175] width 732 height 350
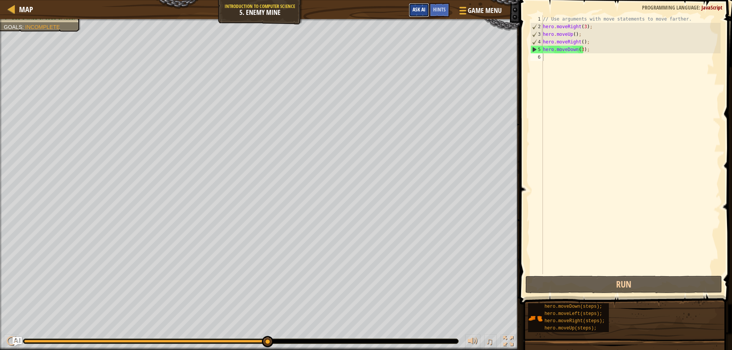
drag, startPoint x: 425, startPoint y: 4, endPoint x: 427, endPoint y: 8, distance: 4.0
click at [427, 6] on button "Ask AI" at bounding box center [419, 10] width 21 height 14
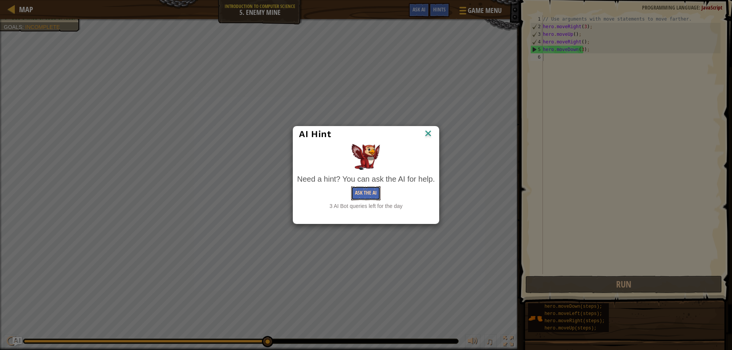
click at [363, 188] on button "Ask the AI" at bounding box center [365, 193] width 29 height 14
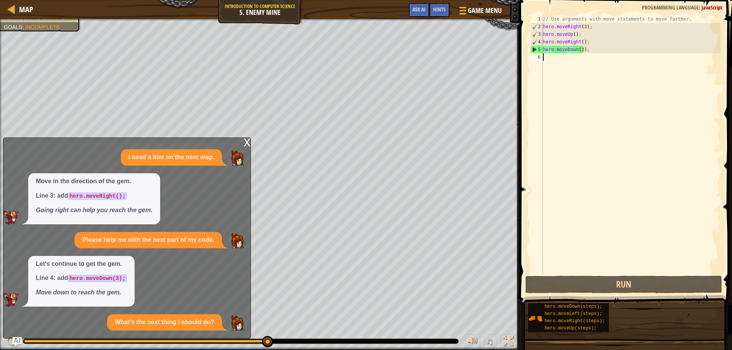
scroll to position [45, 0]
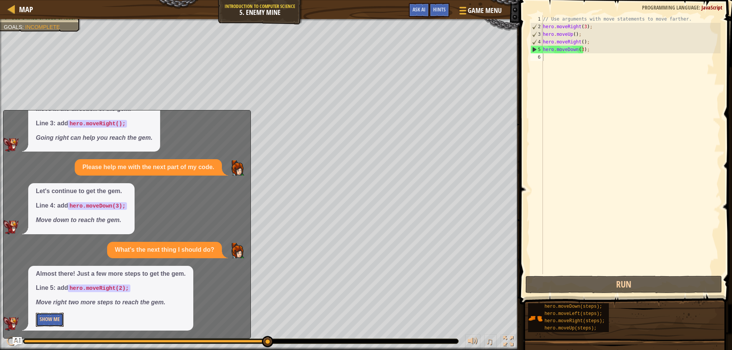
click at [52, 321] on button "Show Me" at bounding box center [50, 320] width 28 height 14
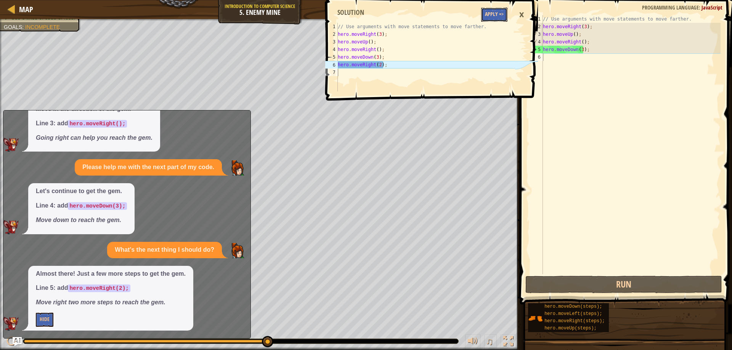
click at [491, 9] on button "Apply =>" at bounding box center [494, 15] width 26 height 14
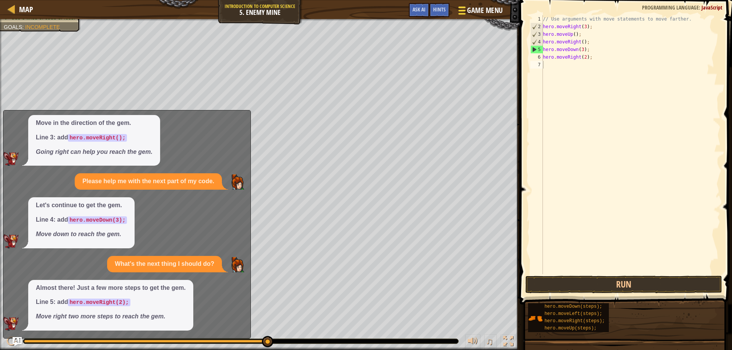
scroll to position [31, 0]
click at [407, 5] on div "Game Menu Done Hints Ask AI" at bounding box center [455, 12] width 101 height 18
click at [411, 5] on button "Ask AI" at bounding box center [419, 10] width 21 height 14
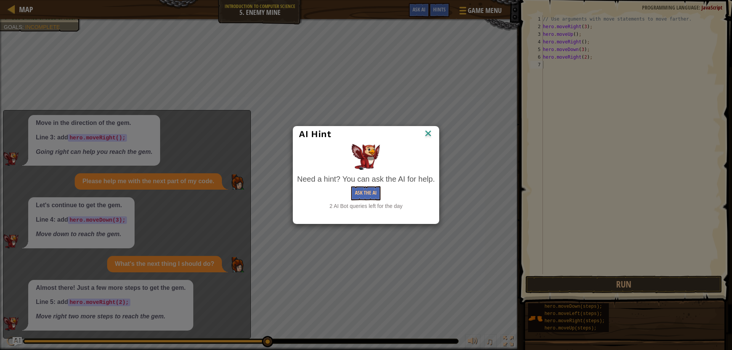
click at [428, 131] on img at bounding box center [428, 133] width 10 height 11
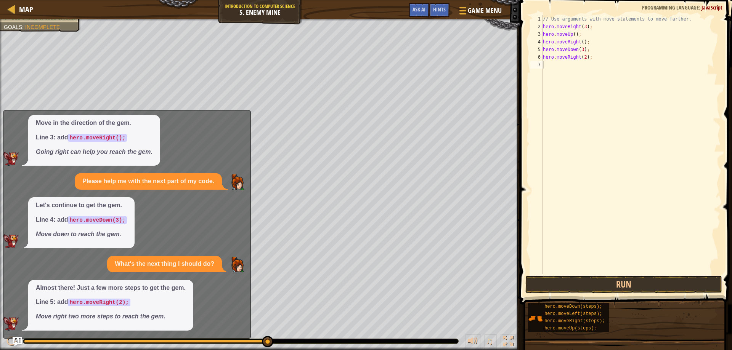
drag, startPoint x: 248, startPoint y: 117, endPoint x: 249, endPoint y: 112, distance: 4.5
click at [248, 116] on div "x I need a hint on the next step. Move in the direction of the gem. Line 3: add…" at bounding box center [127, 224] width 248 height 229
click at [590, 278] on button "Run" at bounding box center [623, 285] width 197 height 18
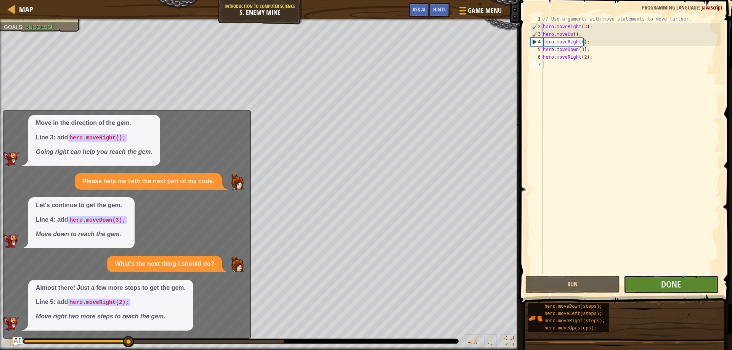
click at [94, 98] on div "Avoid the fire traps! Lure the ogre to its doom. Get the gem. Use 5 lines of co…" at bounding box center [260, 184] width 520 height 331
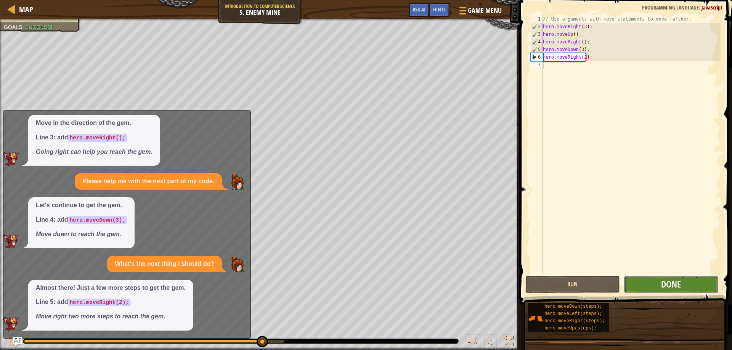
click at [698, 292] on button "Done" at bounding box center [671, 285] width 95 height 18
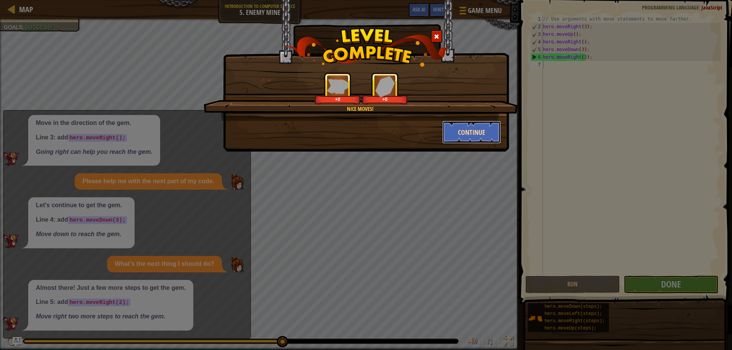
drag, startPoint x: 460, startPoint y: 127, endPoint x: 459, endPoint y: 136, distance: 8.8
click at [459, 136] on button "Continue" at bounding box center [471, 132] width 59 height 23
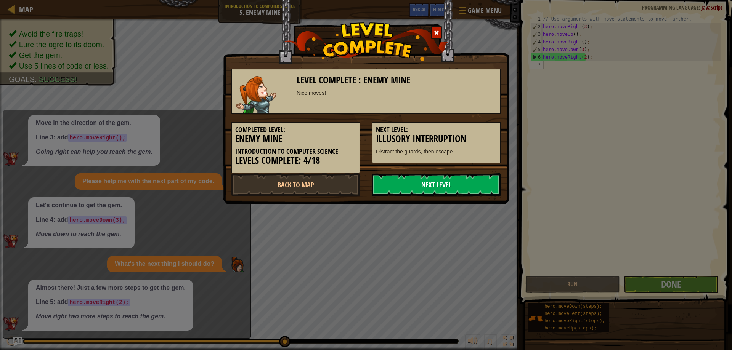
click at [443, 187] on link "Next Level" at bounding box center [436, 184] width 129 height 23
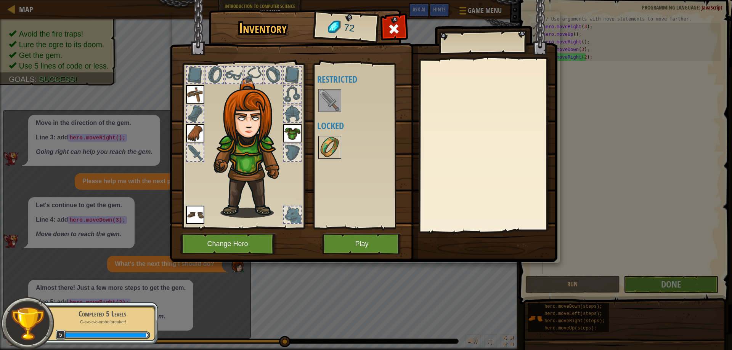
click at [330, 147] on img at bounding box center [329, 147] width 21 height 21
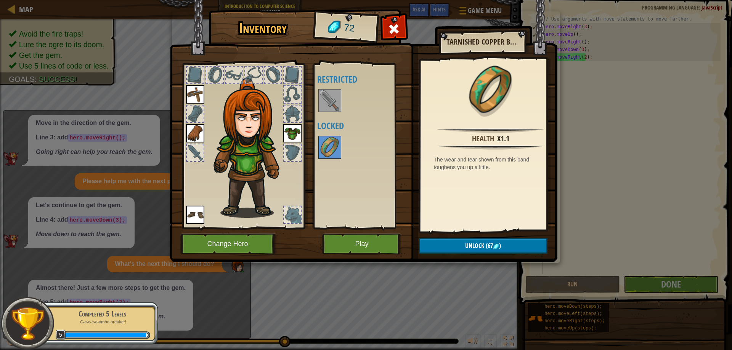
drag, startPoint x: 348, startPoint y: 233, endPoint x: 356, endPoint y: 235, distance: 8.0
click at [356, 235] on div "Inventory 72 Available Equip Equip Equip Equip (double-click to equip) Restrict…" at bounding box center [366, 137] width 388 height 252
click at [345, 241] on button "Play" at bounding box center [362, 244] width 80 height 21
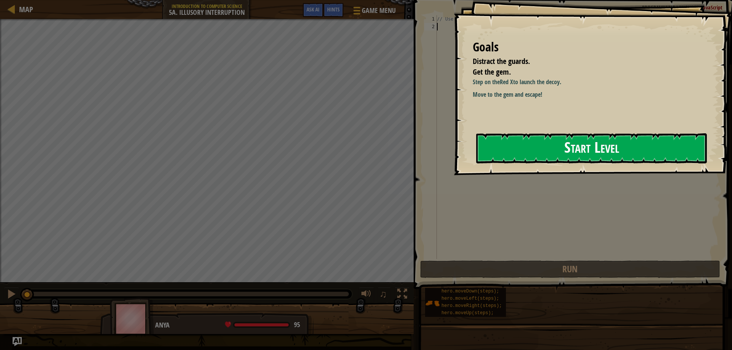
click at [578, 152] on button "Start Level" at bounding box center [591, 148] width 231 height 30
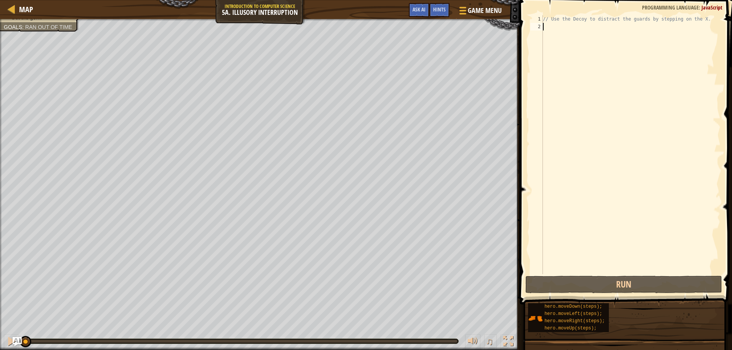
type textarea "h"
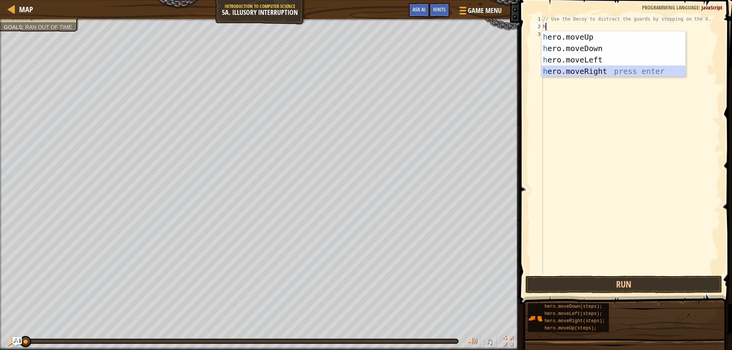
click at [606, 71] on div "h ero.moveUp press enter h ero.moveDown press enter h ero.moveLeft press enter …" at bounding box center [613, 65] width 144 height 69
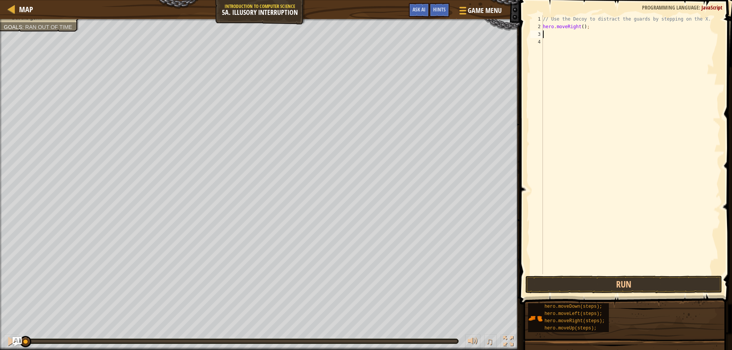
type textarea "h"
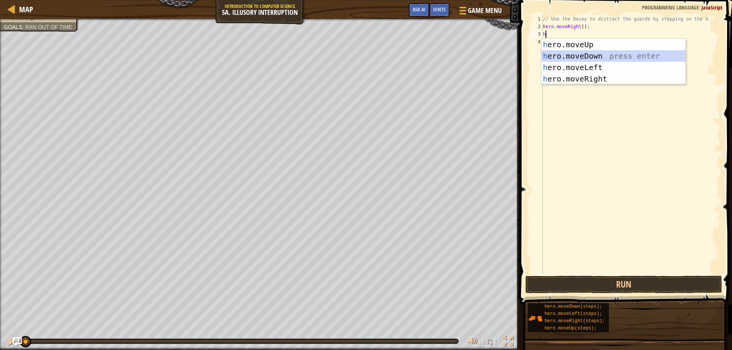
click at [605, 56] on div "h ero.moveUp press enter h ero.moveDown press enter h ero.moveLeft press enter …" at bounding box center [613, 73] width 144 height 69
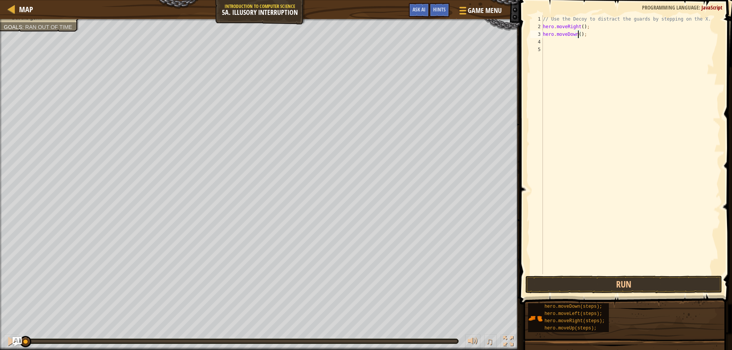
click at [578, 36] on div "// Use the Decoy to distract the guards by stepping on the X. hero . moveRight …" at bounding box center [630, 152] width 179 height 274
type textarea "hero.moveDown(2);"
click at [578, 283] on button "Run" at bounding box center [623, 285] width 197 height 18
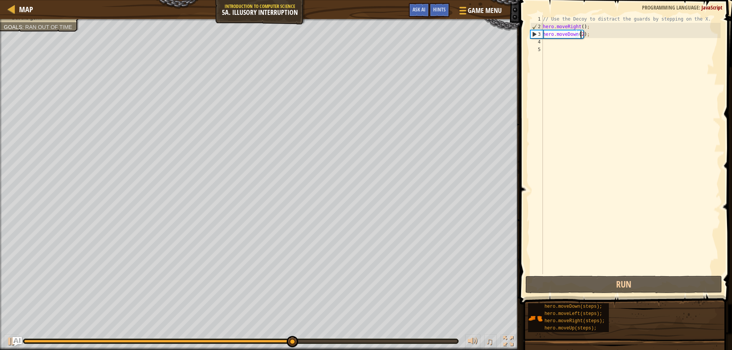
click at [569, 47] on div "// Use the Decoy to distract the guards by stepping on the X. hero . moveRight …" at bounding box center [630, 152] width 179 height 274
click at [565, 44] on div "// Use the Decoy to distract the guards by stepping on the X. hero . moveRight …" at bounding box center [630, 152] width 179 height 274
type textarea "h"
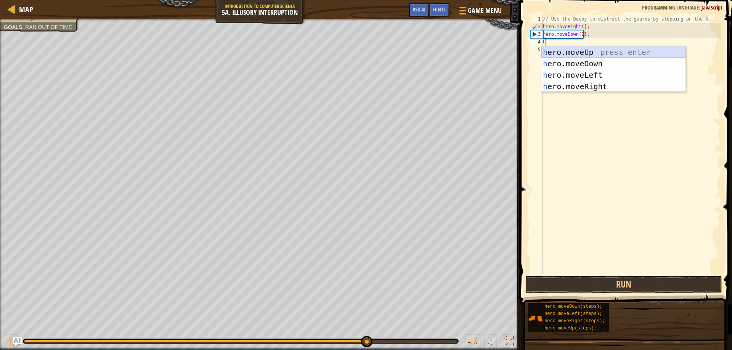
click at [598, 48] on div "h ero.moveUp press enter h ero.moveDown press enter h ero.moveLeft press enter …" at bounding box center [613, 81] width 144 height 69
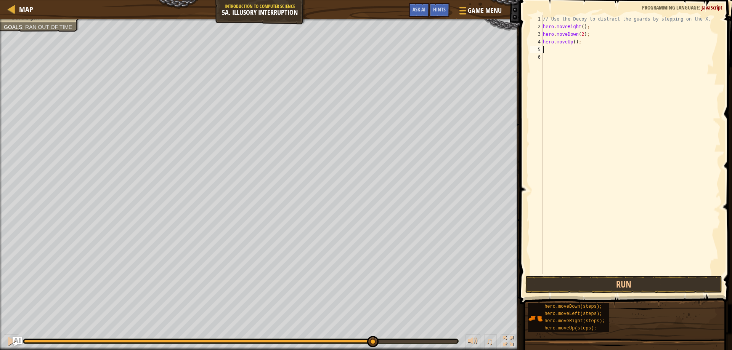
type textarea "h"
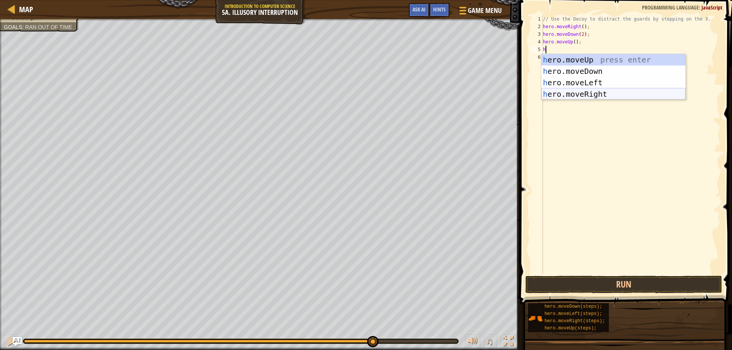
click at [600, 94] on div "h ero.moveUp press enter h ero.moveDown press enter h ero.moveLeft press enter …" at bounding box center [613, 88] width 144 height 69
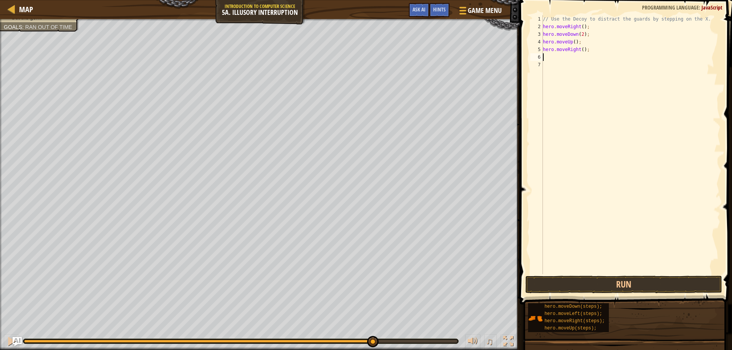
click at [582, 51] on div "// Use the Decoy to distract the guards by stepping on the X. hero . moveRight …" at bounding box center [630, 152] width 179 height 274
click at [581, 49] on div "// Use the Decoy to distract the guards by stepping on the X. hero . moveRight …" at bounding box center [630, 152] width 179 height 274
click at [594, 283] on button "Run" at bounding box center [623, 285] width 197 height 18
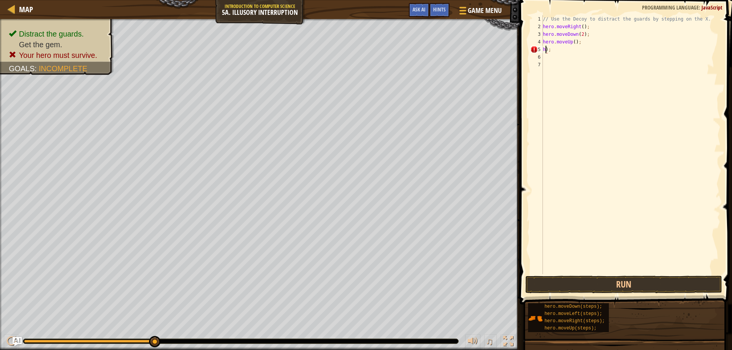
scroll to position [3, 0]
click at [558, 48] on div "// Use the Decoy to distract the guards by stepping on the X. hero . moveRight …" at bounding box center [630, 152] width 179 height 274
type textarea ")"
click at [600, 47] on div "// Use the Decoy to distract the guards by stepping on the X. hero . moveRight …" at bounding box center [630, 152] width 179 height 274
click at [581, 44] on div "// Use the Decoy to distract the guards by stepping on the X. hero . moveRight …" at bounding box center [630, 152] width 179 height 274
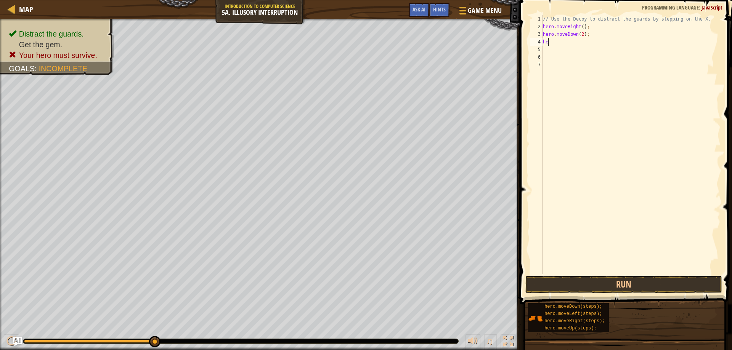
type textarea "h"
click at [566, 283] on button "Run" at bounding box center [623, 285] width 197 height 18
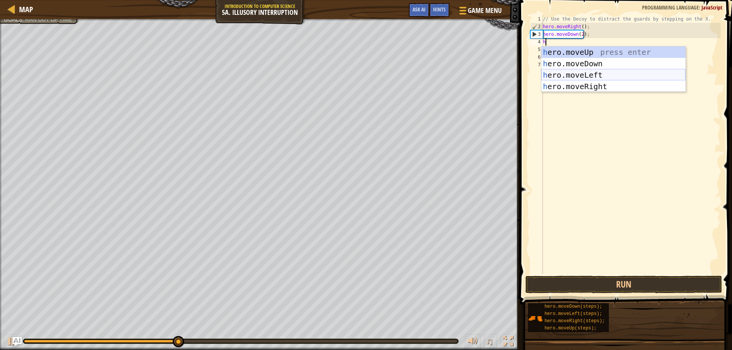
type textarea "hr"
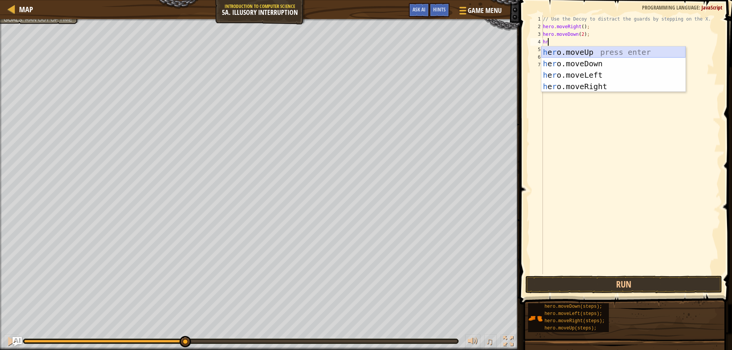
click at [584, 49] on div "h e r o.moveUp press enter h e r o.moveDown press enter h e r o.moveLeft press …" at bounding box center [613, 81] width 144 height 69
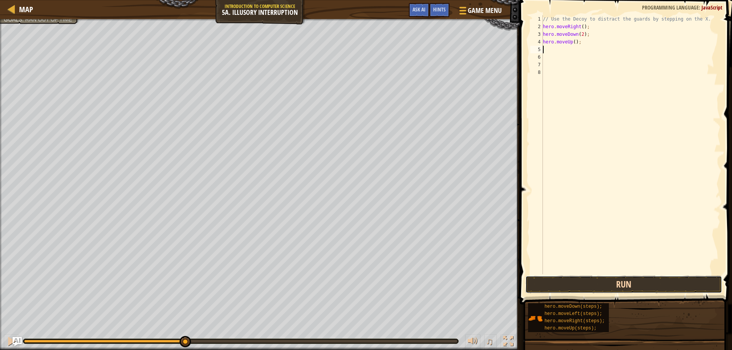
click at [576, 283] on button "Run" at bounding box center [623, 285] width 197 height 18
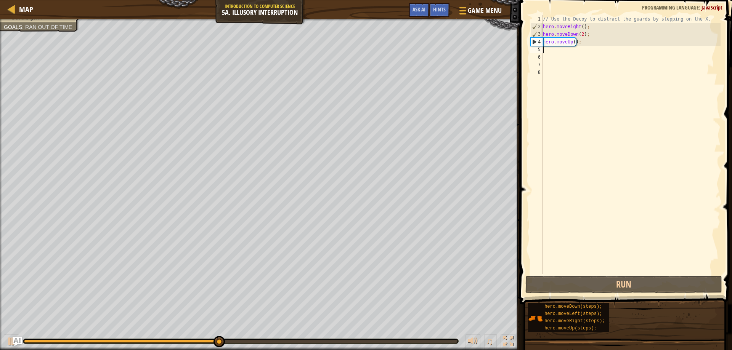
click at [573, 43] on div "// Use the Decoy to distract the guards by stepping on the X. hero . moveRight …" at bounding box center [630, 152] width 179 height 274
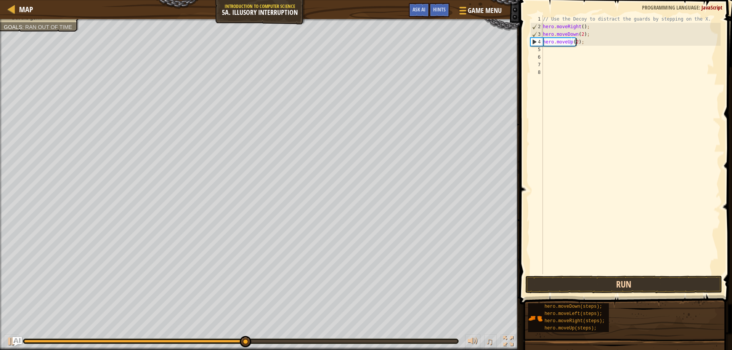
type textarea "hero.moveUp(2);"
drag, startPoint x: 597, startPoint y: 281, endPoint x: 575, endPoint y: 257, distance: 32.4
click at [596, 280] on button "Run" at bounding box center [623, 285] width 197 height 18
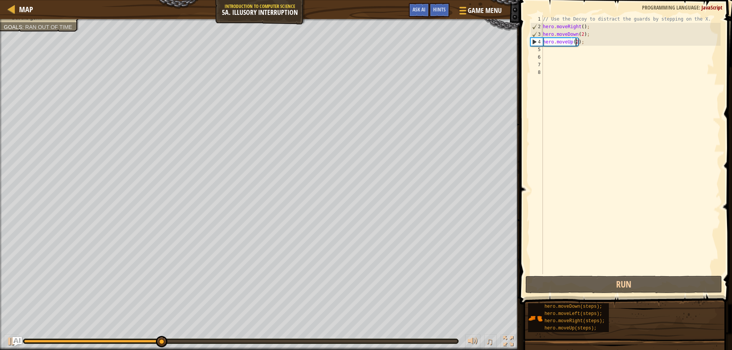
click at [571, 47] on div "// Use the Decoy to distract the guards by stepping on the X. hero . moveRight …" at bounding box center [630, 152] width 179 height 274
type textarea "h"
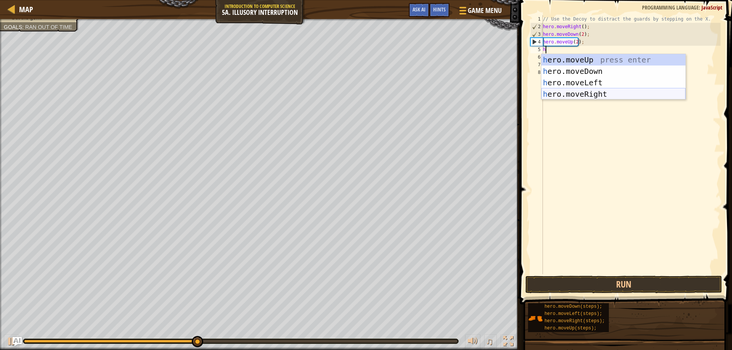
click at [601, 90] on div "h ero.moveUp press enter h ero.moveDown press enter h ero.moveLeft press enter …" at bounding box center [613, 88] width 144 height 69
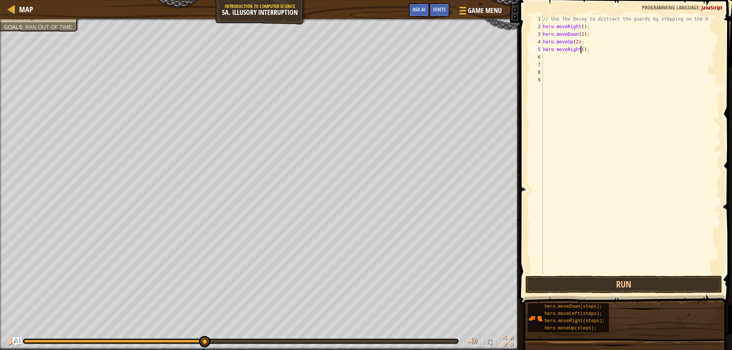
click at [582, 51] on div "// Use the Decoy to distract the guards by stepping on the X. hero . moveRight …" at bounding box center [630, 152] width 179 height 274
click at [605, 278] on button "Run" at bounding box center [623, 285] width 197 height 18
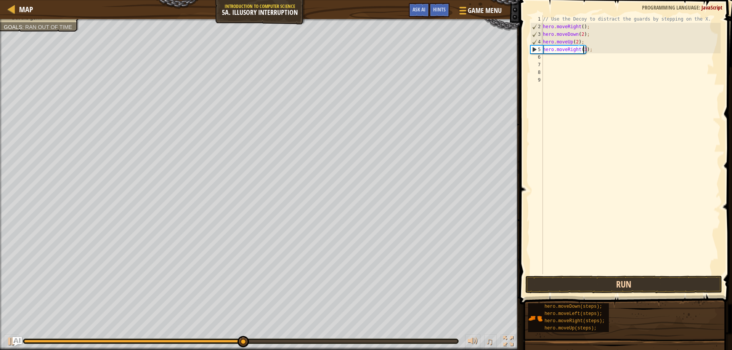
type textarea "hero.moveRight(3);"
click at [548, 286] on button "Run" at bounding box center [623, 285] width 197 height 18
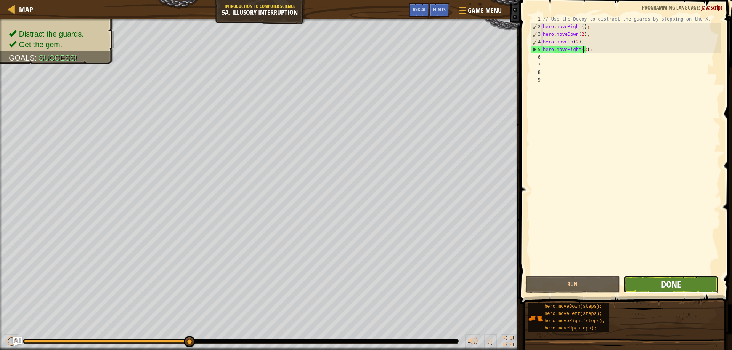
click at [666, 280] on span "Done" at bounding box center [671, 284] width 20 height 12
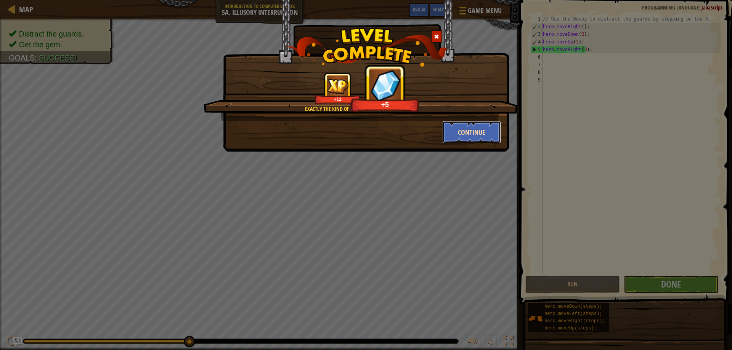
click at [492, 129] on button "Continue" at bounding box center [471, 132] width 59 height 23
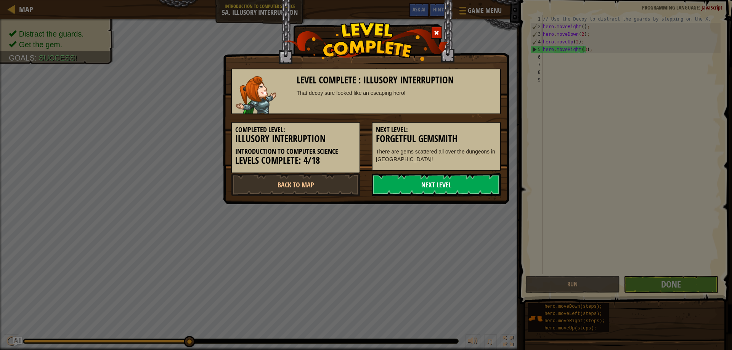
drag, startPoint x: 467, startPoint y: 185, endPoint x: 467, endPoint y: 181, distance: 4.3
click at [467, 184] on link "Next Level" at bounding box center [436, 184] width 129 height 23
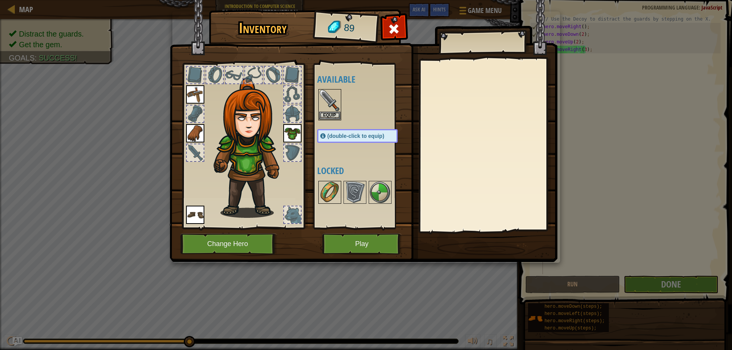
click at [318, 194] on div at bounding box center [329, 192] width 23 height 23
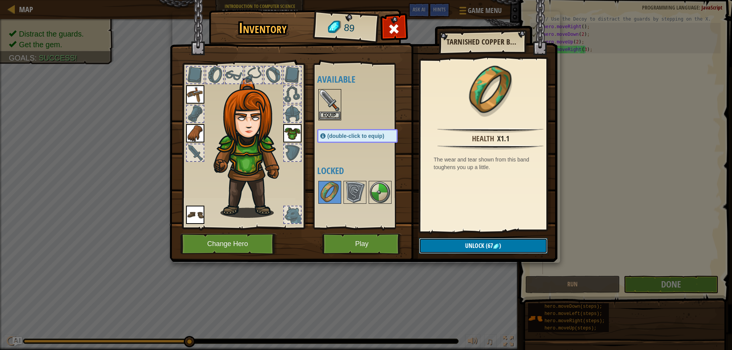
click at [470, 245] on span "Unlock" at bounding box center [474, 246] width 19 height 8
click at [470, 245] on button "Confirm" at bounding box center [483, 246] width 128 height 16
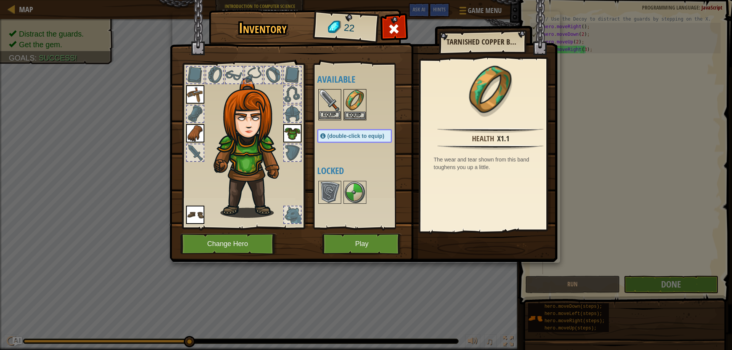
click at [331, 111] on img at bounding box center [329, 100] width 21 height 21
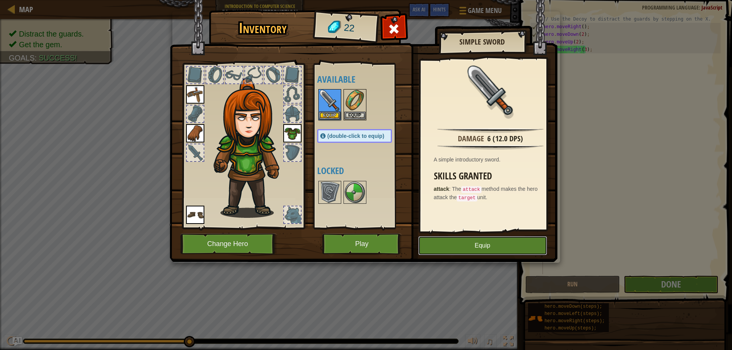
click at [440, 250] on button "Equip" at bounding box center [482, 245] width 129 height 19
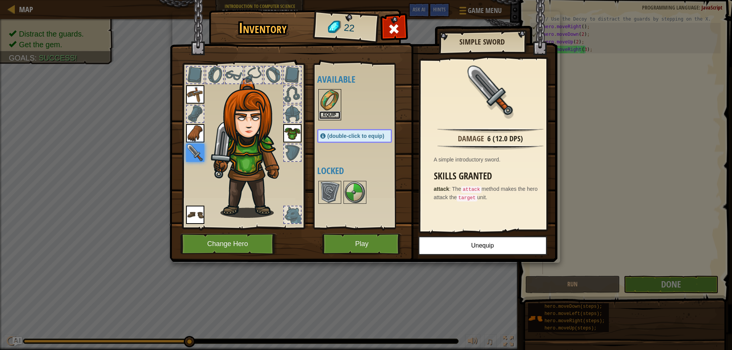
click at [333, 113] on button "Equip" at bounding box center [329, 115] width 21 height 8
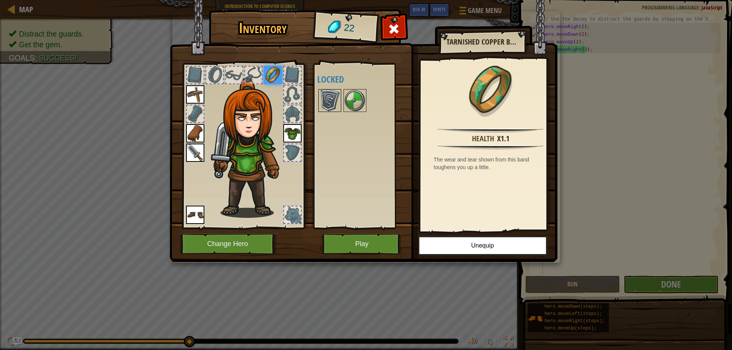
click at [337, 98] on img at bounding box center [329, 100] width 21 height 21
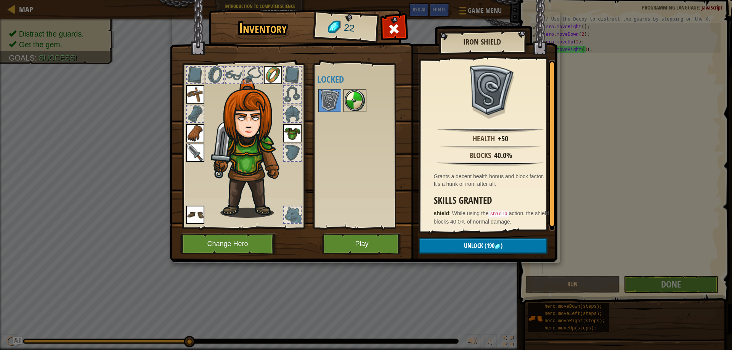
click at [365, 107] on img at bounding box center [354, 100] width 21 height 21
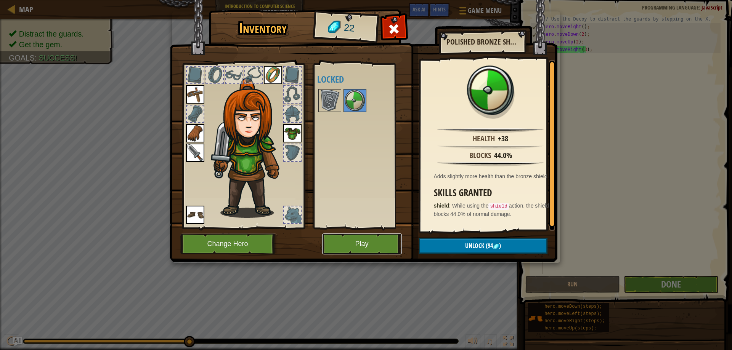
click at [370, 250] on button "Play" at bounding box center [362, 244] width 80 height 21
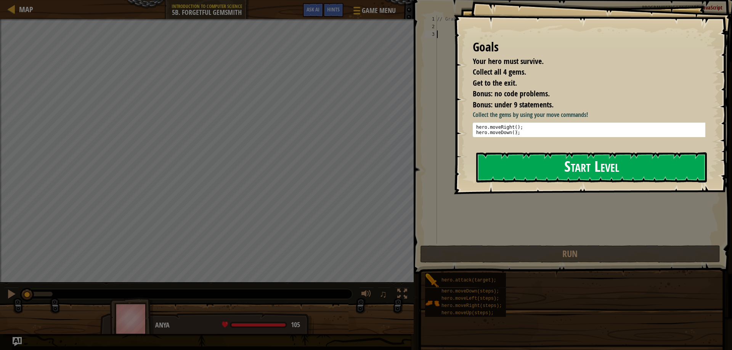
click at [631, 158] on button "Start Level" at bounding box center [591, 167] width 231 height 30
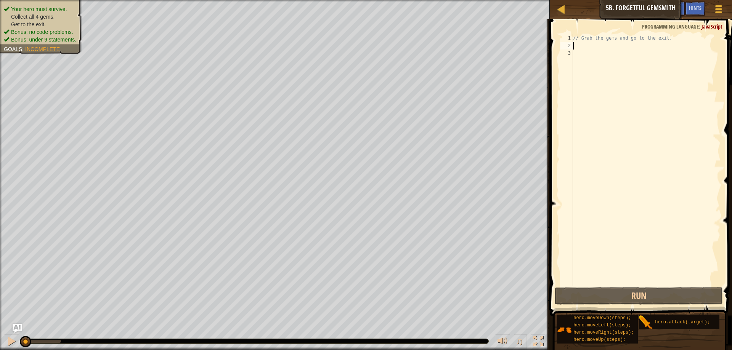
click at [587, 47] on div "// Grab the gems and go to the exit." at bounding box center [645, 167] width 149 height 267
type textarea "h"
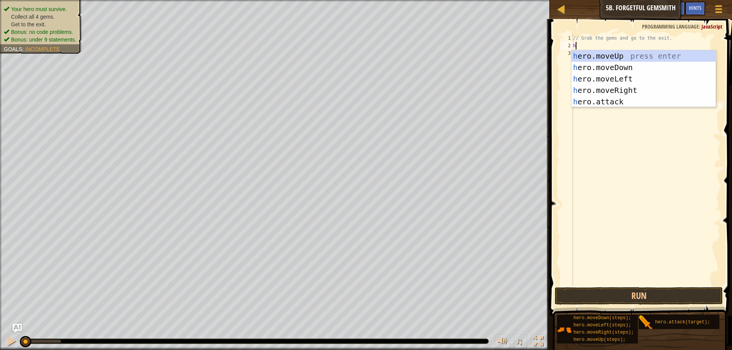
scroll to position [3, 0]
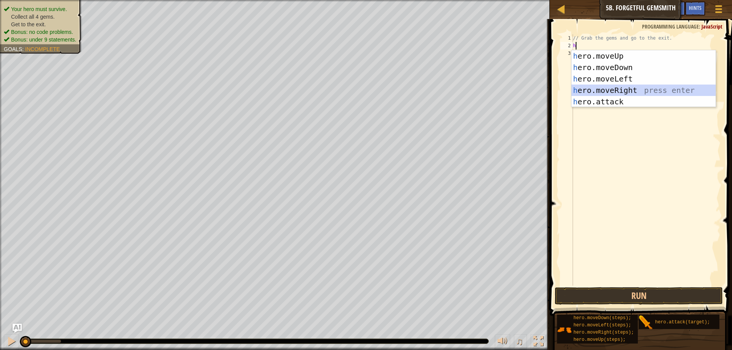
click at [641, 91] on div "h ero.moveUp press enter h ero.moveDown press enter h ero.moveLeft press enter …" at bounding box center [643, 90] width 144 height 80
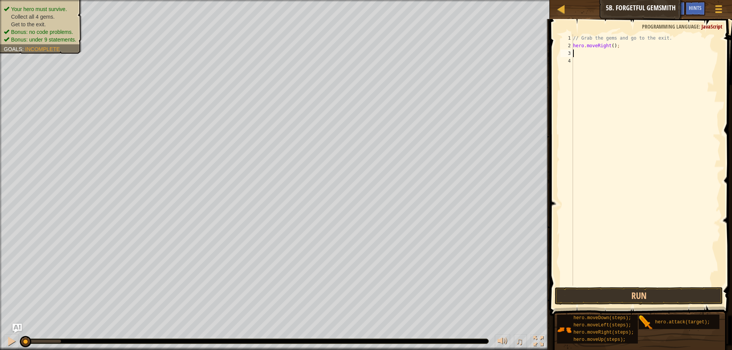
type textarea "h"
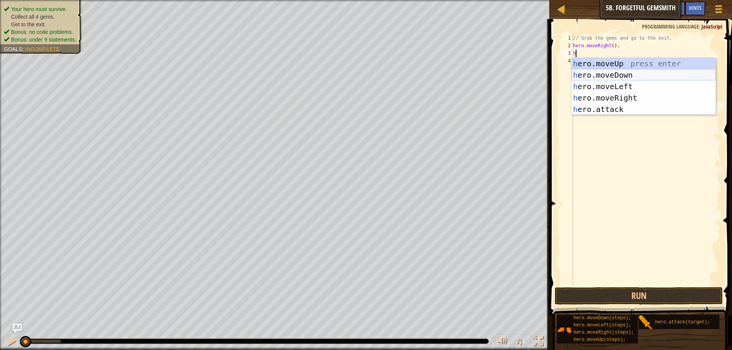
click at [653, 74] on div "h ero.moveUp press enter h ero.moveDown press enter h ero.moveLeft press enter …" at bounding box center [643, 98] width 144 height 80
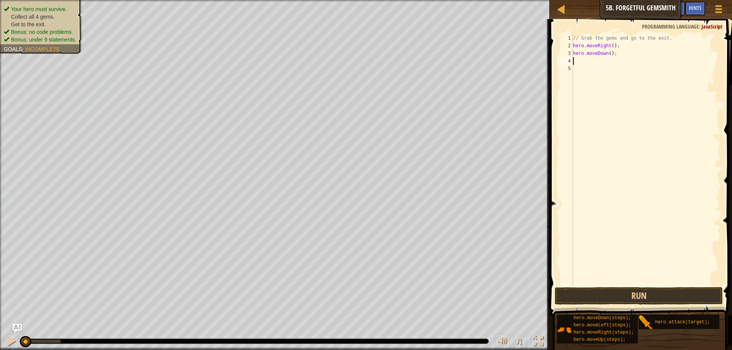
type textarea "h"
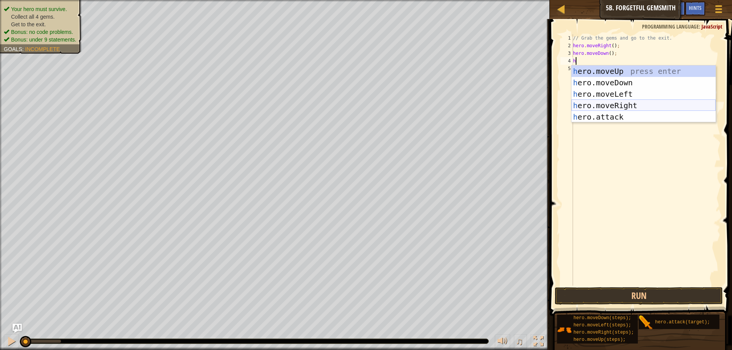
click at [626, 106] on div "h ero.moveUp press enter h ero.moveDown press enter h ero.moveLeft press enter …" at bounding box center [643, 106] width 144 height 80
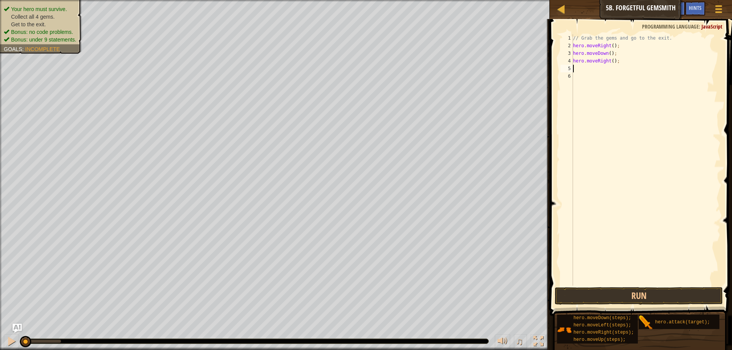
click at [610, 61] on div "// Grab the gems and go to the exit. hero . moveRight ( ) ; hero . moveDown ( )…" at bounding box center [645, 167] width 149 height 267
type textarea "hero.moveRight(2);"
click at [628, 296] on button "Run" at bounding box center [639, 296] width 168 height 18
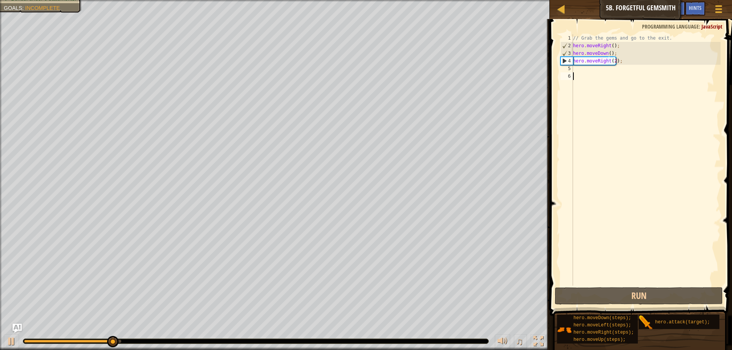
click at [582, 74] on div "// Grab the gems and go to the exit. hero . moveRight ( ) ; hero . moveDown ( )…" at bounding box center [645, 167] width 149 height 267
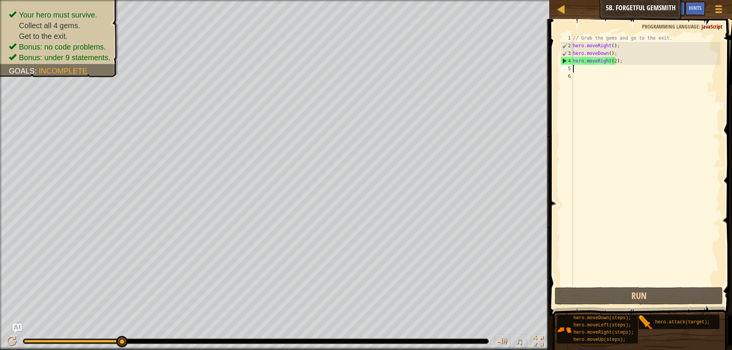
click at [582, 71] on div "// Grab the gems and go to the exit. hero . moveRight ( ) ; hero . moveDown ( )…" at bounding box center [645, 167] width 149 height 267
type textarea "u"
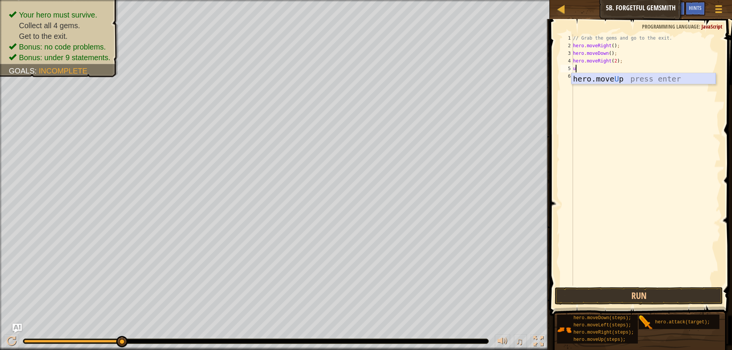
click at [602, 77] on div "hero.move U p press enter" at bounding box center [643, 90] width 144 height 34
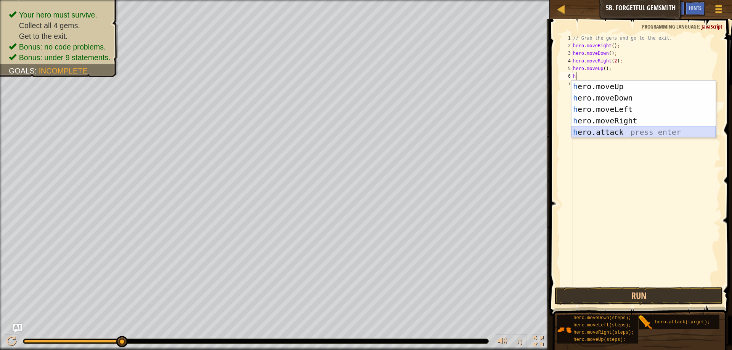
click at [600, 132] on div "h ero.moveUp press enter h ero.moveDown press enter h ero.moveLeft press enter …" at bounding box center [643, 121] width 144 height 80
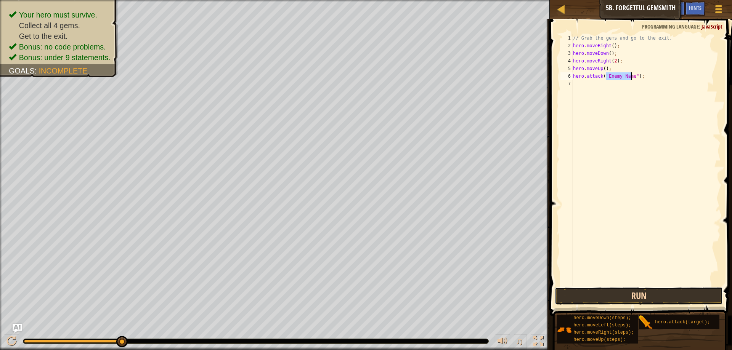
click at [574, 297] on button "Run" at bounding box center [639, 296] width 168 height 18
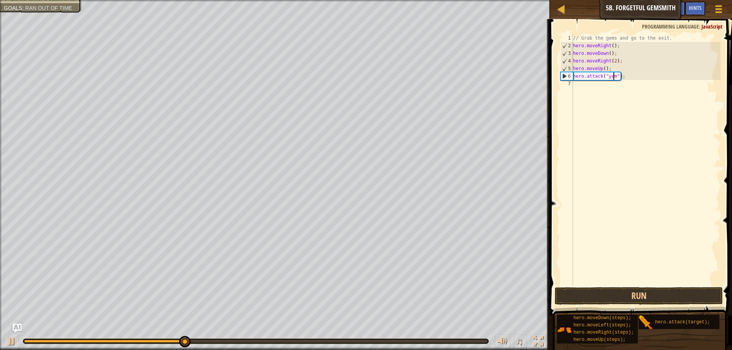
type textarea "hero.attack("yemy");"
click at [603, 295] on button "Run" at bounding box center [639, 296] width 168 height 18
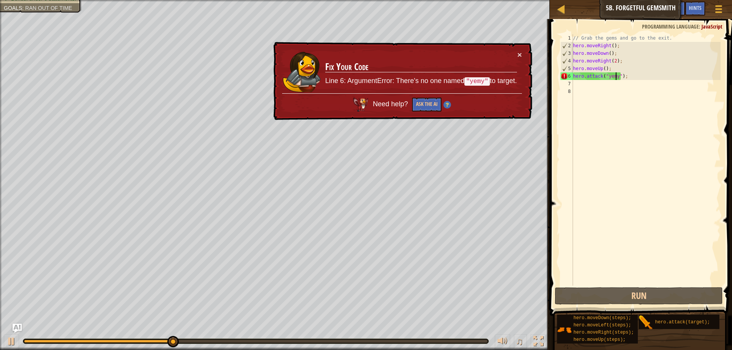
click at [614, 80] on div "// Grab the gems and go to the exit. hero . moveRight ( ) ; hero . moveDown ( )…" at bounding box center [645, 167] width 149 height 267
click at [617, 80] on div "// Grab the gems and go to the exit. hero . moveRight ( ) ; hero . moveDown ( )…" at bounding box center [645, 160] width 149 height 252
click at [616, 75] on div "// Grab the gems and go to the exit. hero . moveRight ( ) ; hero . moveDown ( )…" at bounding box center [645, 167] width 149 height 267
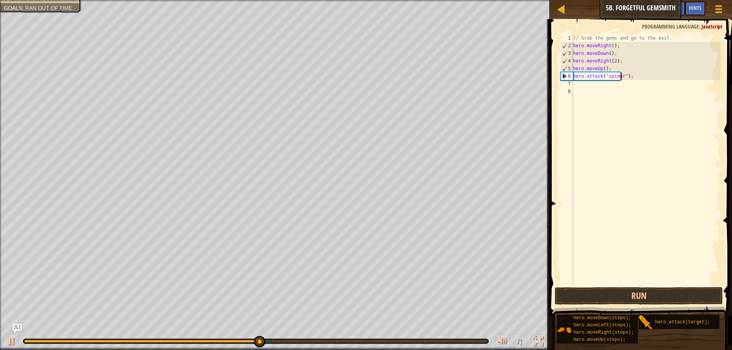
scroll to position [3, 4]
click at [586, 297] on button "Run" at bounding box center [639, 296] width 168 height 18
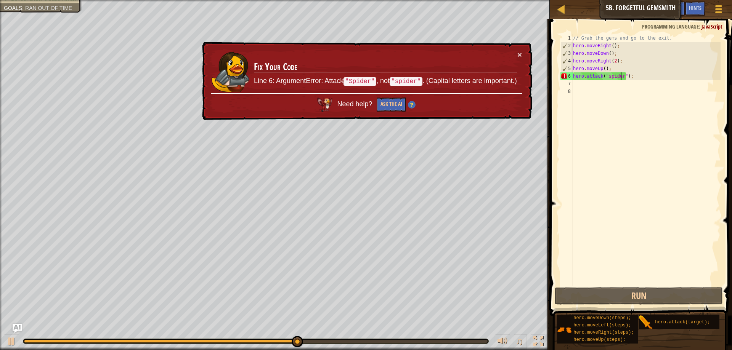
click at [609, 78] on div "// Grab the gems and go to the exit. hero . moveRight ( ) ; hero . moveDown ( )…" at bounding box center [645, 167] width 149 height 267
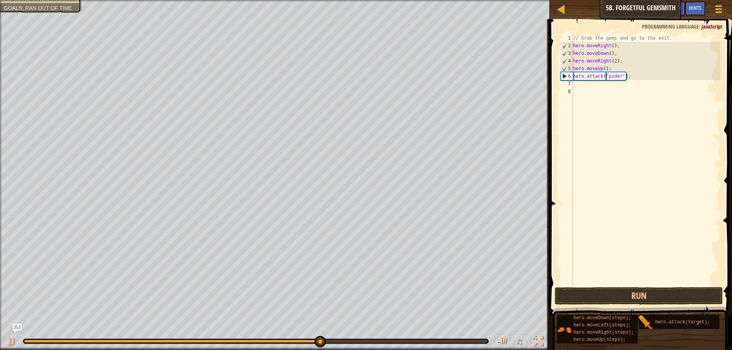
scroll to position [3, 3]
type textarea "hero.attack("Spider");"
click at [596, 291] on button "Run" at bounding box center [639, 296] width 168 height 18
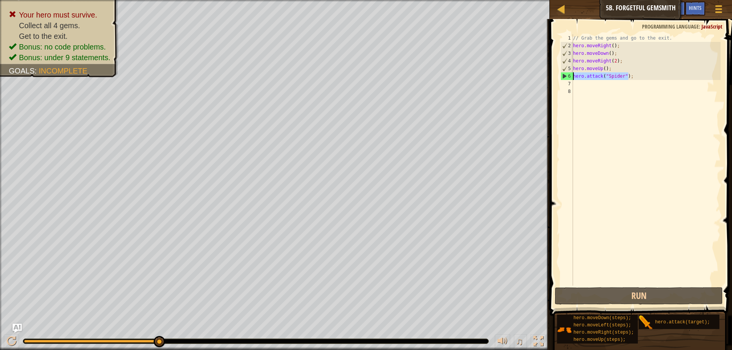
drag, startPoint x: 632, startPoint y: 73, endPoint x: 573, endPoint y: 74, distance: 59.5
click at [573, 74] on div "hero.attack("Spider"); 1 2 3 4 5 6 7 8 // Grab the gems and go to the exit. her…" at bounding box center [640, 160] width 162 height 252
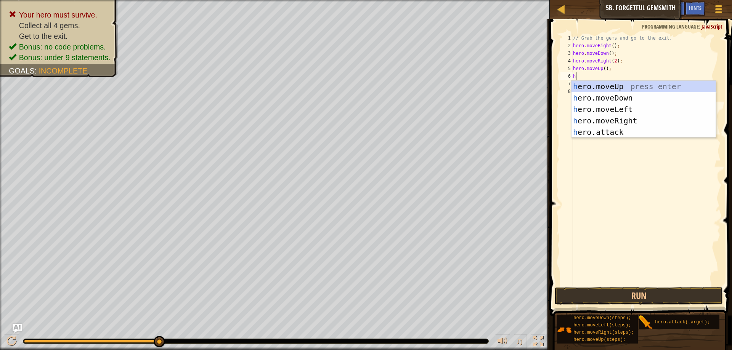
type textarea "her"
click at [630, 120] on div "her o.moveUp press enter her o.moveDown press enter her o.moveLeft press enter …" at bounding box center [643, 121] width 144 height 80
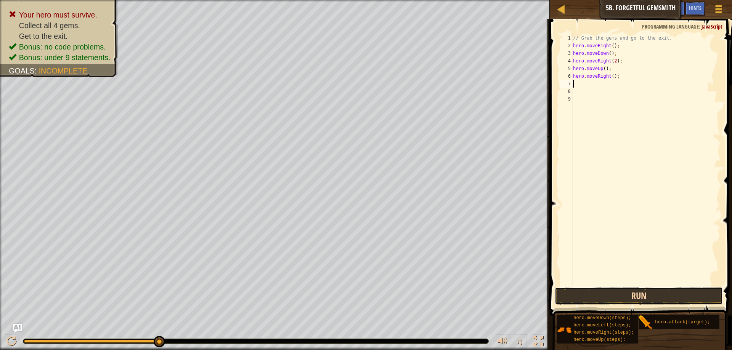
click at [595, 297] on button "Run" at bounding box center [639, 296] width 168 height 18
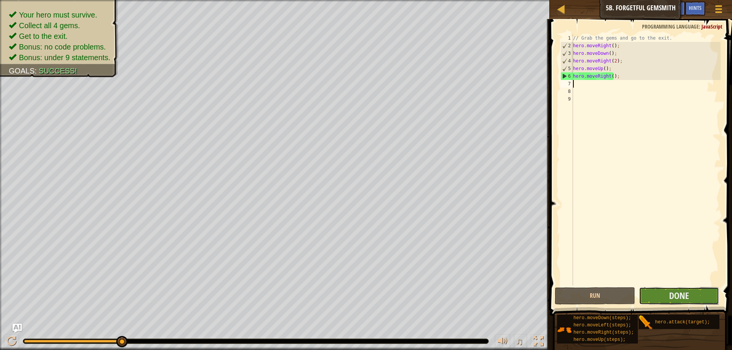
click at [659, 292] on button "Done" at bounding box center [679, 296] width 80 height 18
